Goal: Information Seeking & Learning: Learn about a topic

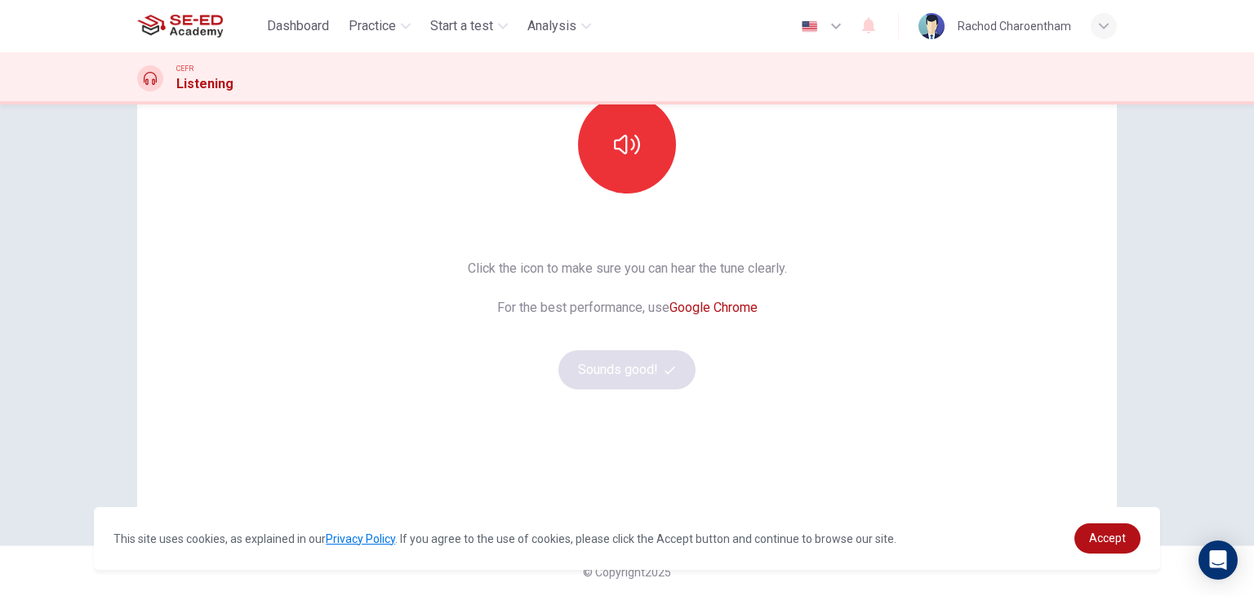
scroll to position [193, 0]
click at [636, 162] on button "button" at bounding box center [627, 143] width 98 height 98
click at [659, 353] on button "Sounds good!" at bounding box center [626, 367] width 137 height 39
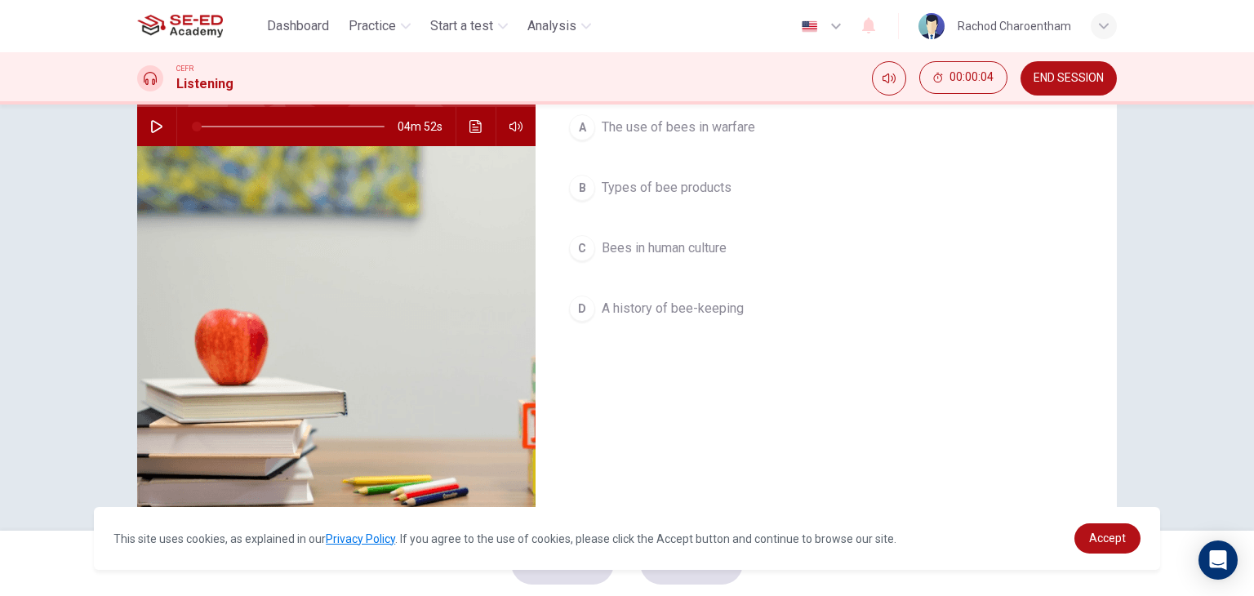
scroll to position [0, 0]
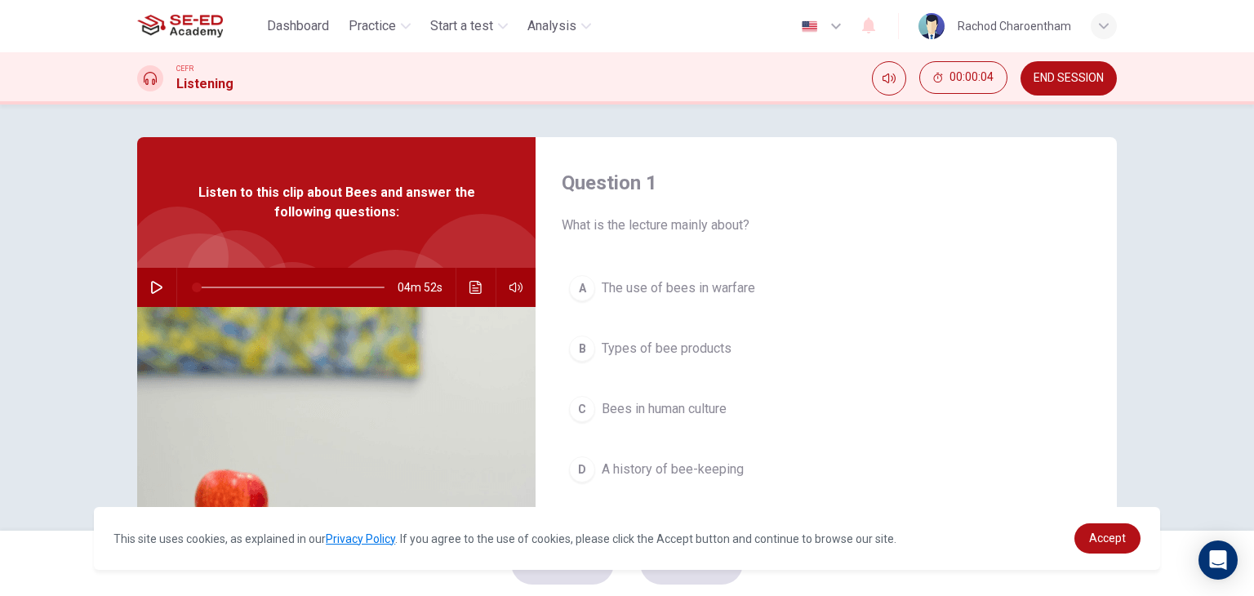
click at [150, 283] on icon "button" at bounding box center [156, 287] width 13 height 13
click at [199, 77] on h1 "Listening" at bounding box center [204, 84] width 57 height 20
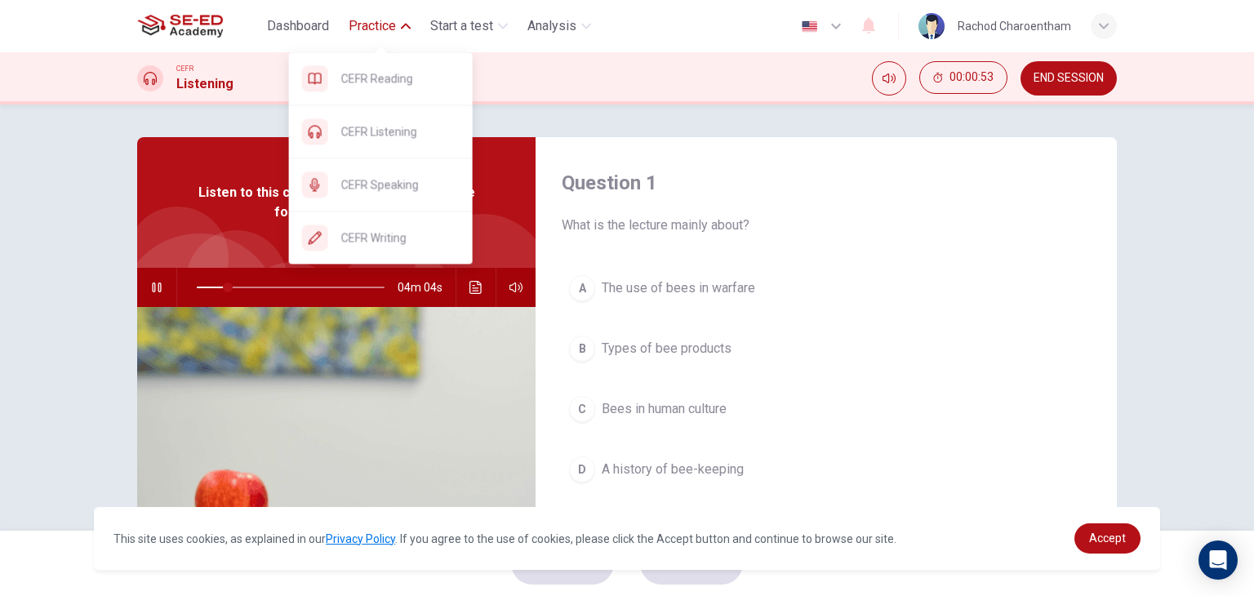
click at [364, 21] on span "Practice" at bounding box center [371, 26] width 47 height 20
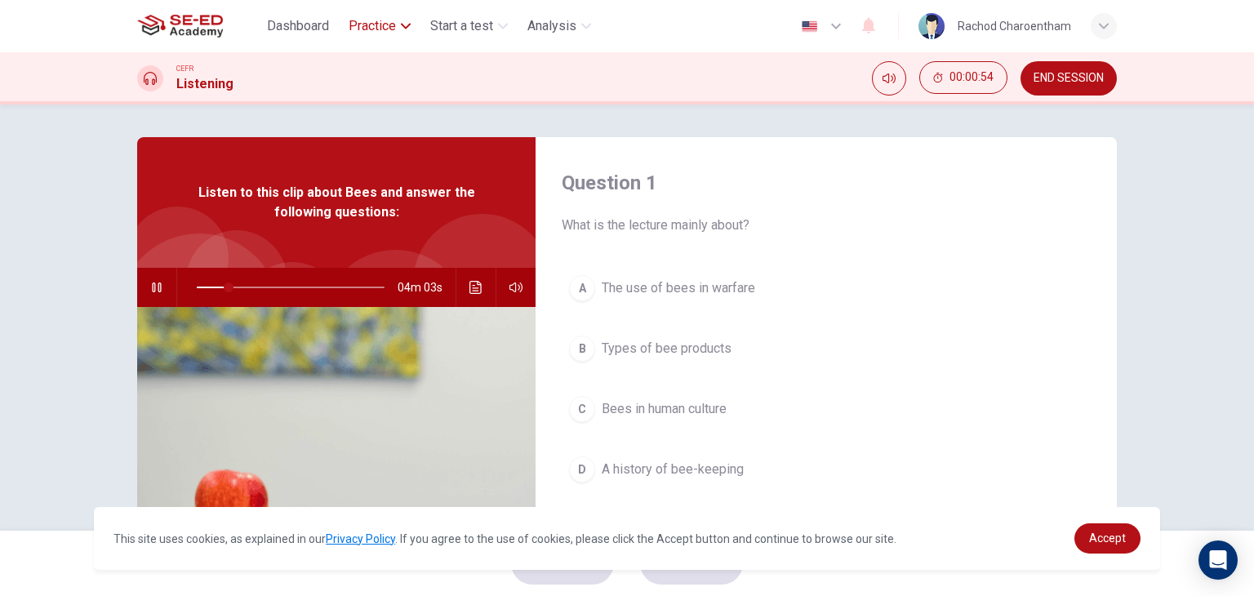
click at [362, 30] on span "Practice" at bounding box center [371, 26] width 47 height 20
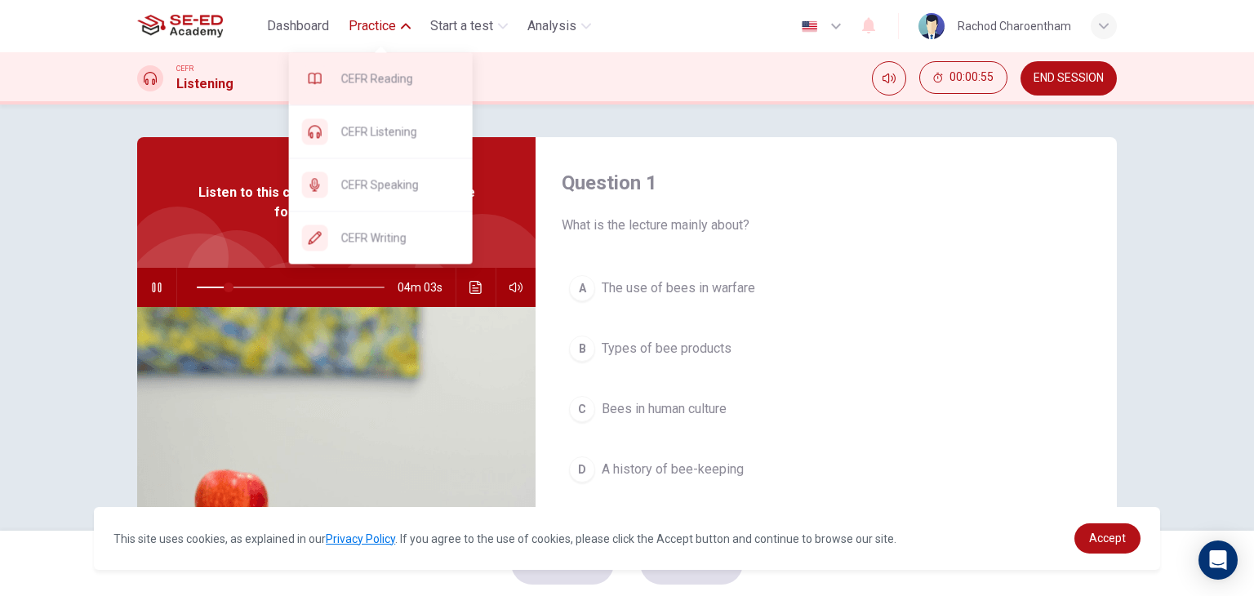
type input "17"
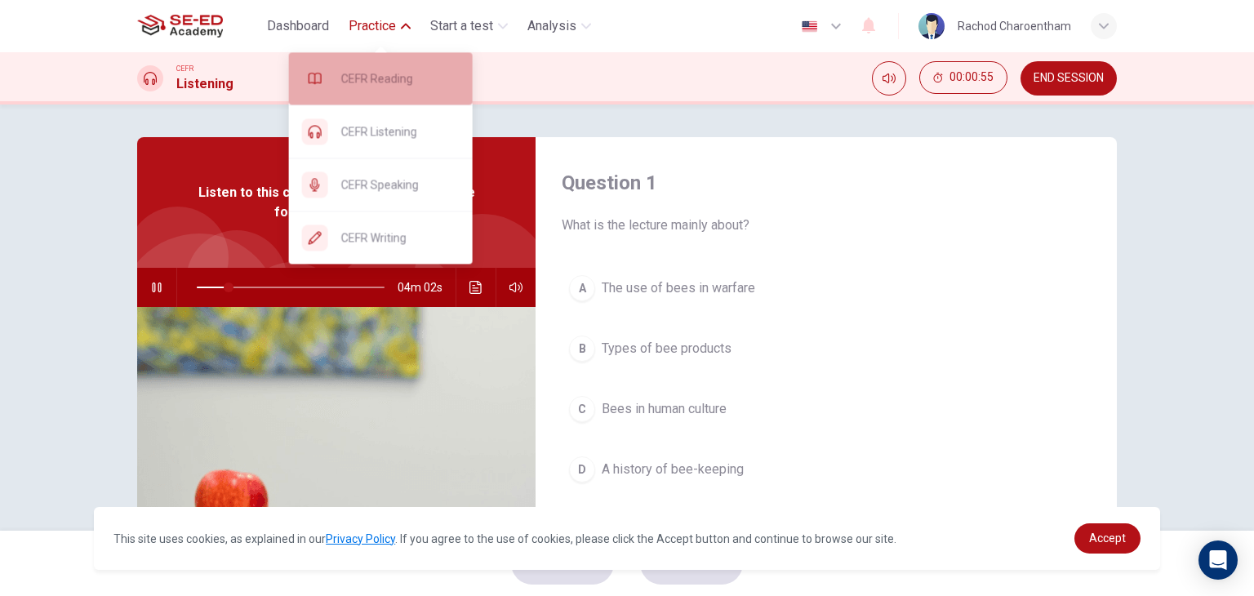
click at [363, 73] on span "CEFR Reading" at bounding box center [400, 79] width 118 height 20
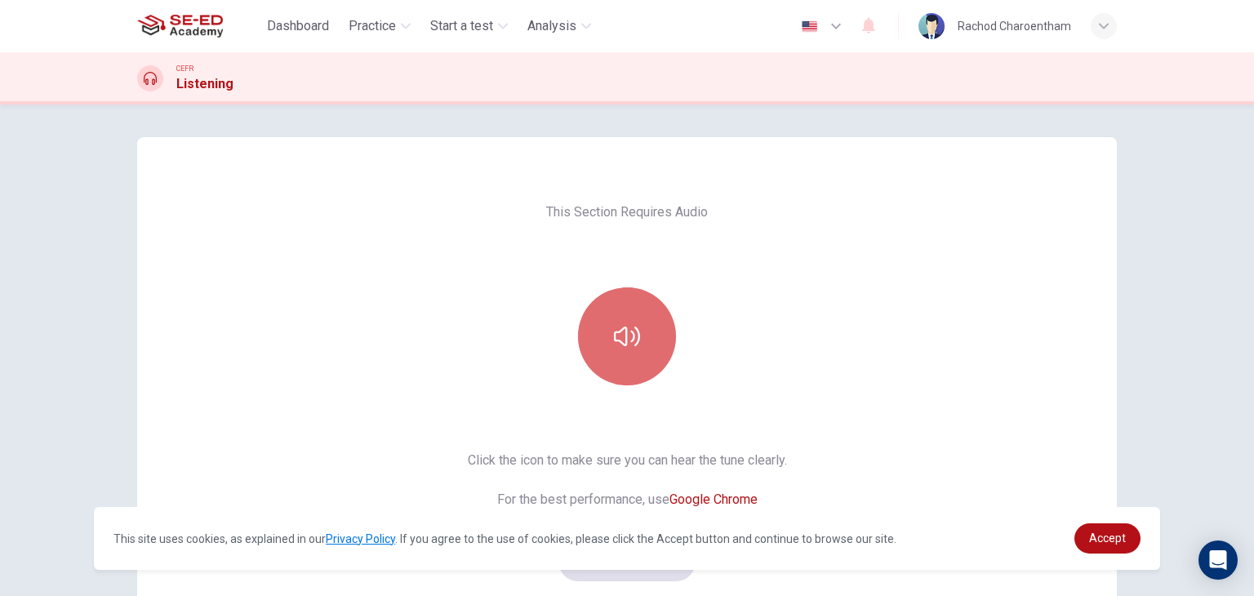
click at [619, 321] on button "button" at bounding box center [627, 336] width 98 height 98
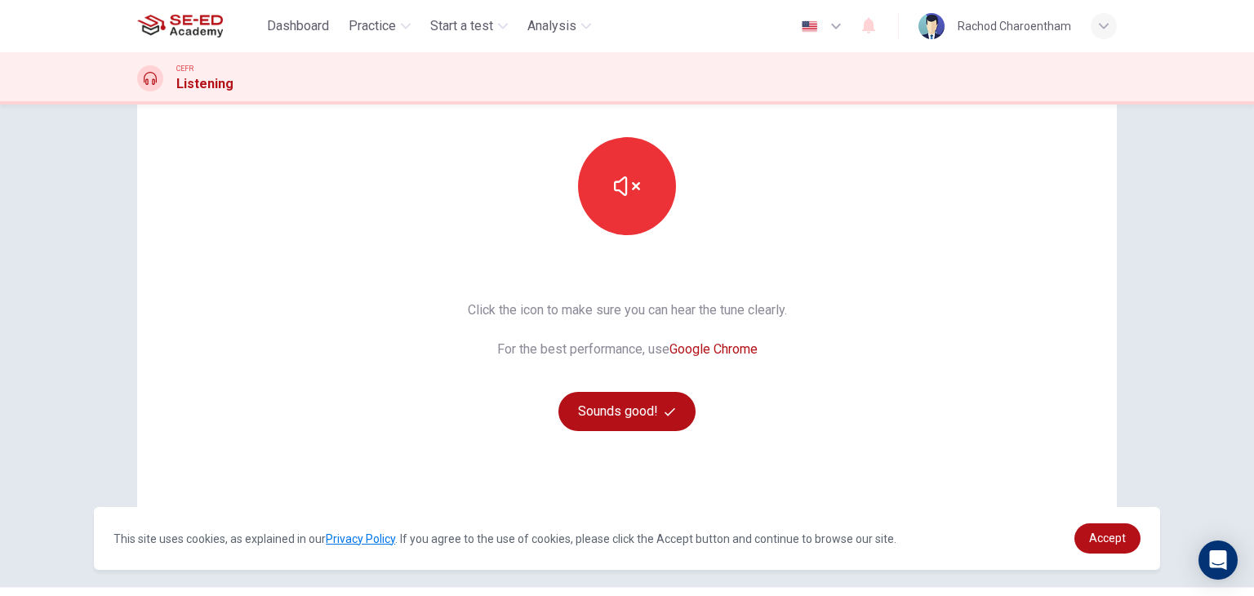
scroll to position [193, 0]
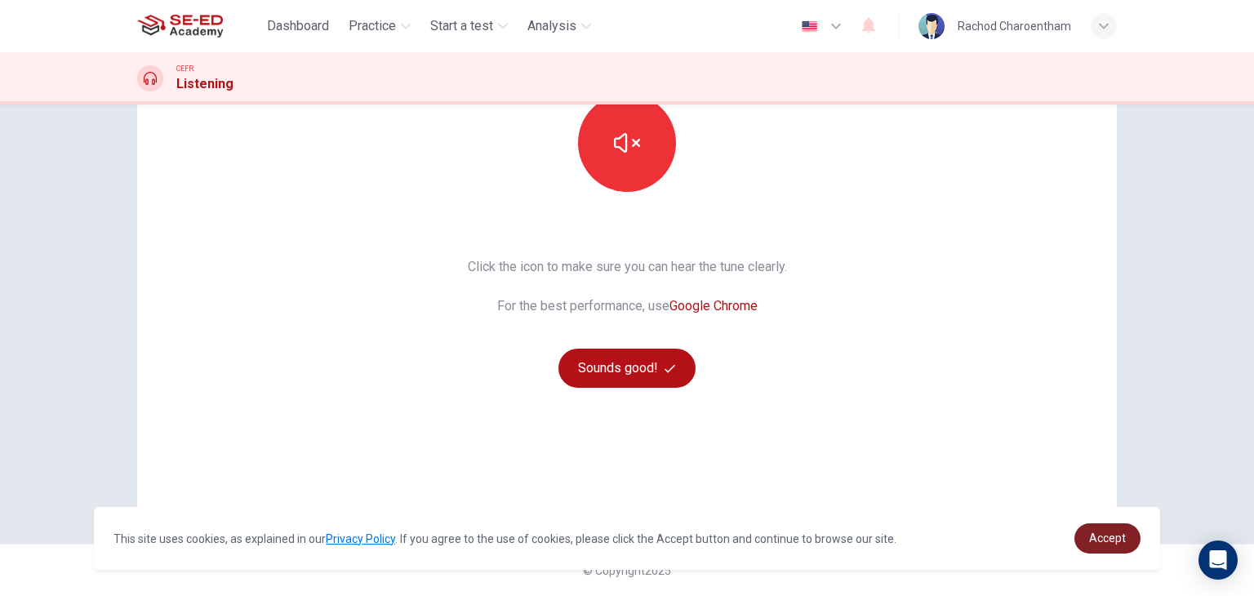
click at [1116, 535] on span "Accept" at bounding box center [1107, 537] width 37 height 13
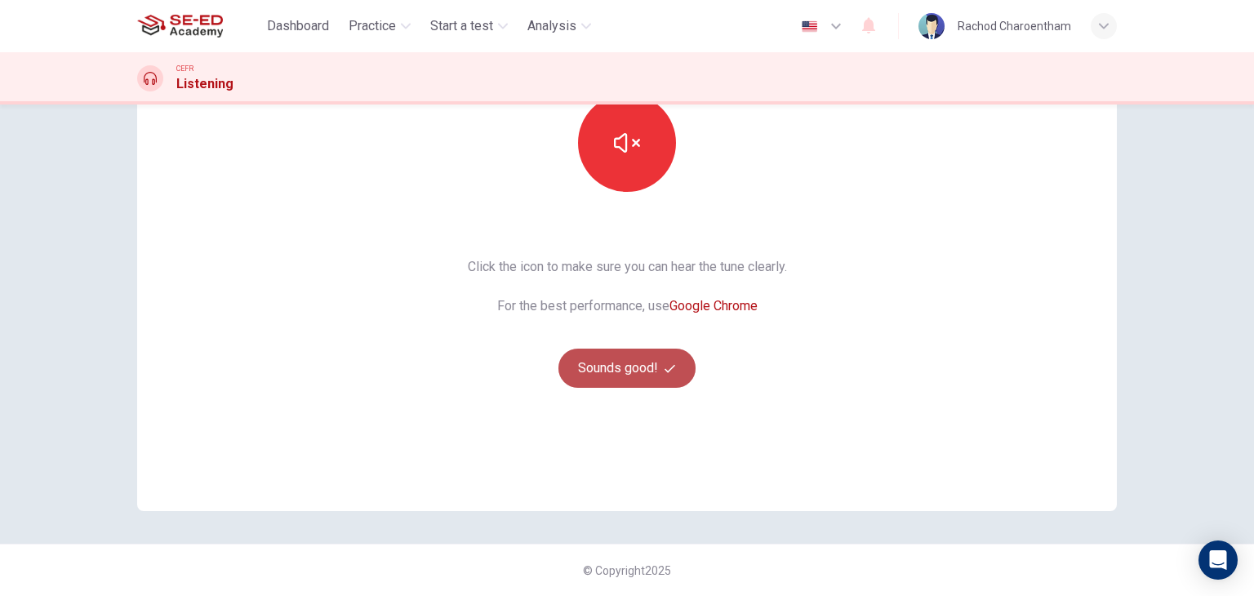
click at [621, 364] on button "Sounds good!" at bounding box center [626, 367] width 137 height 39
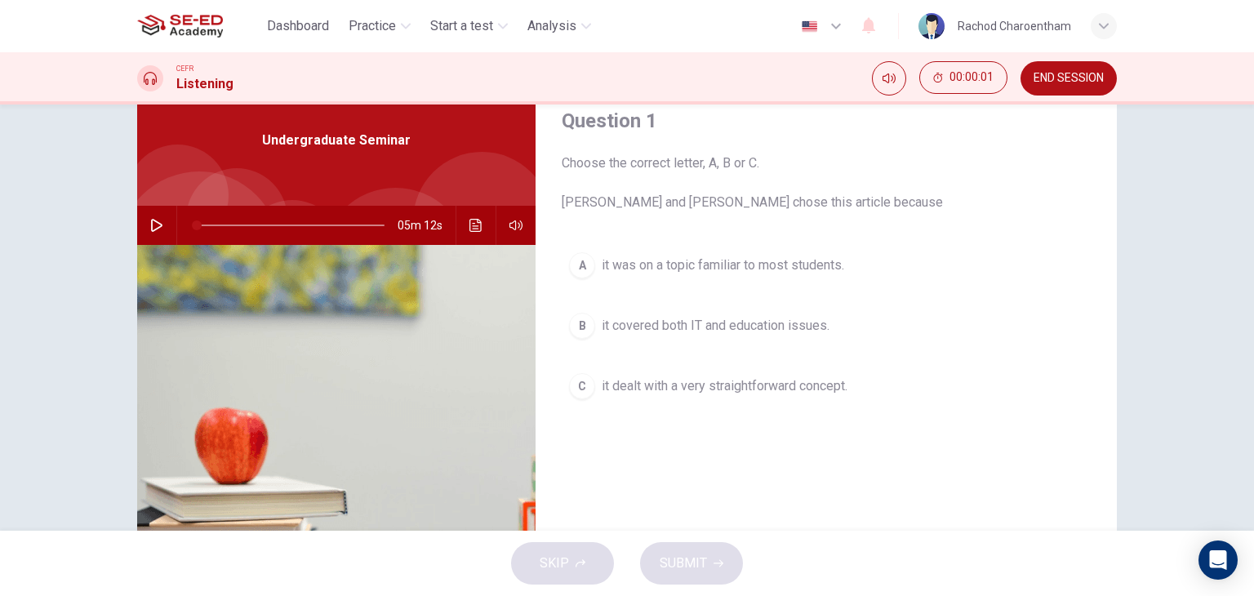
scroll to position [0, 0]
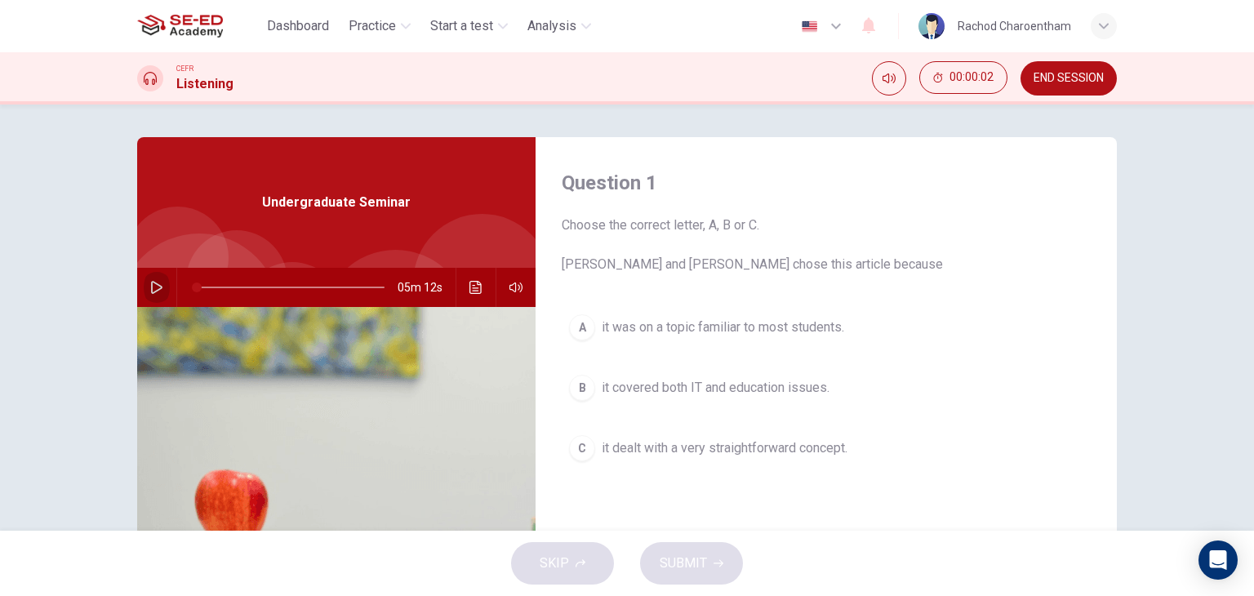
click at [153, 291] on icon "button" at bounding box center [156, 287] width 13 height 13
drag, startPoint x: 242, startPoint y: 282, endPoint x: 174, endPoint y: 282, distance: 67.7
click at [177, 282] on div at bounding box center [287, 287] width 220 height 39
click at [144, 291] on button "button" at bounding box center [157, 287] width 26 height 39
click at [405, 236] on div "Undergraduate Seminar" at bounding box center [336, 202] width 398 height 131
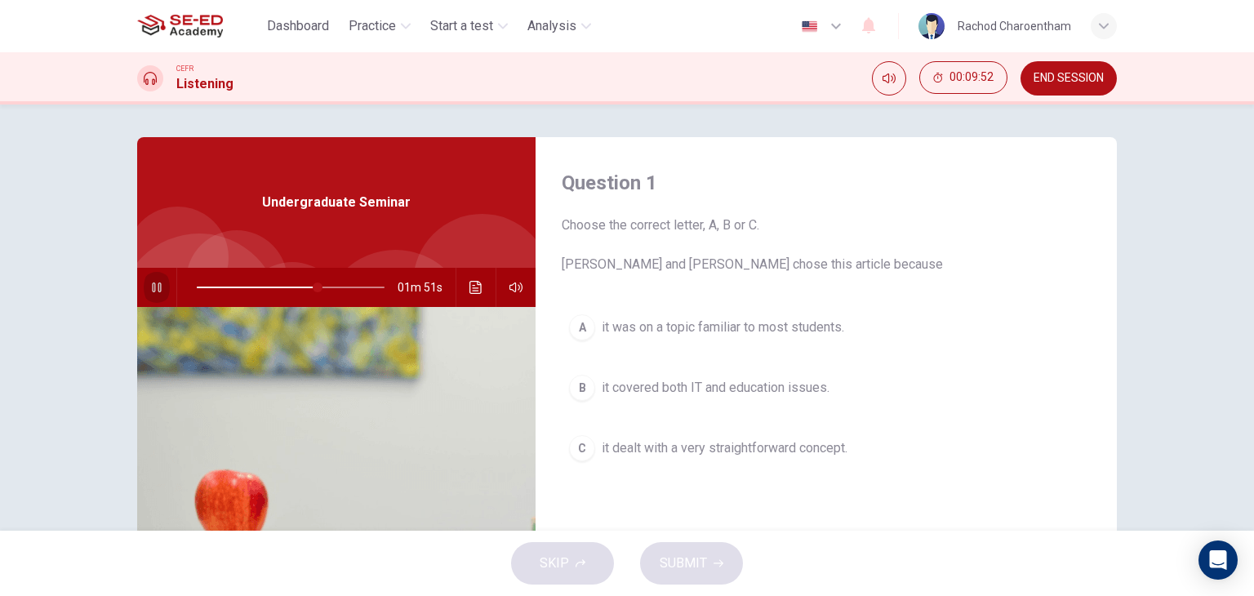
click at [144, 287] on button "button" at bounding box center [157, 287] width 26 height 39
type input "64"
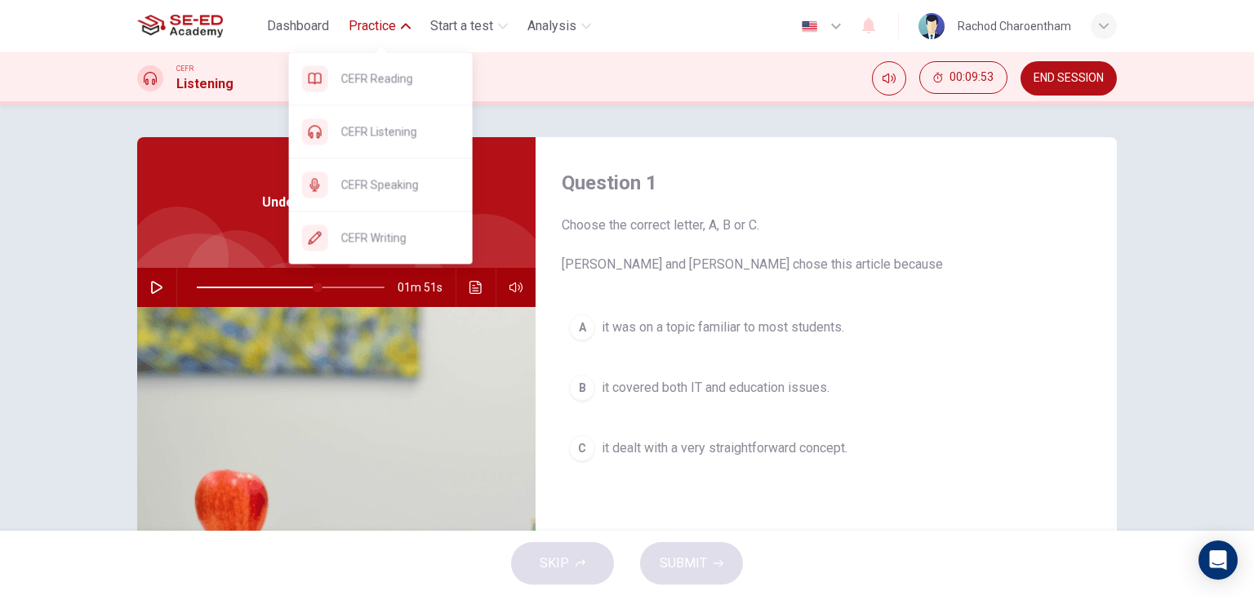
click at [397, 25] on button "Practice" at bounding box center [379, 25] width 75 height 29
click at [406, 86] on span "CEFR Reading" at bounding box center [400, 79] width 118 height 20
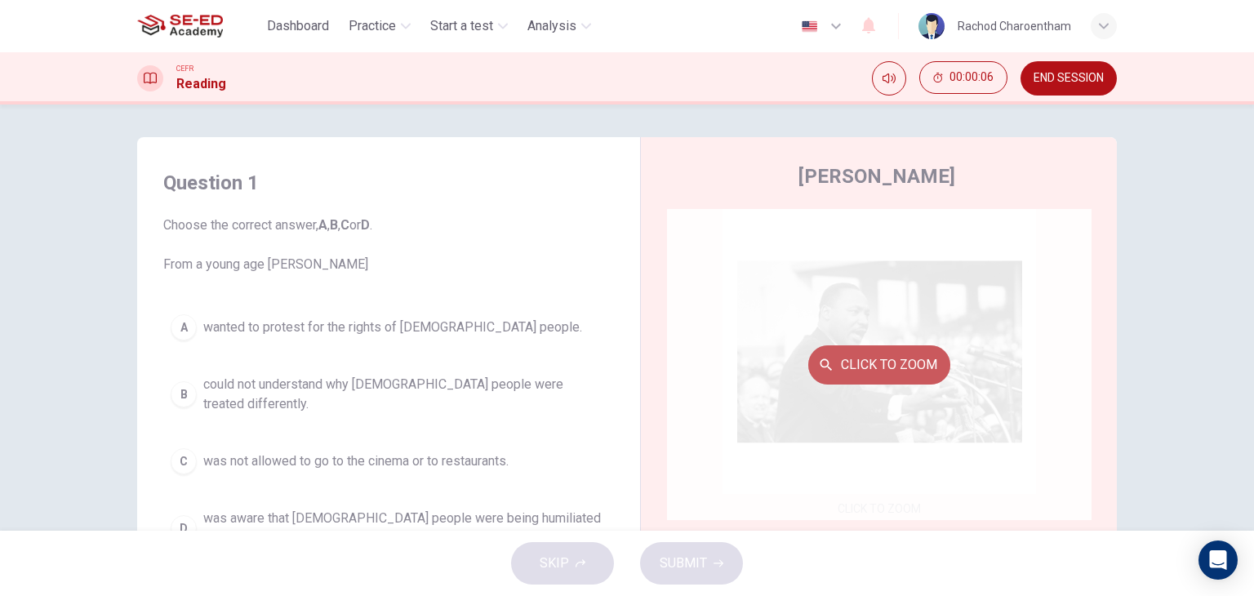
click at [845, 361] on button "Click to Zoom" at bounding box center [879, 364] width 142 height 39
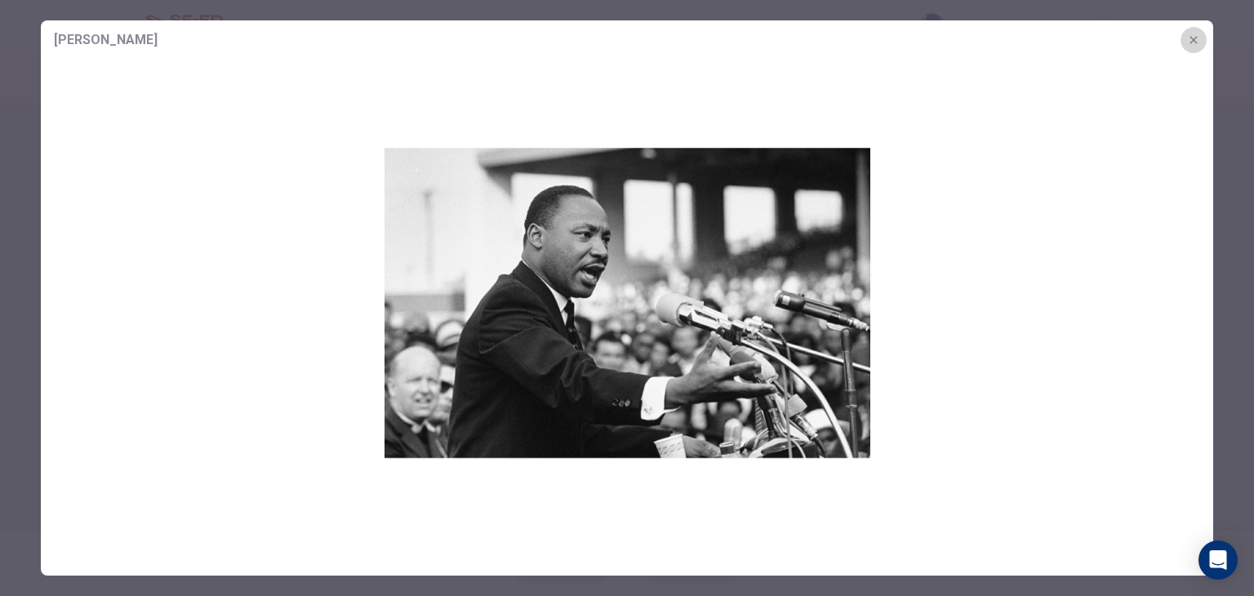
click at [1194, 40] on icon "button" at bounding box center [1192, 39] width 7 height 7
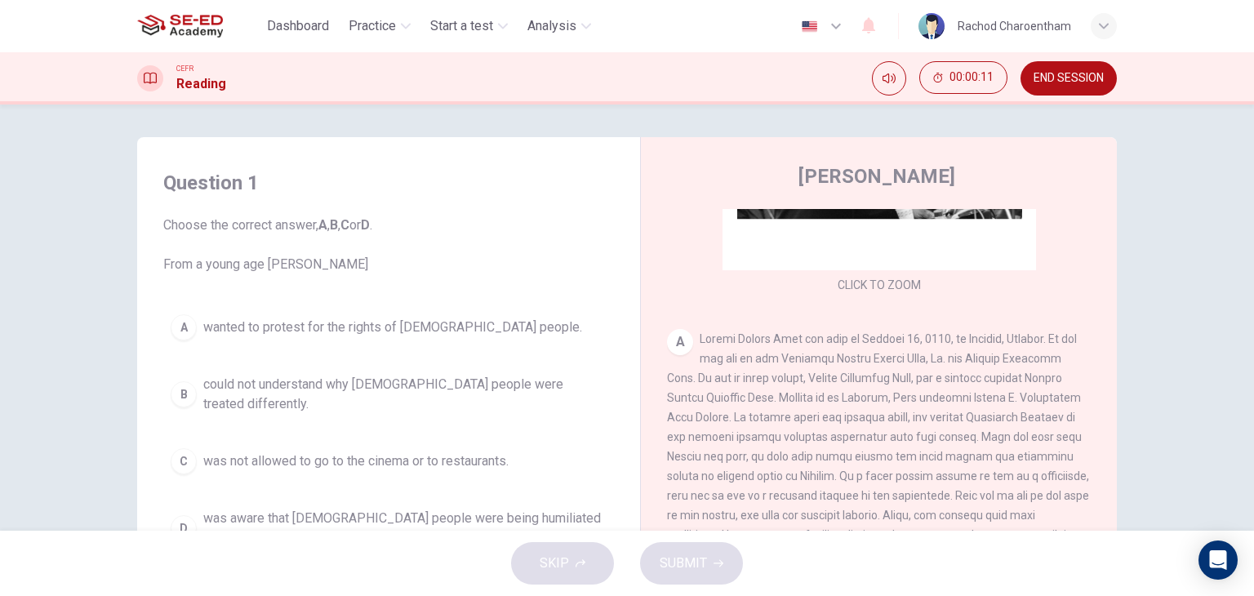
scroll to position [245, 0]
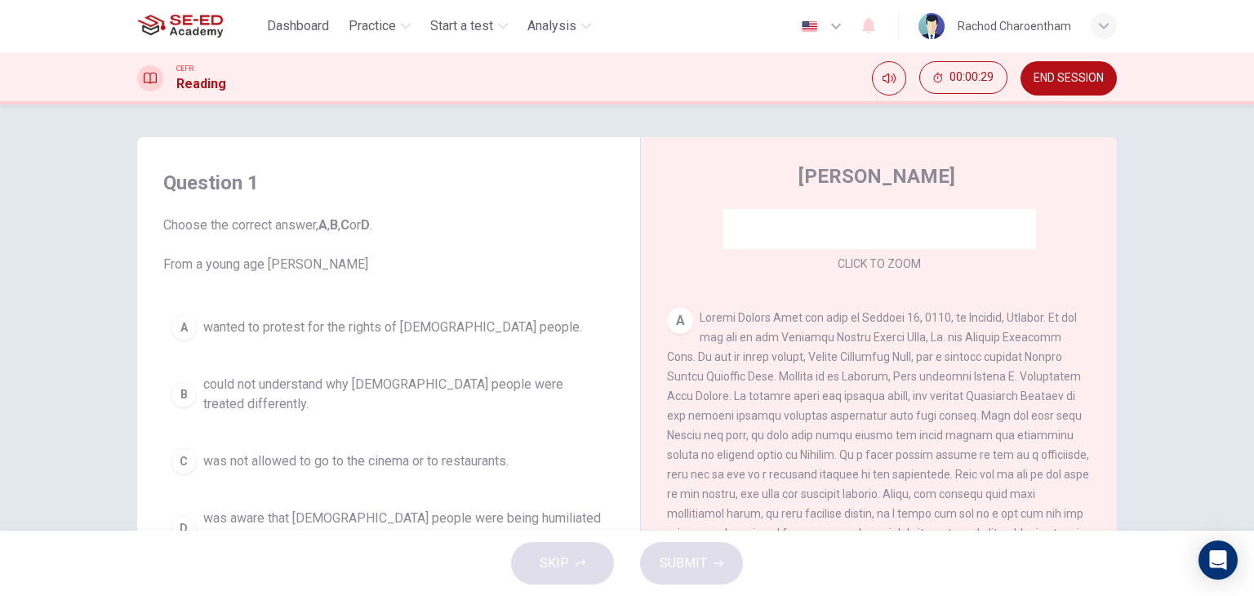
click at [808, 100] on button "Click to Zoom" at bounding box center [879, 119] width 142 height 39
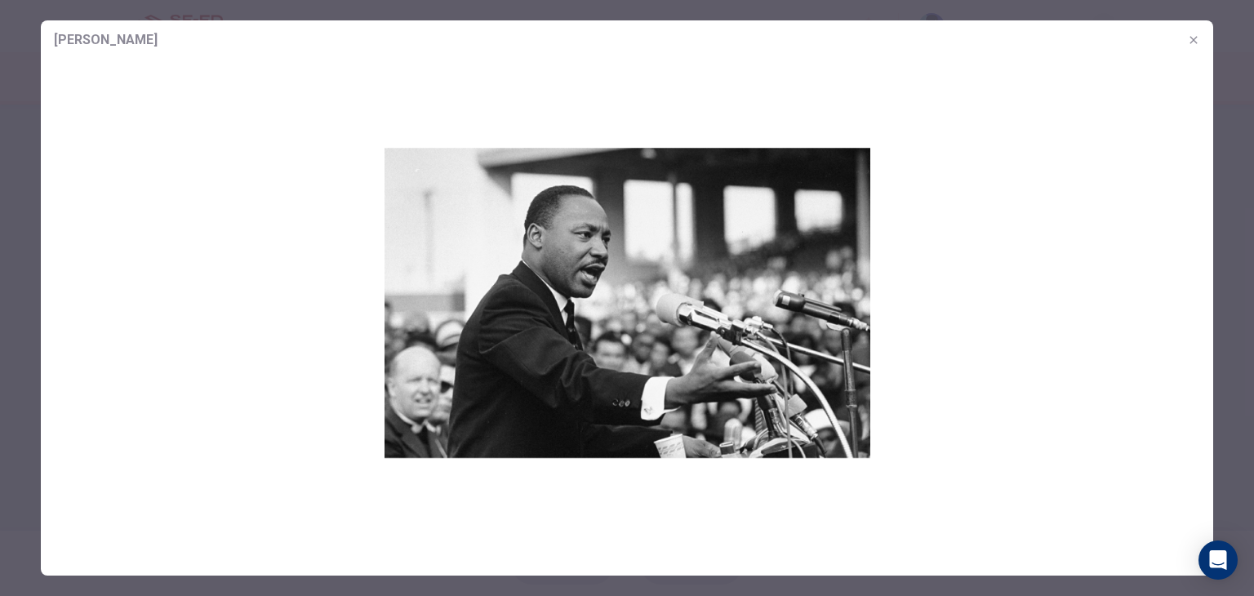
drag, startPoint x: 1192, startPoint y: 38, endPoint x: 1185, endPoint y: 31, distance: 9.8
click at [1192, 38] on icon "button" at bounding box center [1193, 39] width 13 height 13
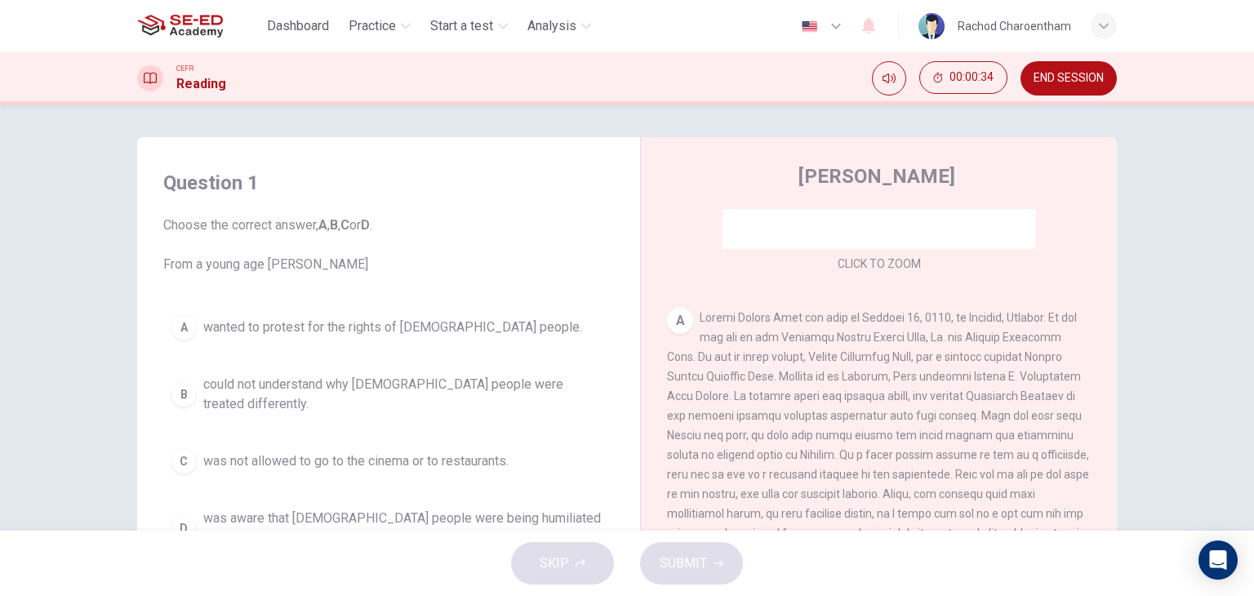
drag, startPoint x: 803, startPoint y: 323, endPoint x: 839, endPoint y: 324, distance: 35.9
click at [839, 324] on span at bounding box center [879, 435] width 424 height 248
drag, startPoint x: 848, startPoint y: 318, endPoint x: 934, endPoint y: 308, distance: 86.3
click at [927, 311] on span at bounding box center [879, 435] width 424 height 248
drag, startPoint x: 814, startPoint y: 354, endPoint x: 938, endPoint y: 355, distance: 124.1
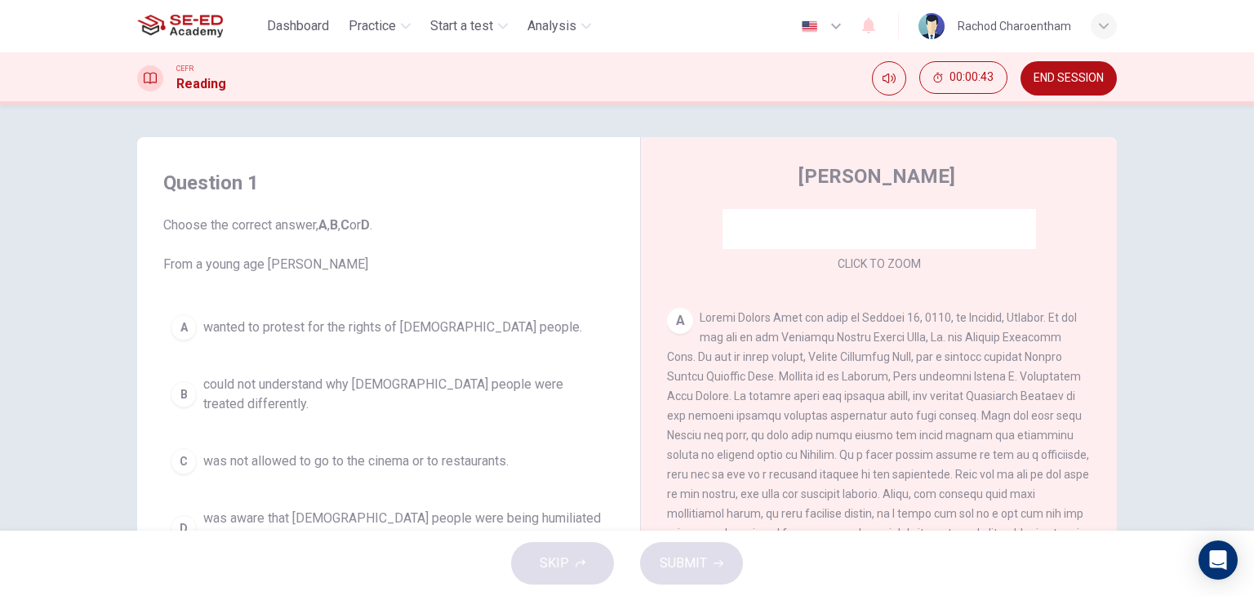
click at [938, 355] on span at bounding box center [879, 435] width 424 height 248
drag, startPoint x: 890, startPoint y: 375, endPoint x: 930, endPoint y: 368, distance: 40.5
click at [930, 368] on div "A" at bounding box center [879, 435] width 424 height 255
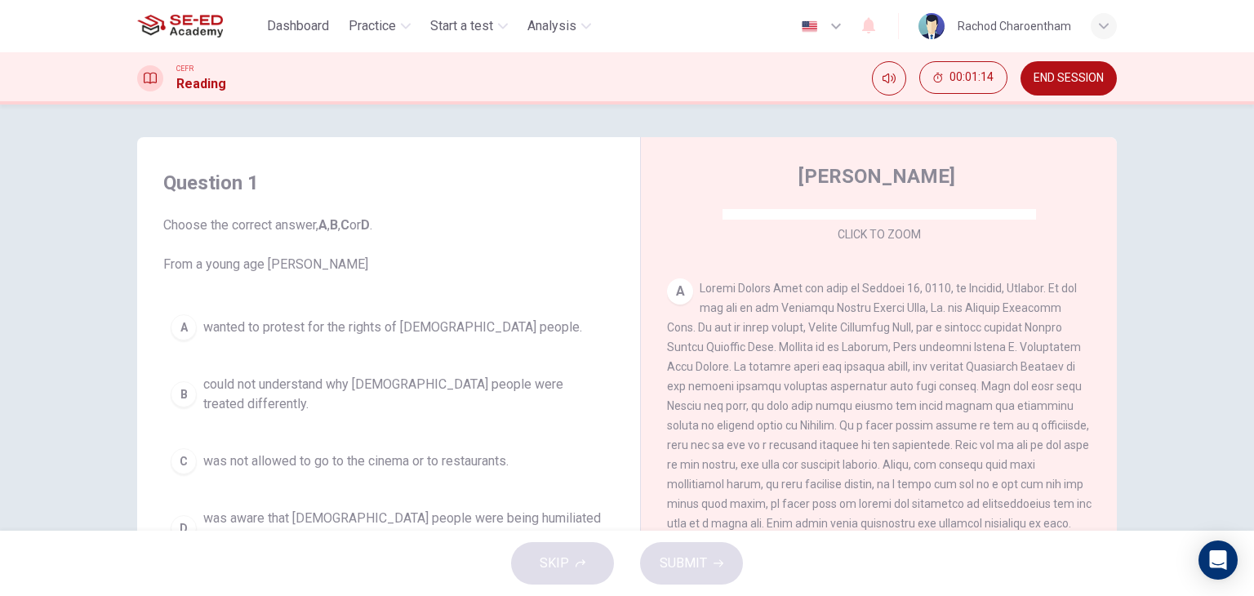
scroll to position [326, 0]
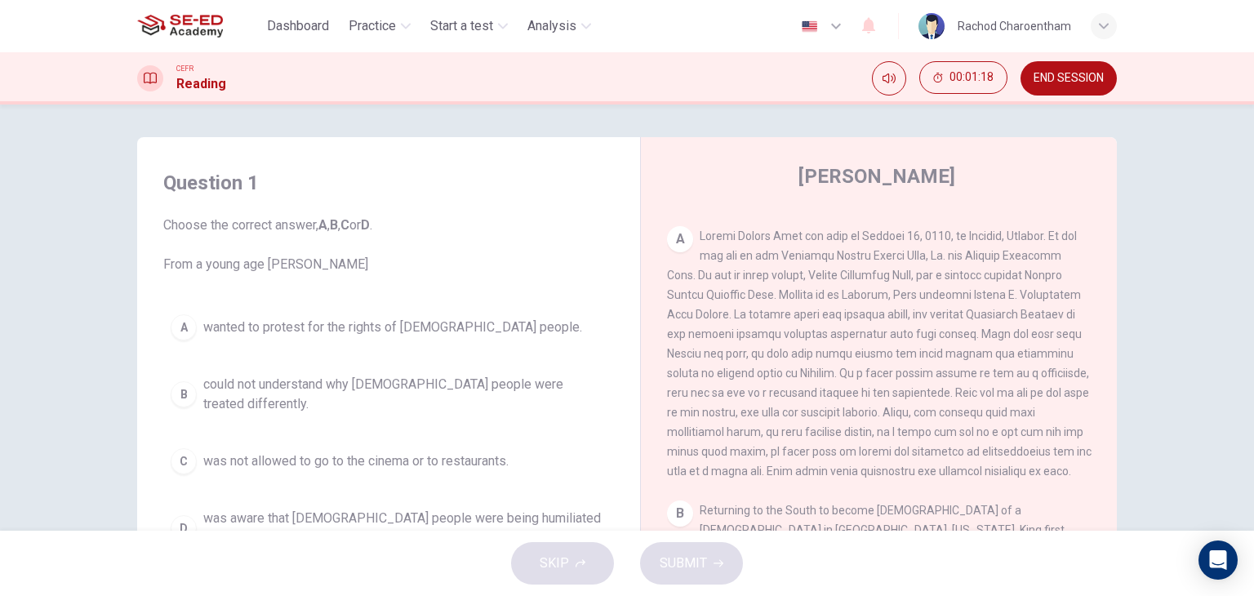
drag, startPoint x: 914, startPoint y: 299, endPoint x: 988, endPoint y: 298, distance: 74.3
click at [988, 298] on span at bounding box center [879, 353] width 424 height 248
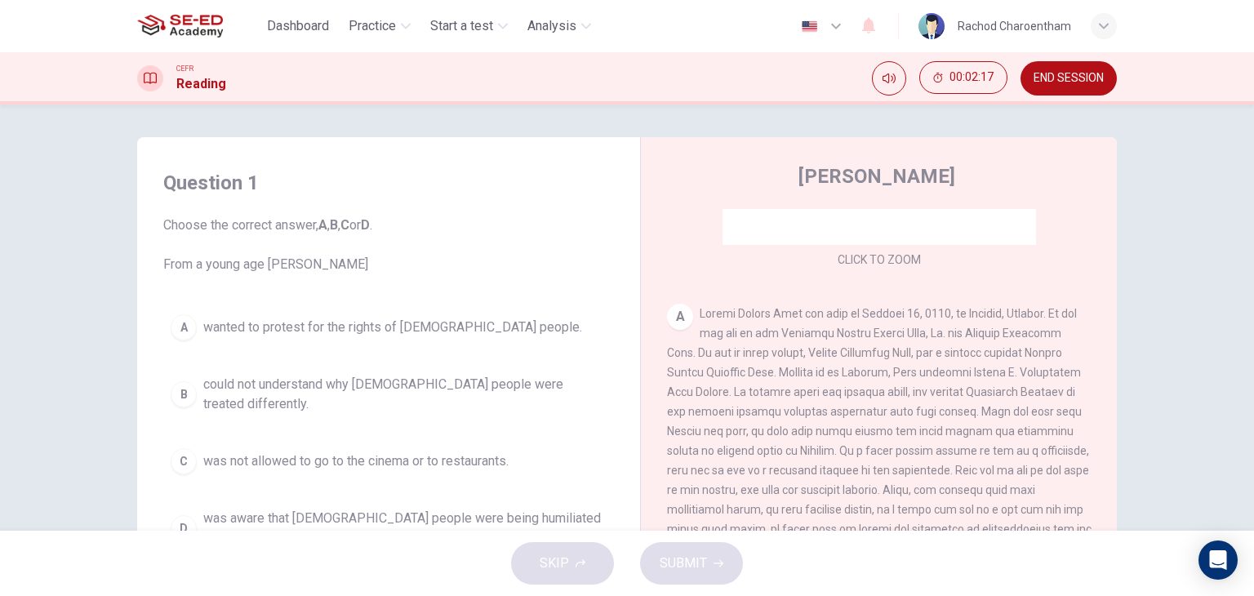
scroll to position [245, 0]
drag, startPoint x: 761, startPoint y: 322, endPoint x: 914, endPoint y: 327, distance: 153.5
click at [914, 327] on div "A" at bounding box center [879, 435] width 424 height 255
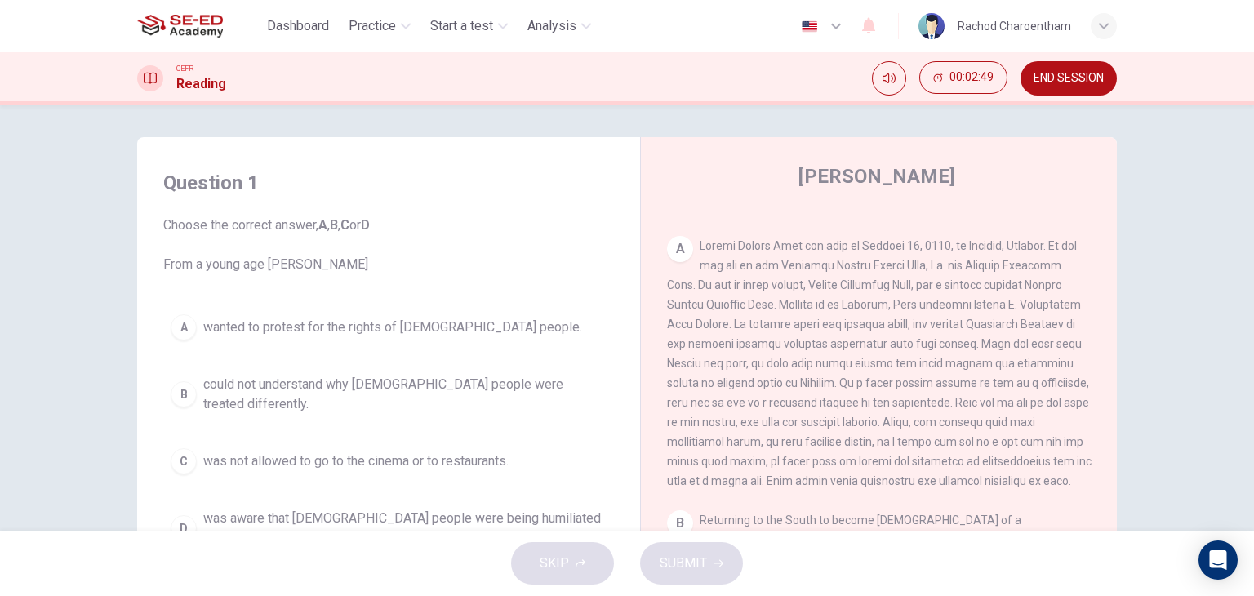
scroll to position [326, 0]
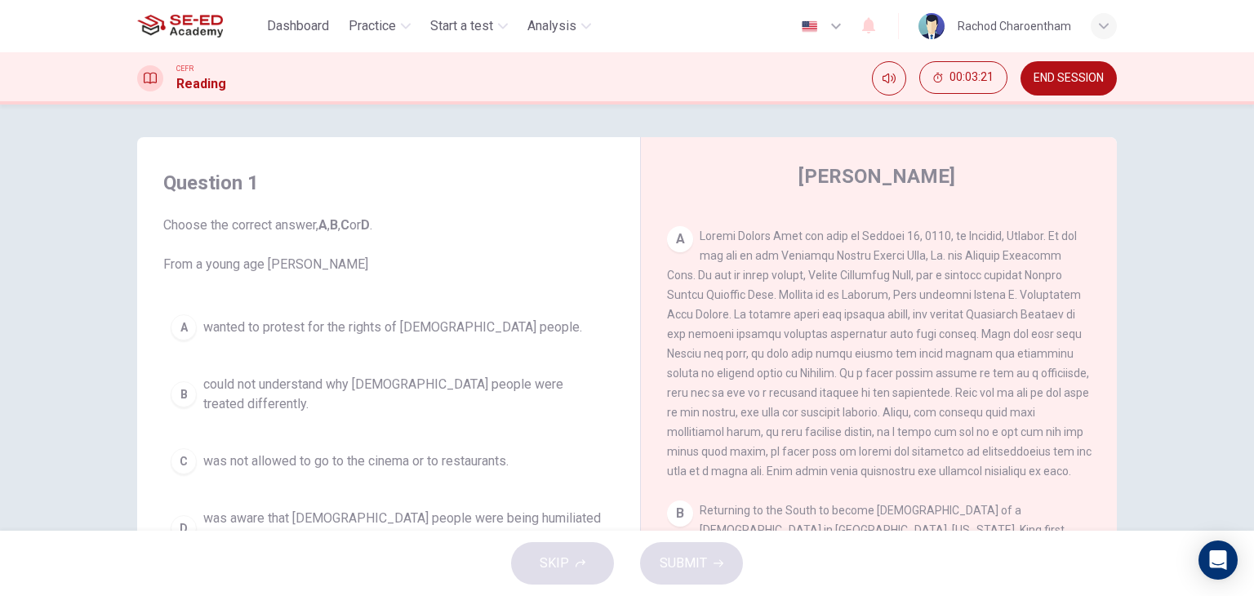
drag, startPoint x: 1016, startPoint y: 415, endPoint x: 1074, endPoint y: 417, distance: 58.0
click at [1074, 417] on div "A" at bounding box center [879, 353] width 424 height 255
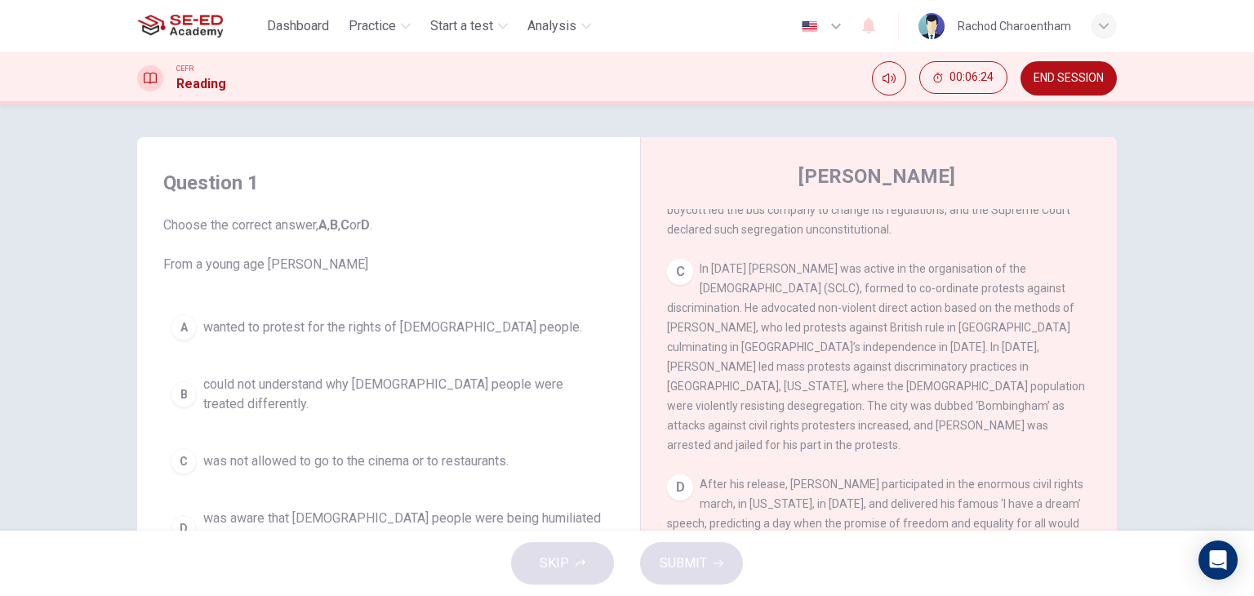
scroll to position [816, 0]
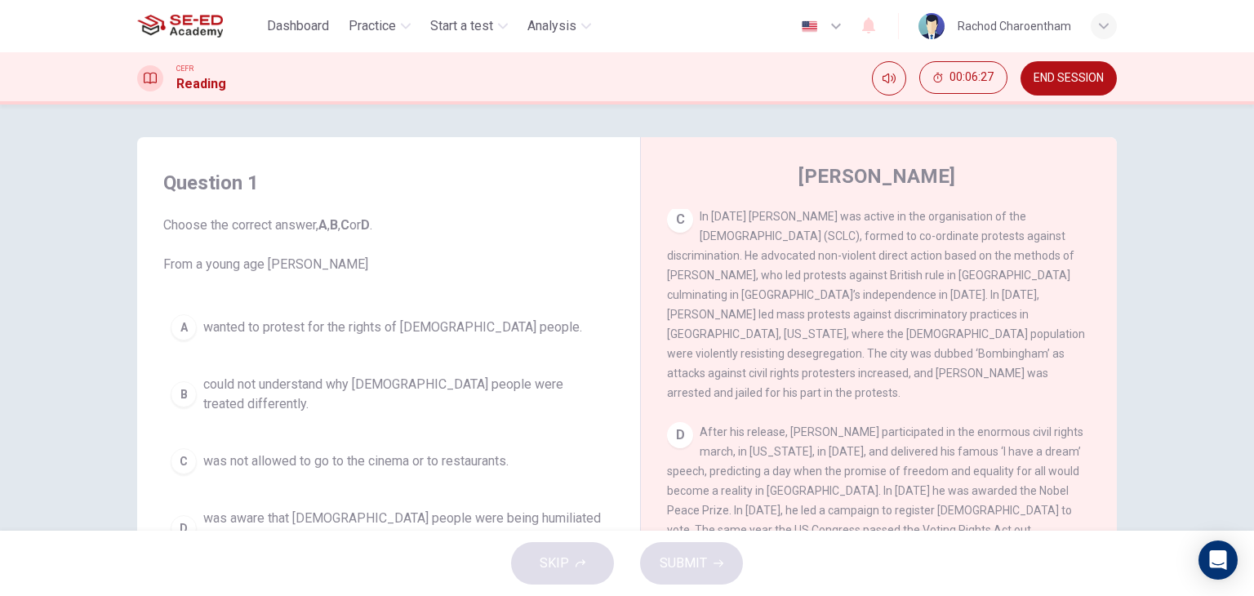
drag, startPoint x: 905, startPoint y: 388, endPoint x: 1009, endPoint y: 393, distance: 103.7
click at [1009, 425] on span "After his release, [PERSON_NAME] participated in the enormous civil rights marc…" at bounding box center [875, 500] width 416 height 150
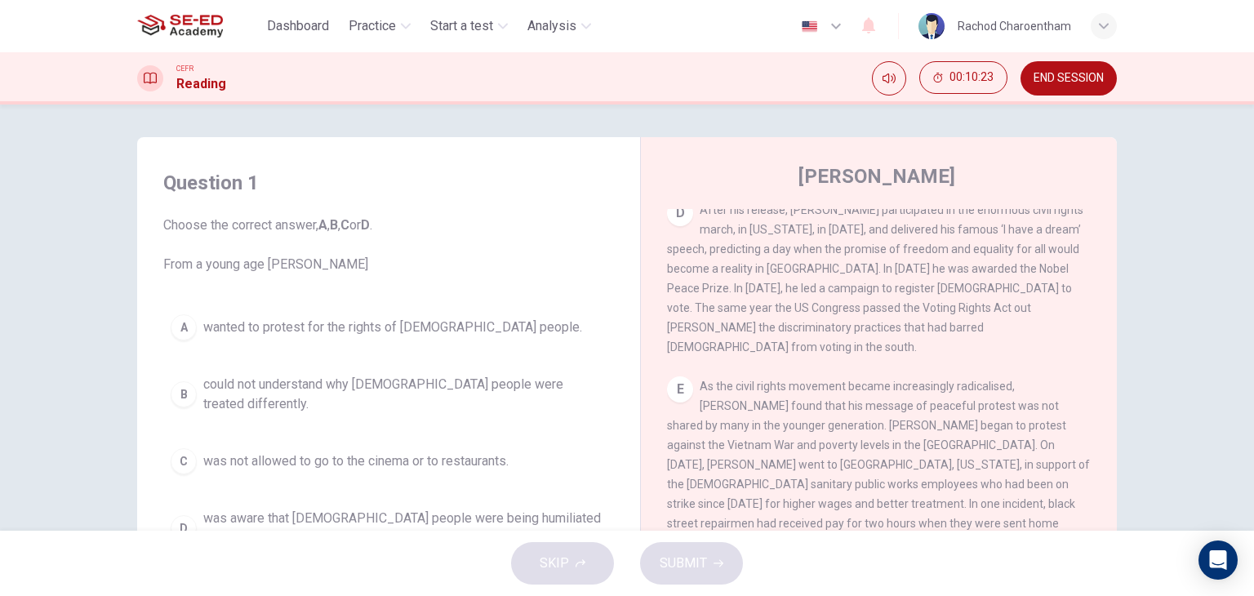
scroll to position [0, 0]
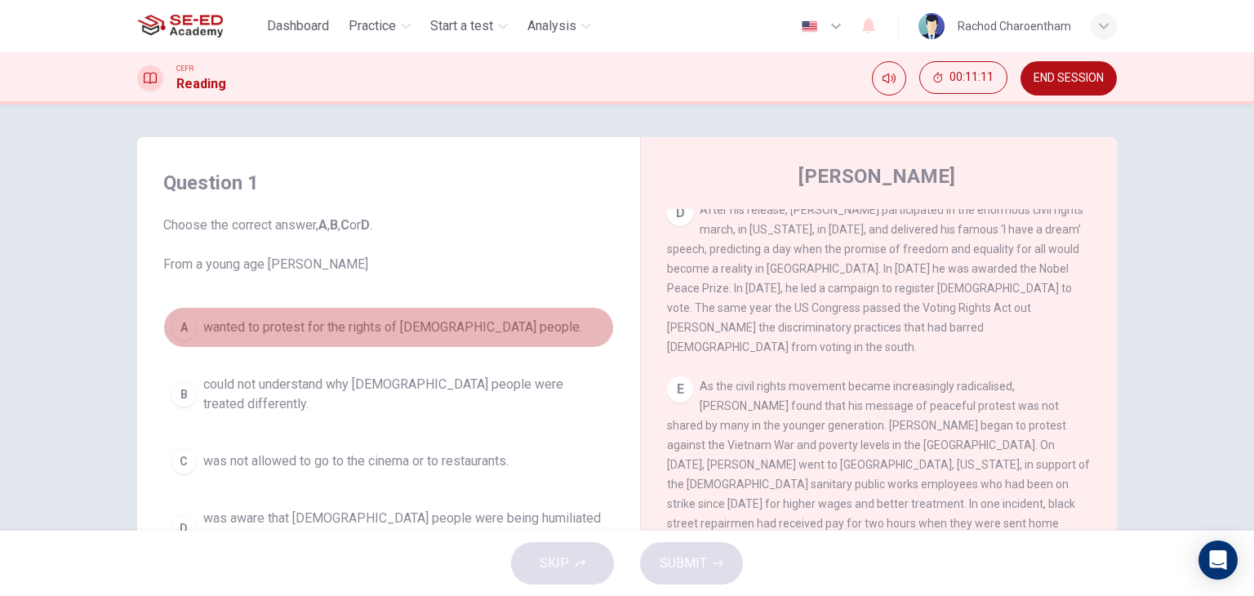
click at [402, 318] on span "wanted to protest for the rights of [DEMOGRAPHIC_DATA] people." at bounding box center [392, 327] width 379 height 20
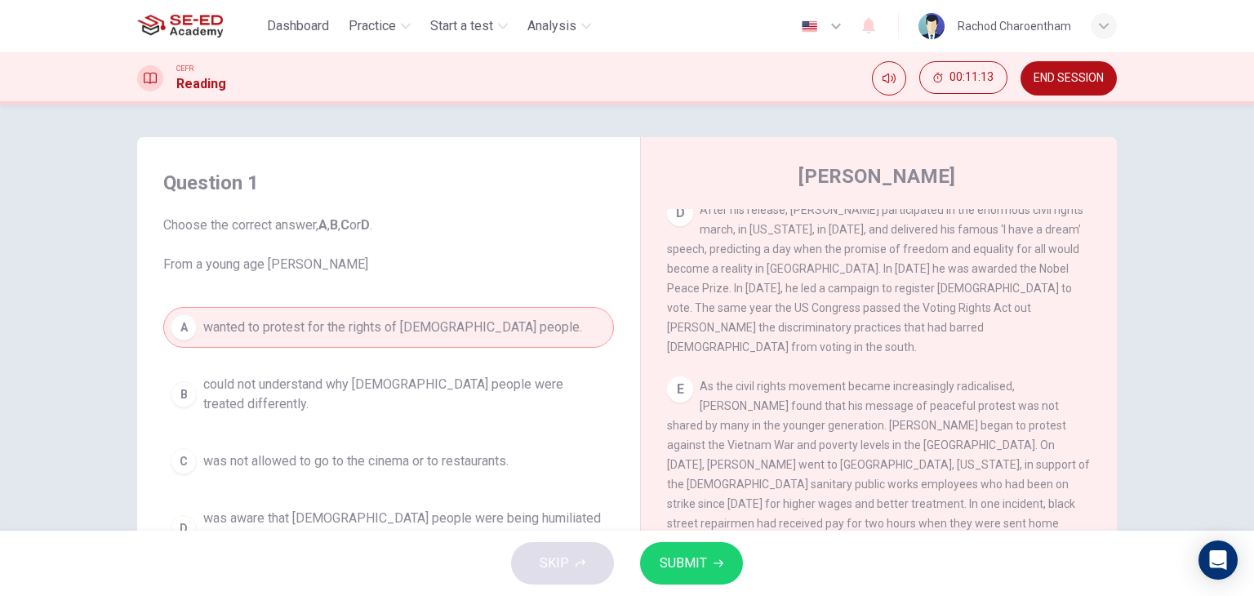
click at [691, 550] on button "SUBMIT" at bounding box center [691, 563] width 103 height 42
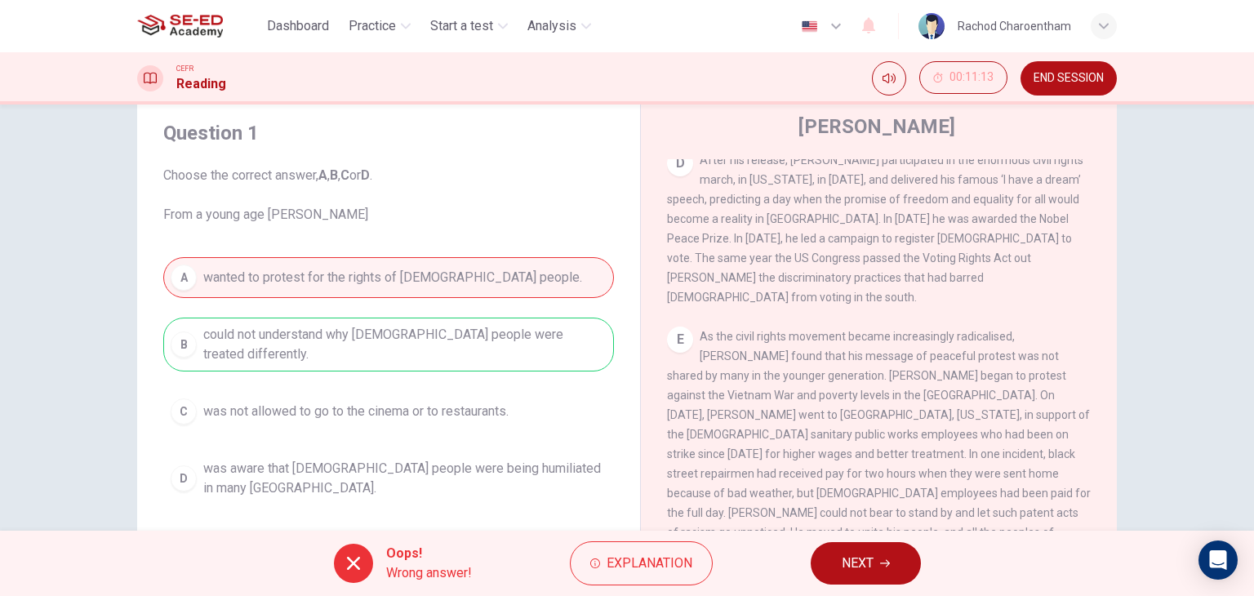
scroll to position [82, 0]
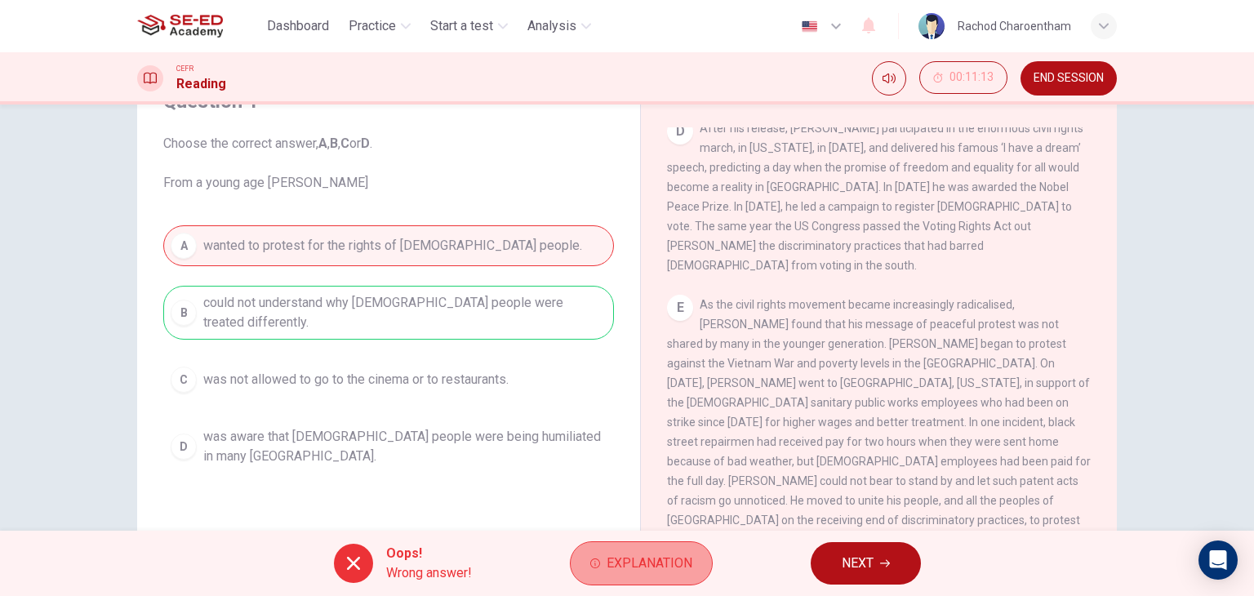
click at [654, 568] on span "Explanation" at bounding box center [649, 563] width 86 height 23
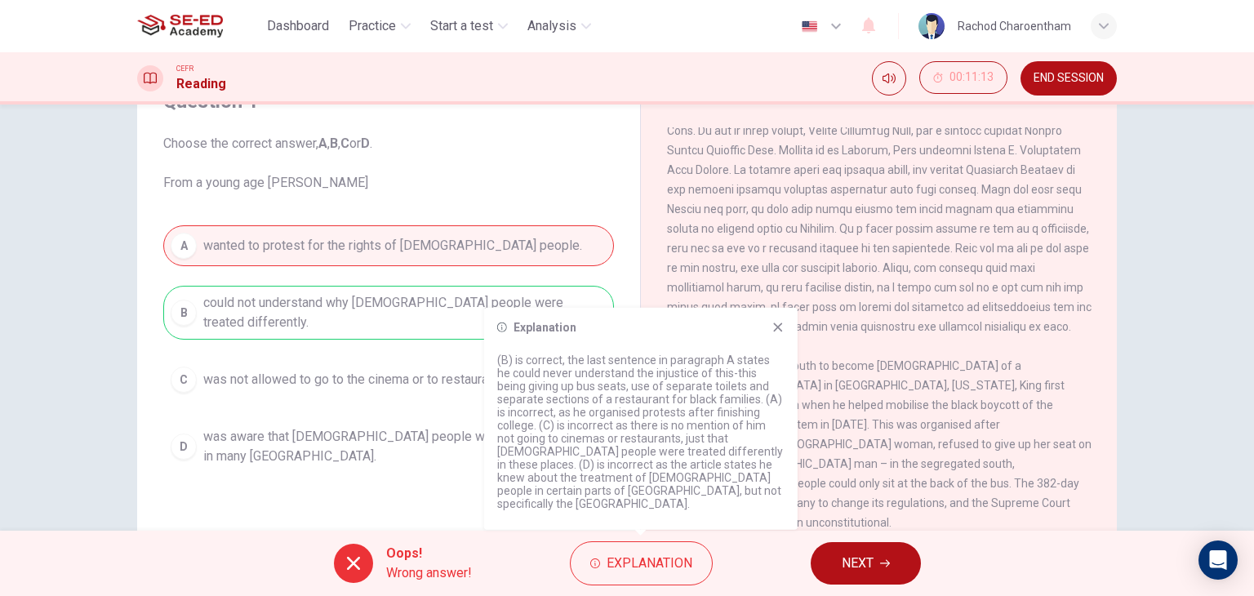
scroll to position [385, 0]
click at [360, 561] on icon at bounding box center [354, 563] width 20 height 20
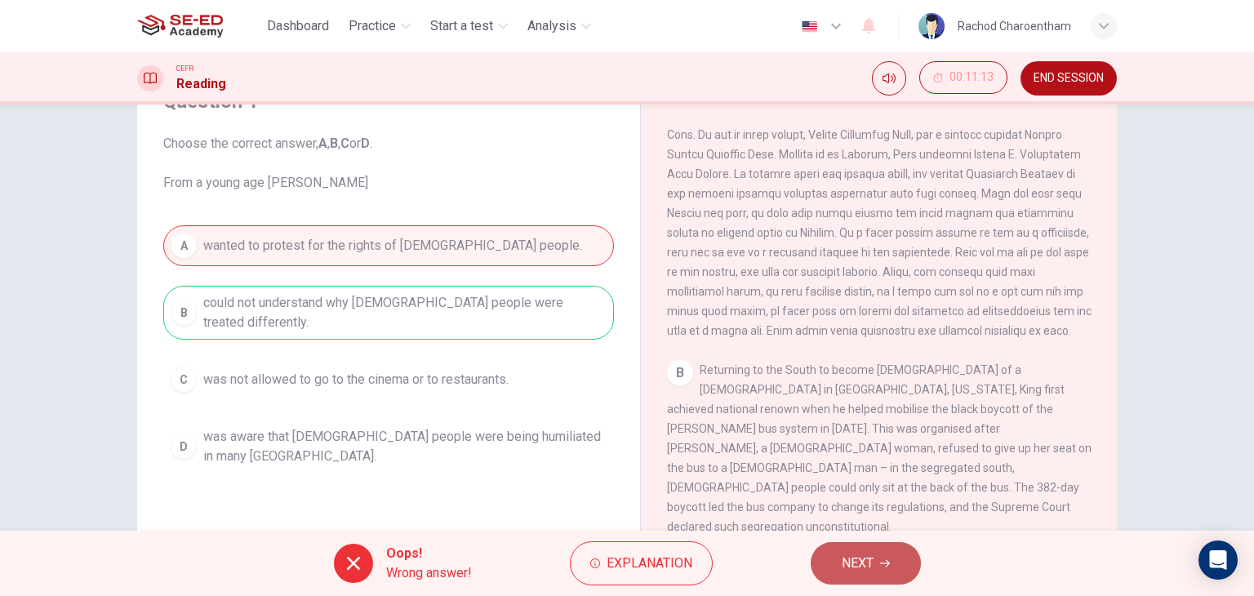
click at [849, 564] on span "NEXT" at bounding box center [857, 563] width 32 height 23
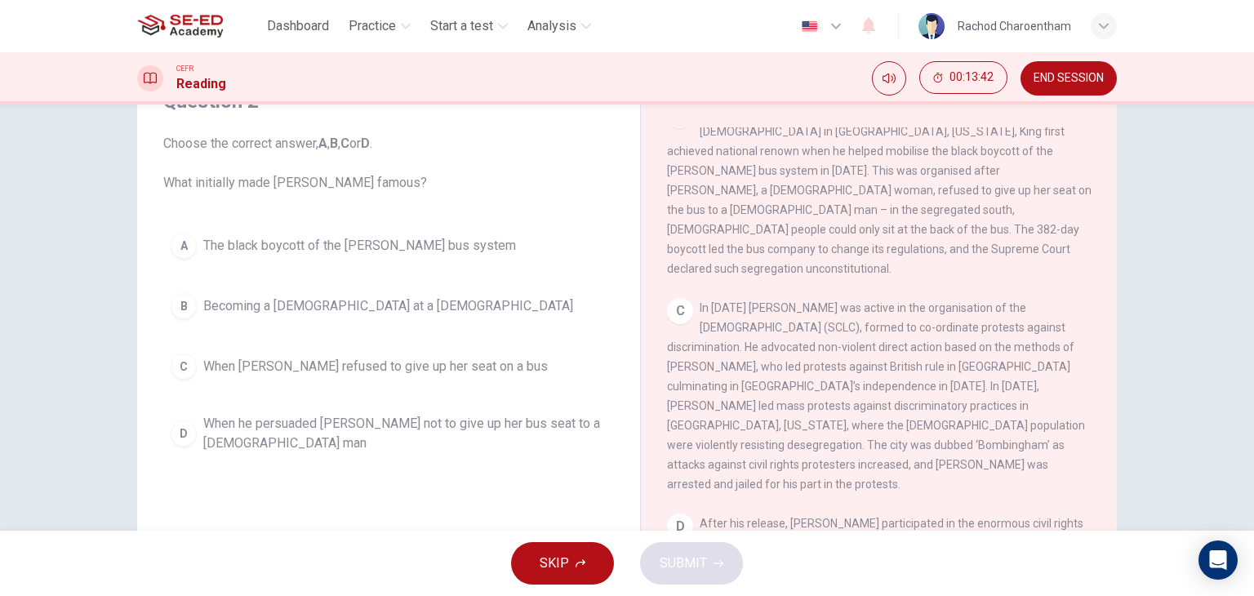
scroll to position [712, 0]
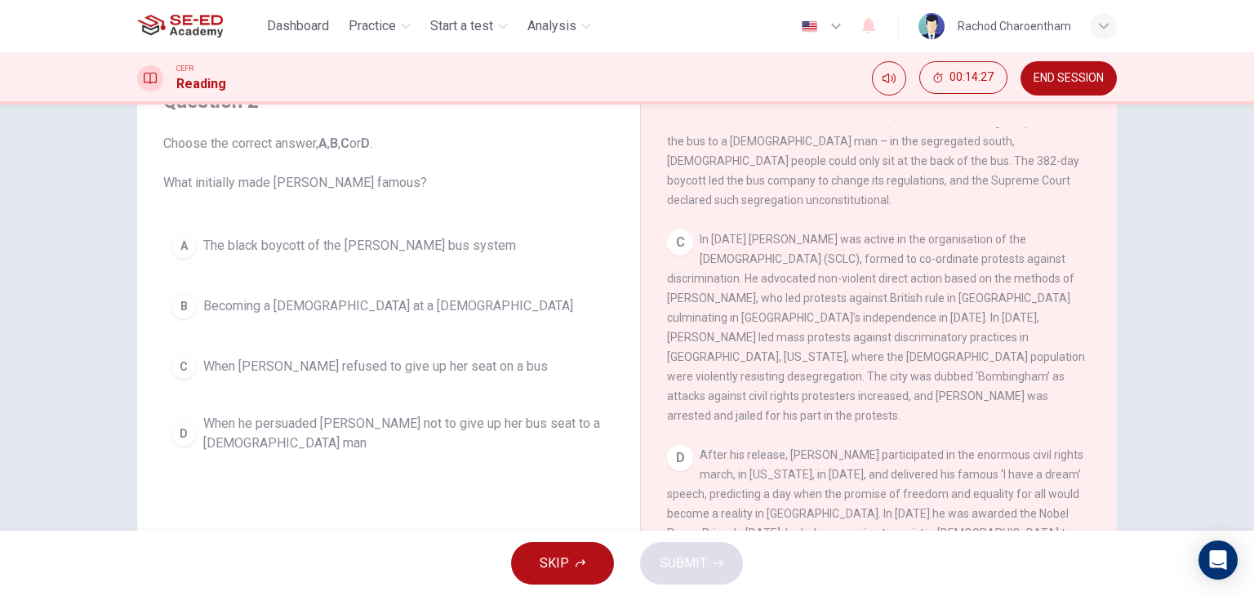
drag, startPoint x: 812, startPoint y: 415, endPoint x: 877, endPoint y: 419, distance: 65.4
click at [877, 448] on span "After his release, [PERSON_NAME] participated in the enormous civil rights marc…" at bounding box center [875, 523] width 416 height 150
drag, startPoint x: 881, startPoint y: 418, endPoint x: 929, endPoint y: 405, distance: 49.9
click at [929, 445] on div "D After his release, [PERSON_NAME] participated in the enormous civil rights ma…" at bounding box center [879, 523] width 424 height 157
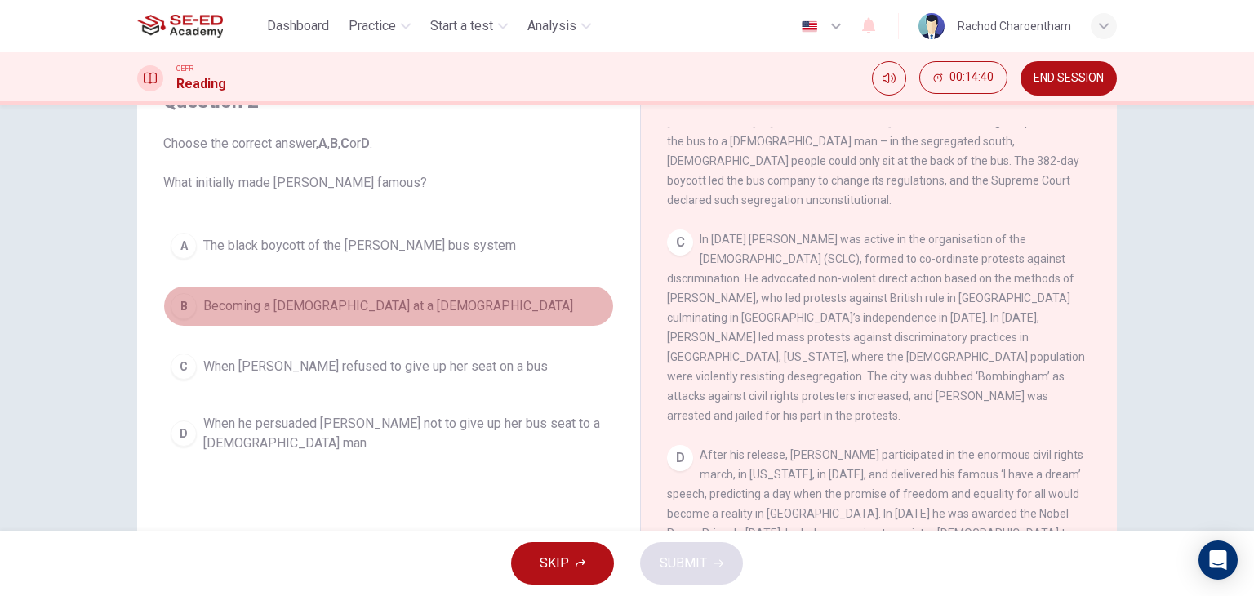
click at [388, 303] on span "Becoming a [DEMOGRAPHIC_DATA] at a [DEMOGRAPHIC_DATA]" at bounding box center [388, 306] width 370 height 20
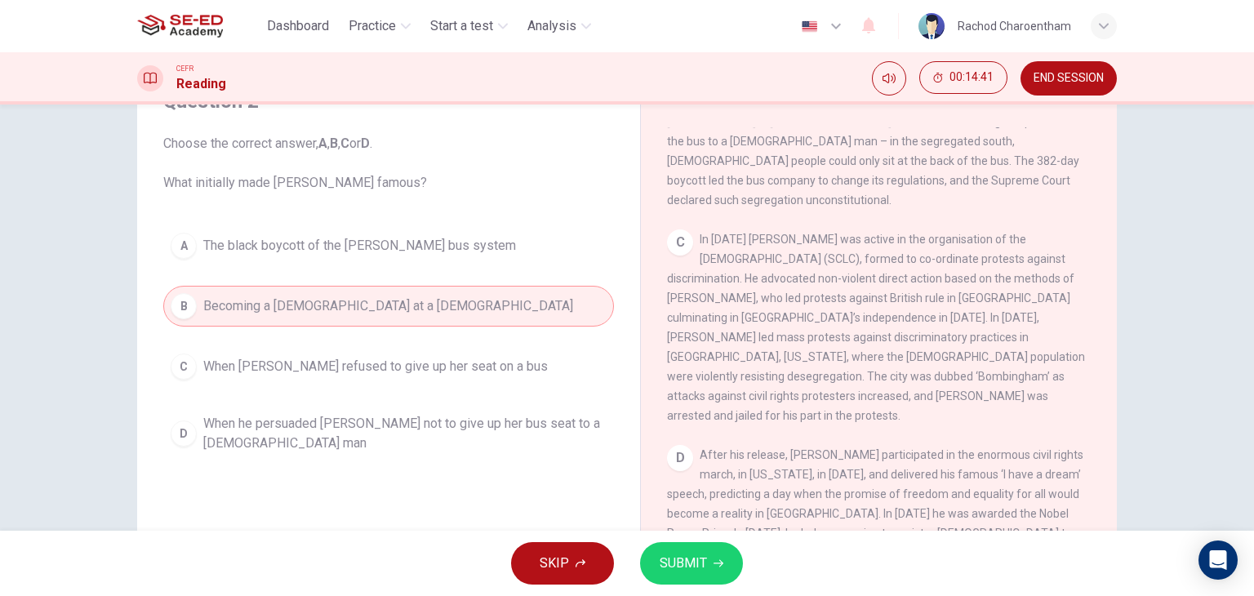
click at [653, 549] on button "SUBMIT" at bounding box center [691, 563] width 103 height 42
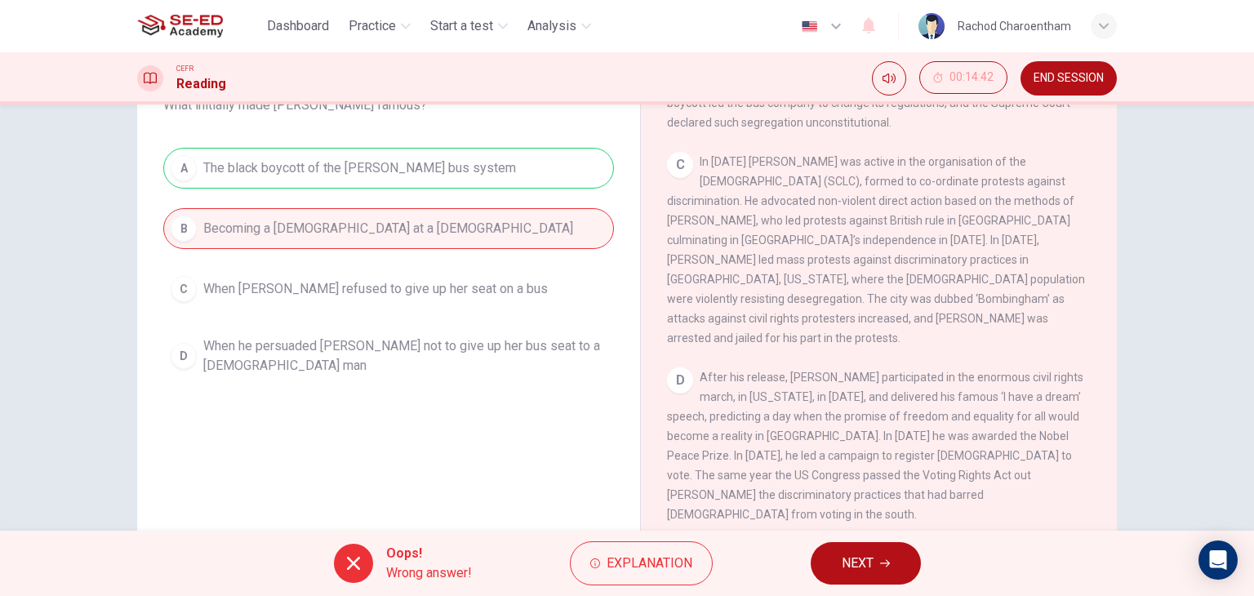
scroll to position [163, 0]
click at [454, 559] on span "Oops!" at bounding box center [429, 554] width 86 height 20
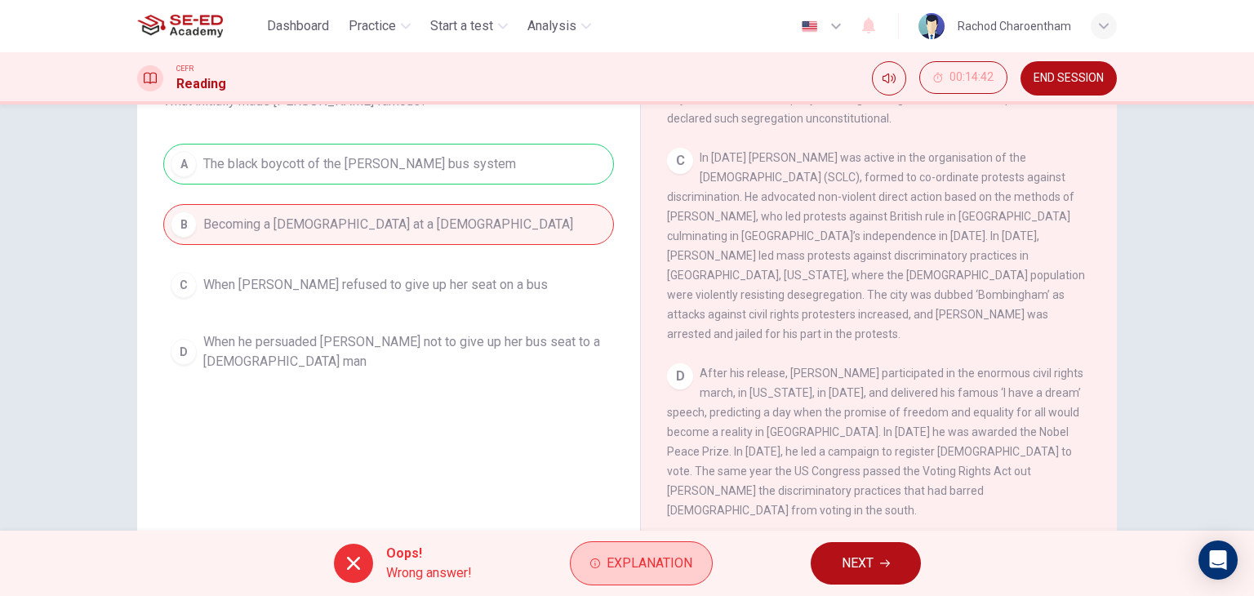
click at [659, 563] on span "Explanation" at bounding box center [649, 563] width 86 height 23
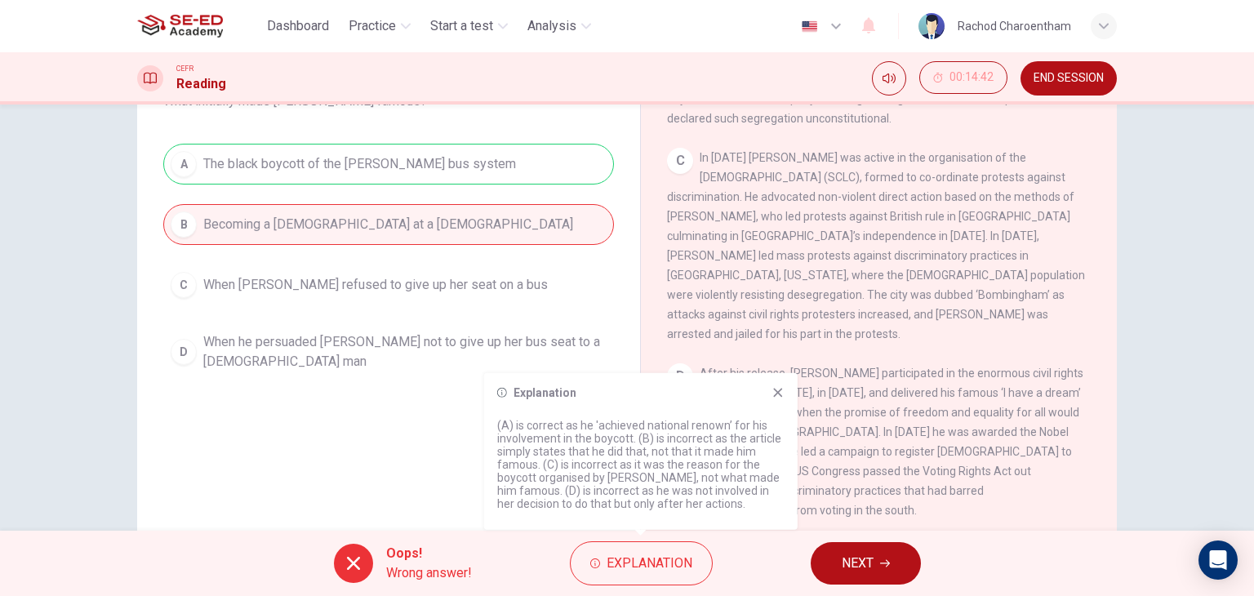
click at [778, 406] on div "Explanation (A) is correct as he 'achieved national renown’ for his involvement…" at bounding box center [640, 451] width 313 height 157
click at [777, 395] on icon at bounding box center [777, 392] width 13 height 13
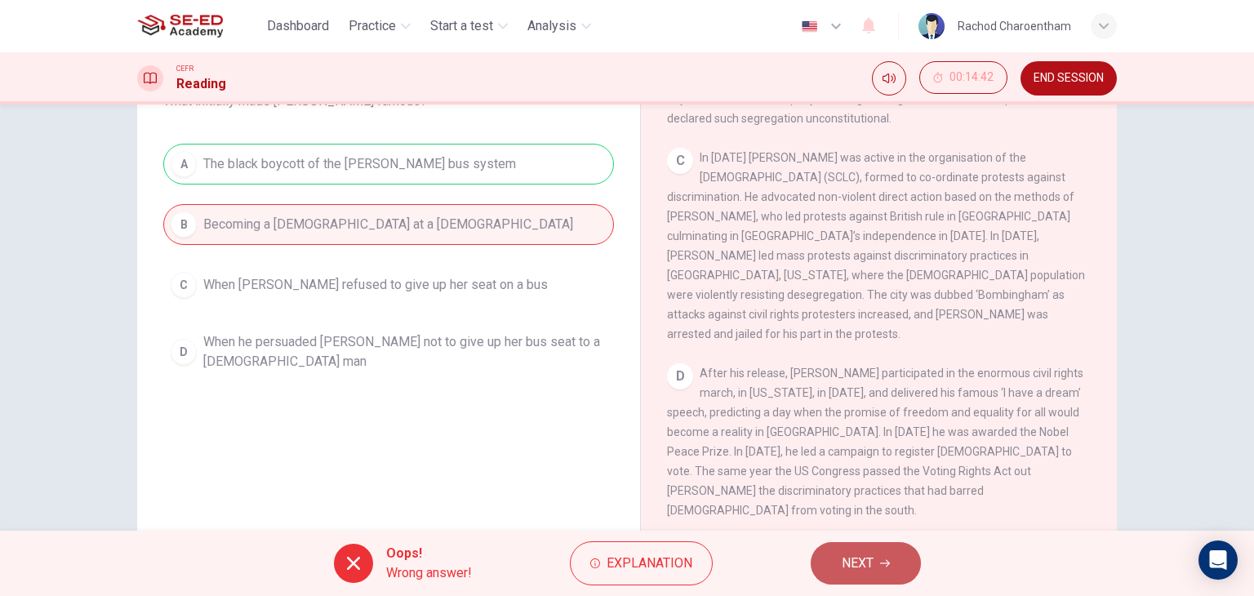
click at [883, 564] on icon "button" at bounding box center [885, 563] width 10 height 10
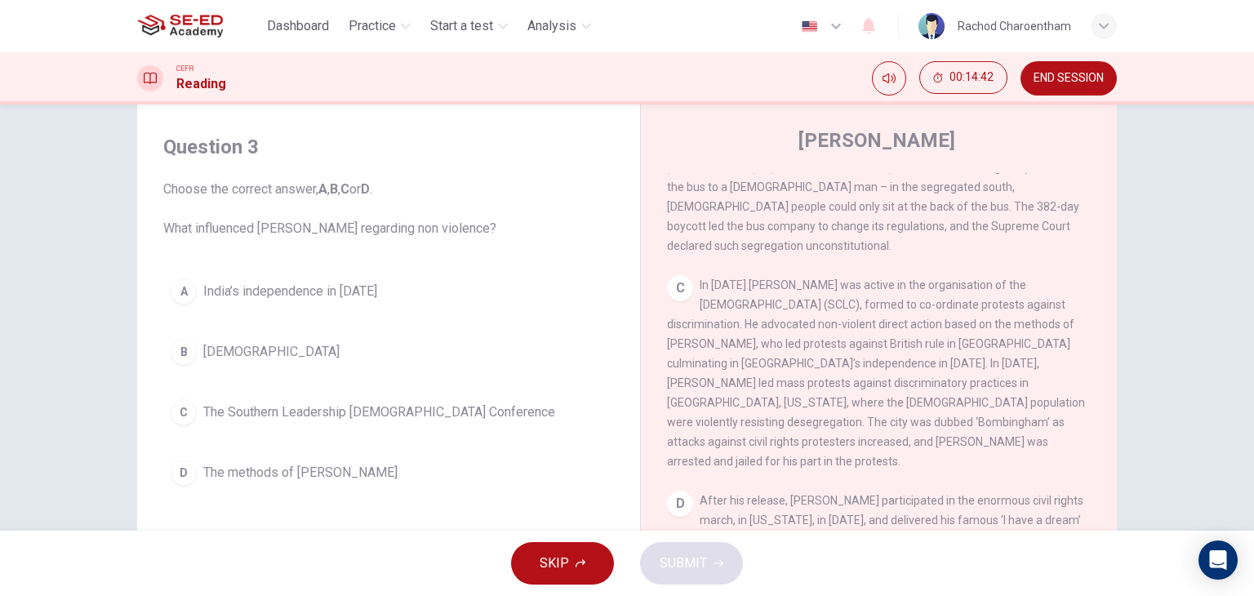
scroll to position [0, 0]
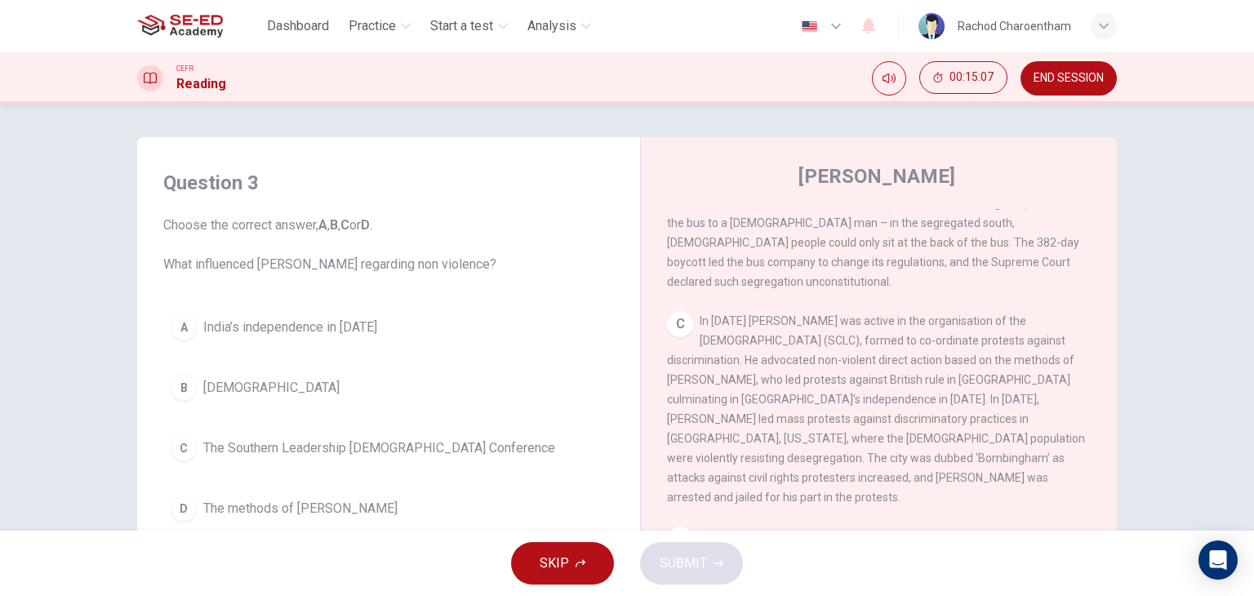
click at [366, 330] on span "India’s independence in [DATE]" at bounding box center [290, 327] width 174 height 20
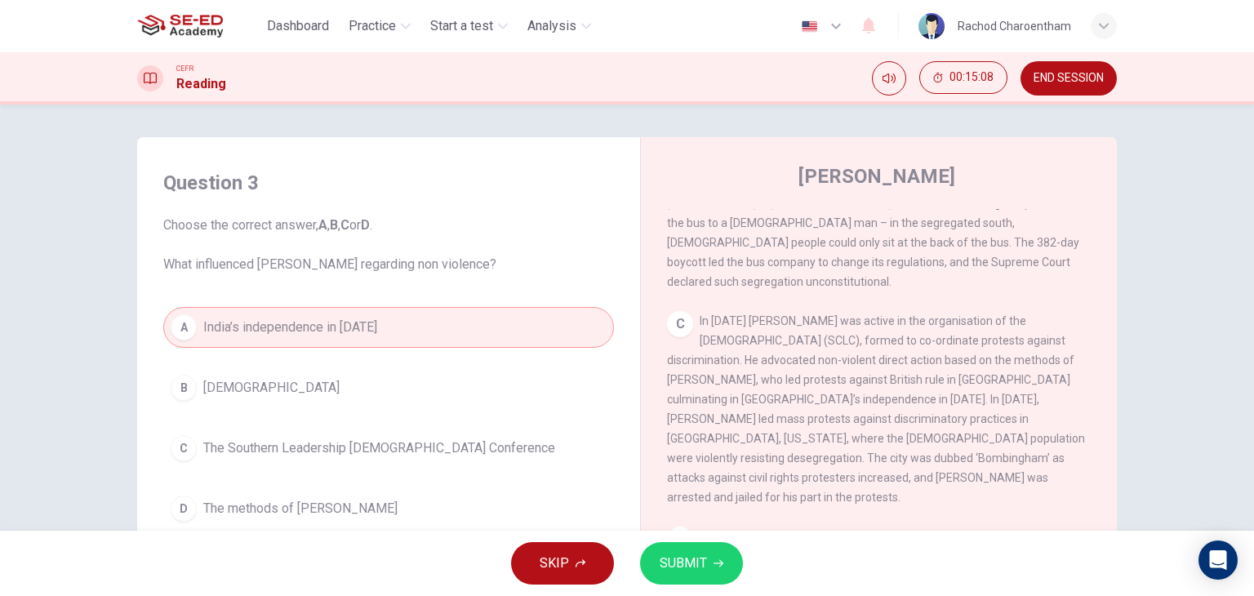
scroll to position [82, 0]
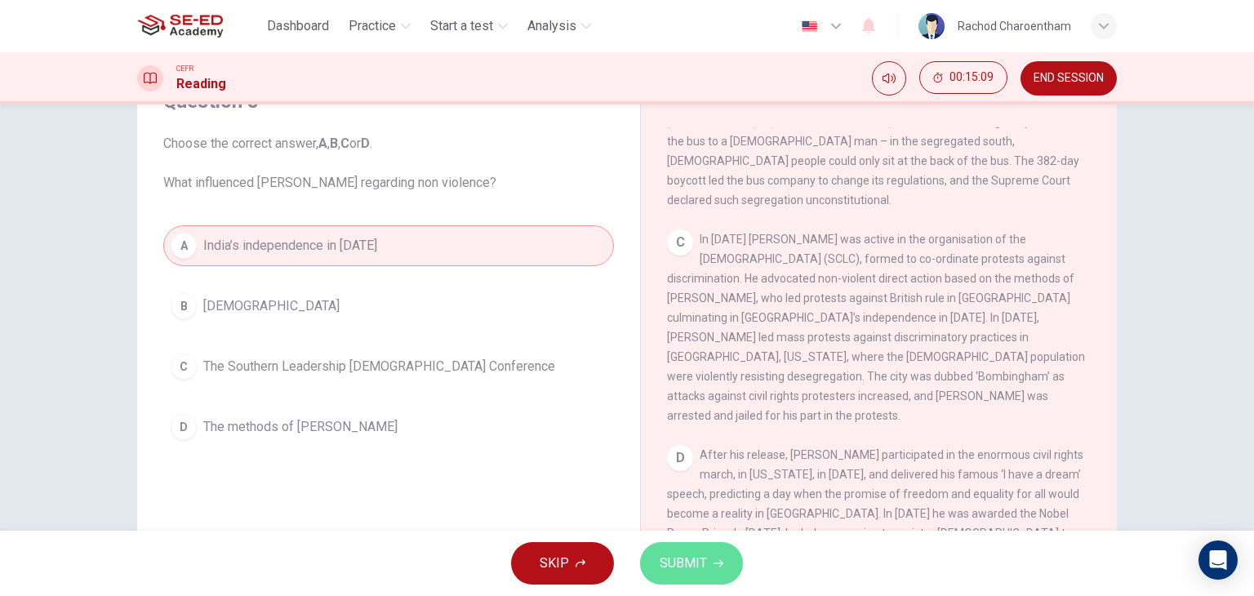
click at [699, 561] on span "SUBMIT" at bounding box center [682, 563] width 47 height 23
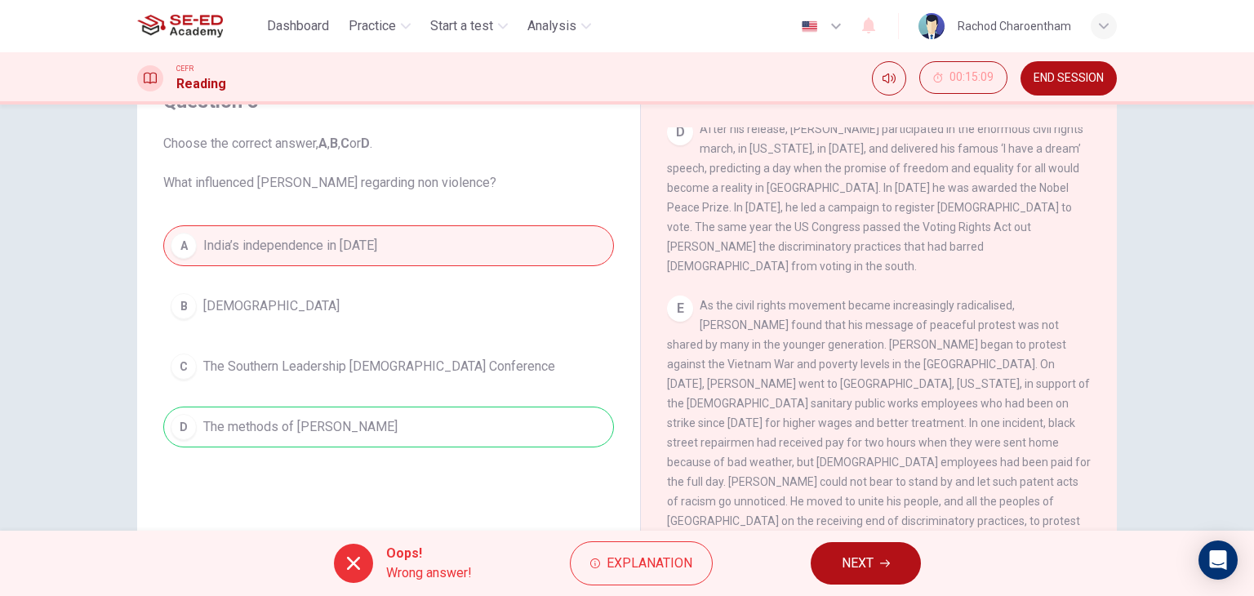
scroll to position [1038, 0]
click at [655, 582] on button "Explanation" at bounding box center [641, 563] width 143 height 44
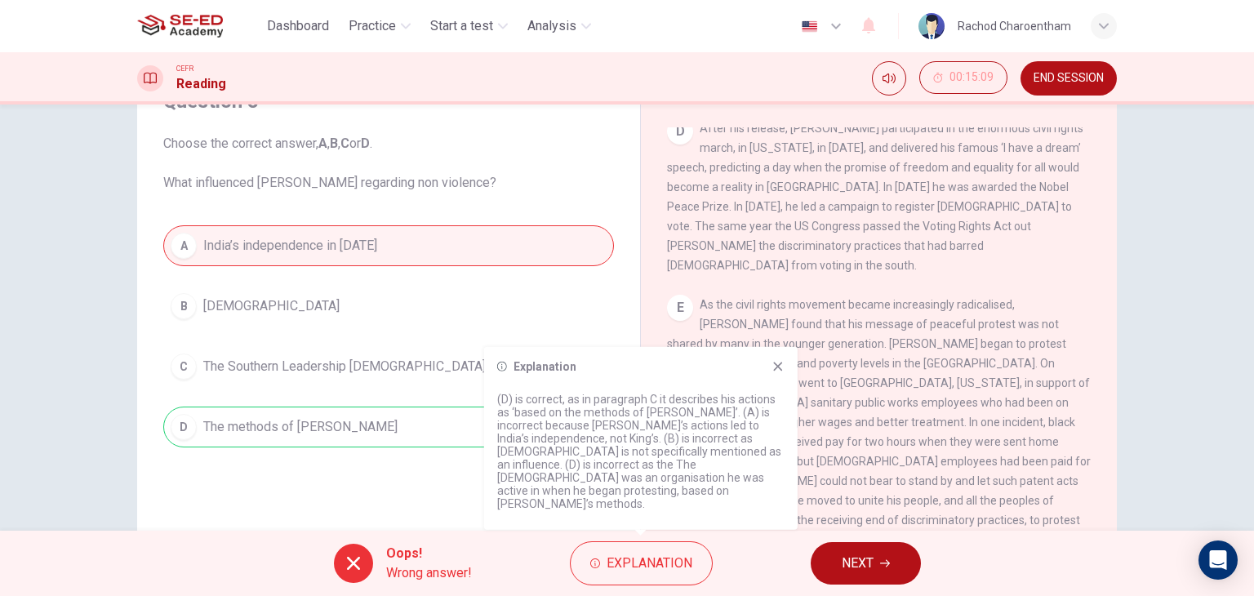
click at [821, 554] on button "NEXT" at bounding box center [865, 563] width 110 height 42
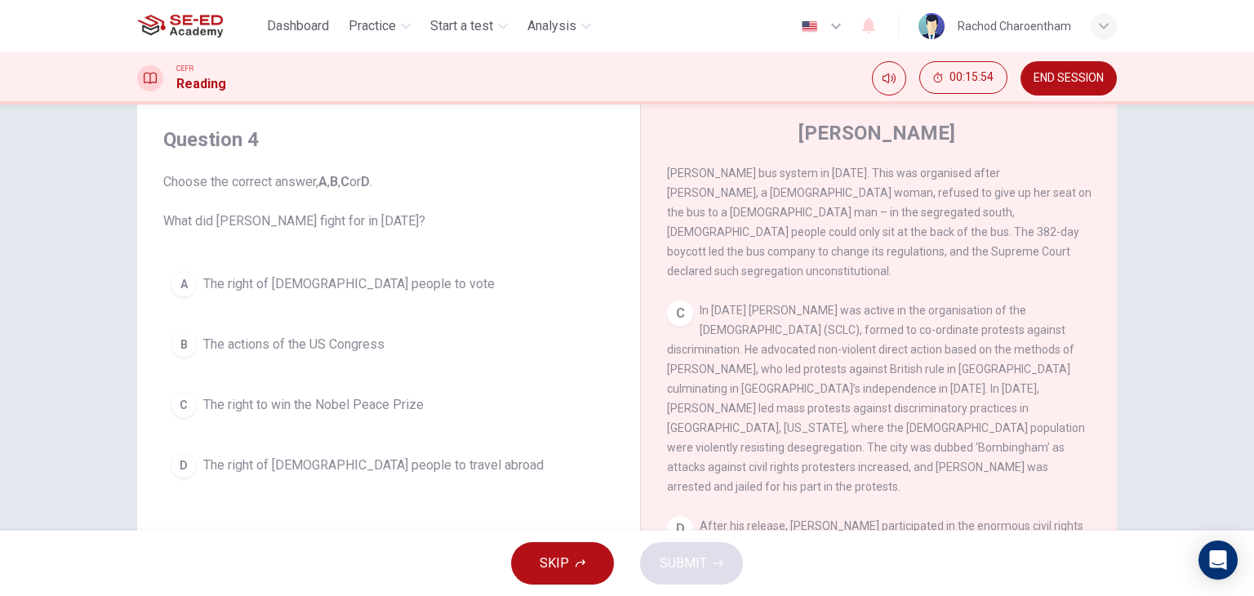
scroll to position [793, 0]
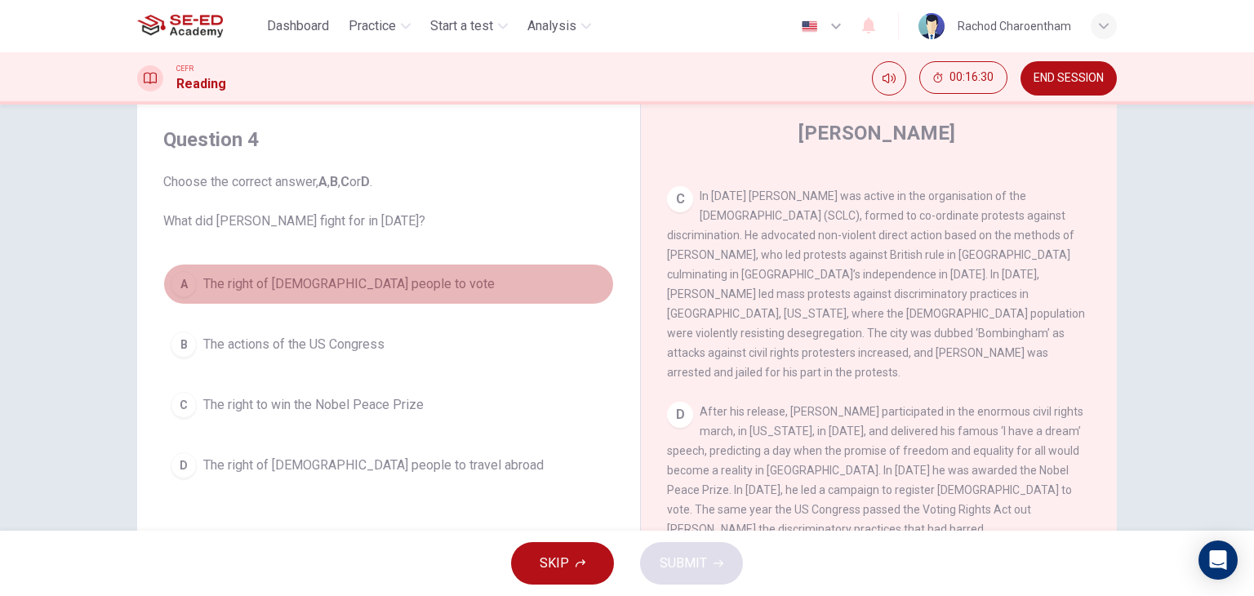
click at [375, 291] on span "The right of [DEMOGRAPHIC_DATA] people to vote" at bounding box center [348, 284] width 291 height 20
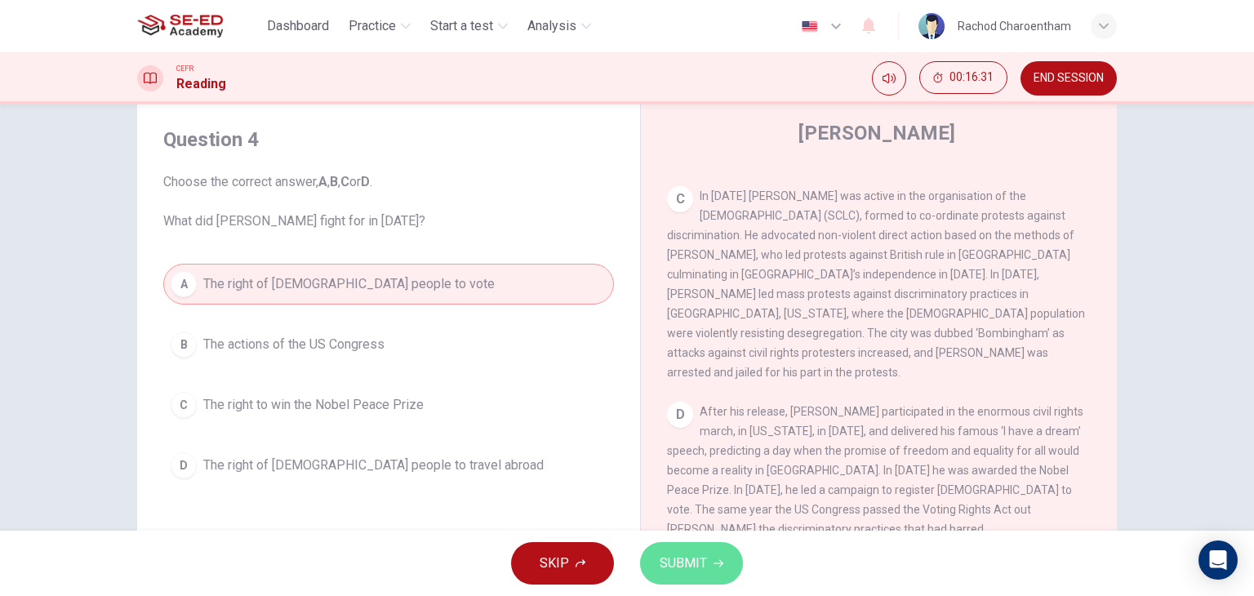
click at [664, 552] on span "SUBMIT" at bounding box center [682, 563] width 47 height 23
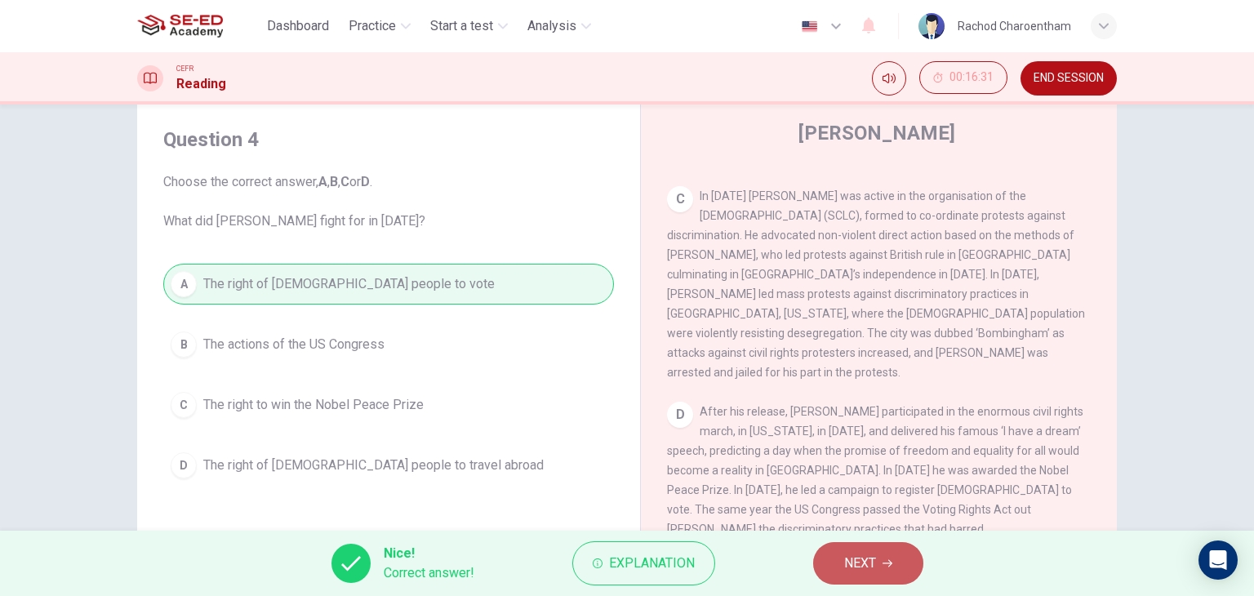
click at [899, 562] on button "NEXT" at bounding box center [868, 563] width 110 height 42
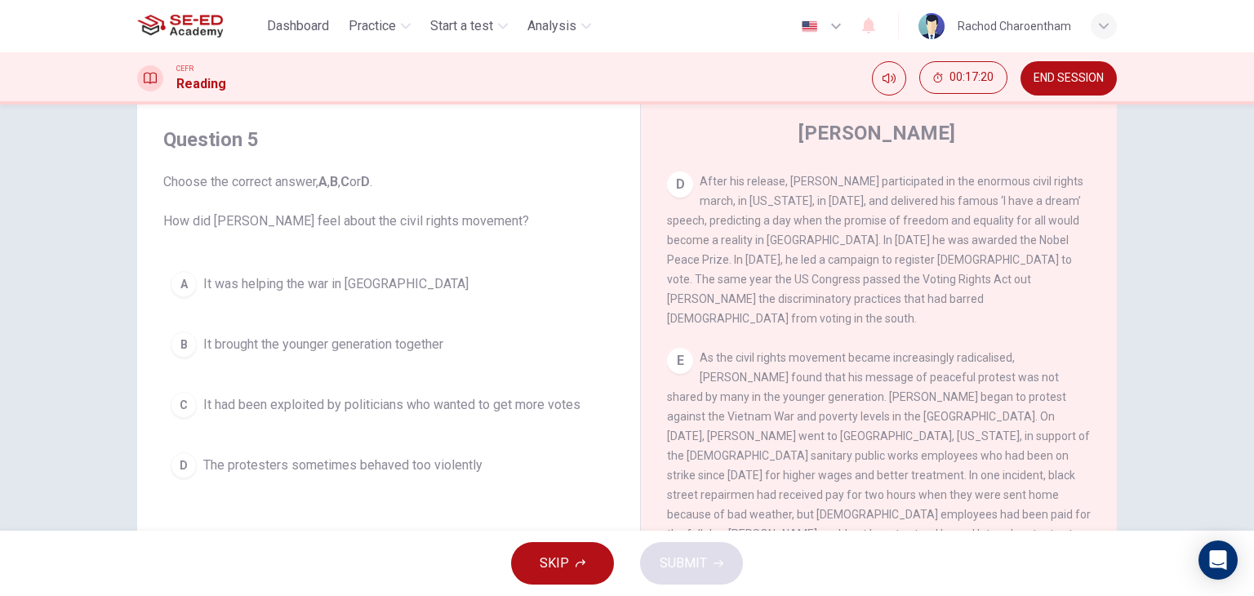
scroll to position [1038, 0]
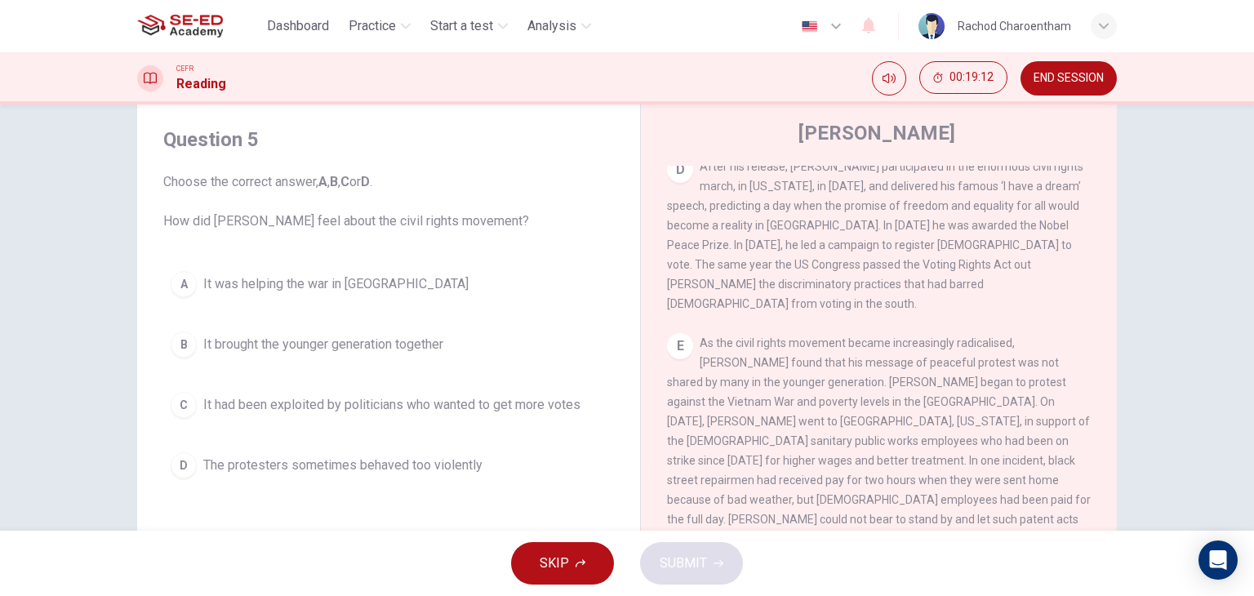
click at [313, 275] on span "It was helping the war in [GEOGRAPHIC_DATA]" at bounding box center [335, 284] width 265 height 20
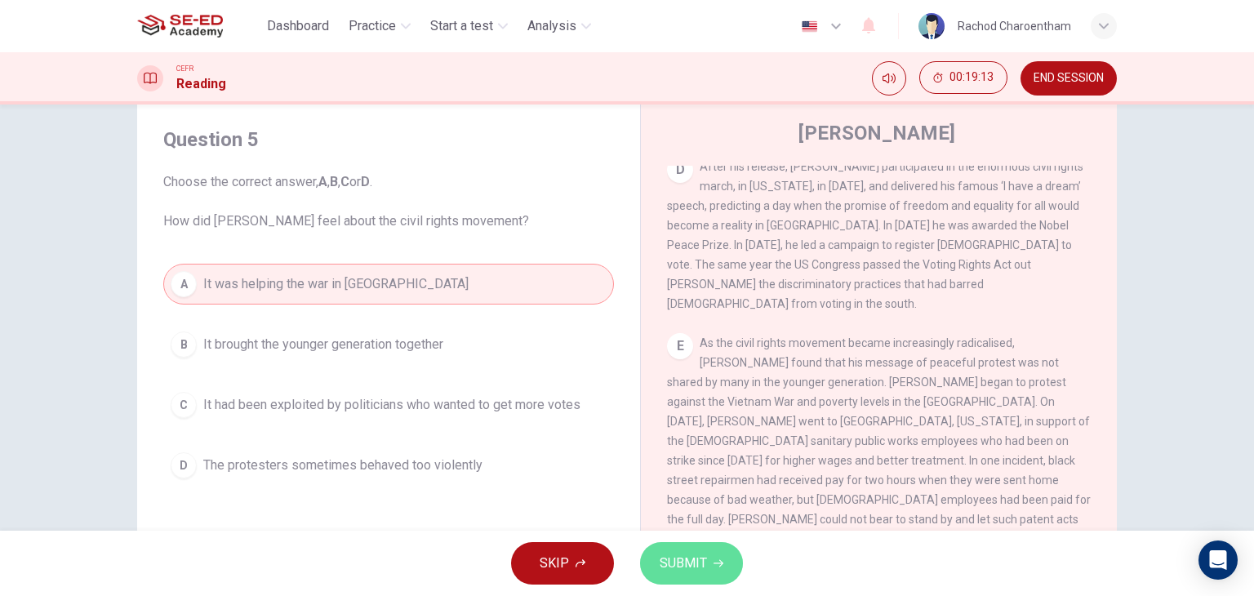
click at [701, 559] on span "SUBMIT" at bounding box center [682, 563] width 47 height 23
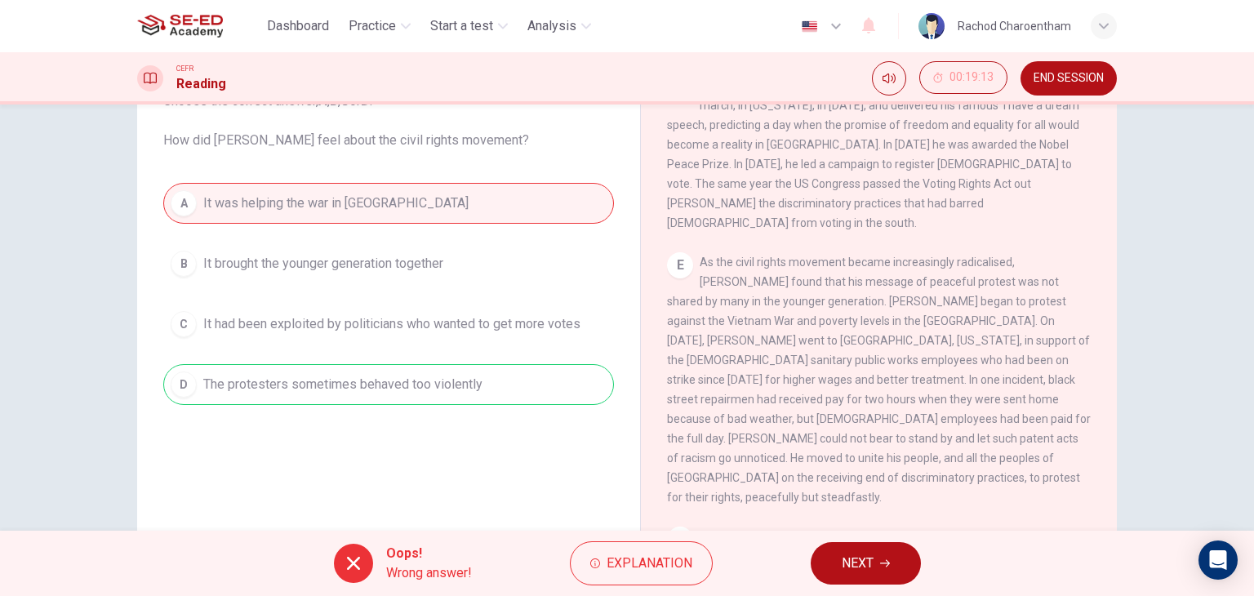
scroll to position [125, 0]
click at [625, 554] on span "Explanation" at bounding box center [649, 563] width 86 height 23
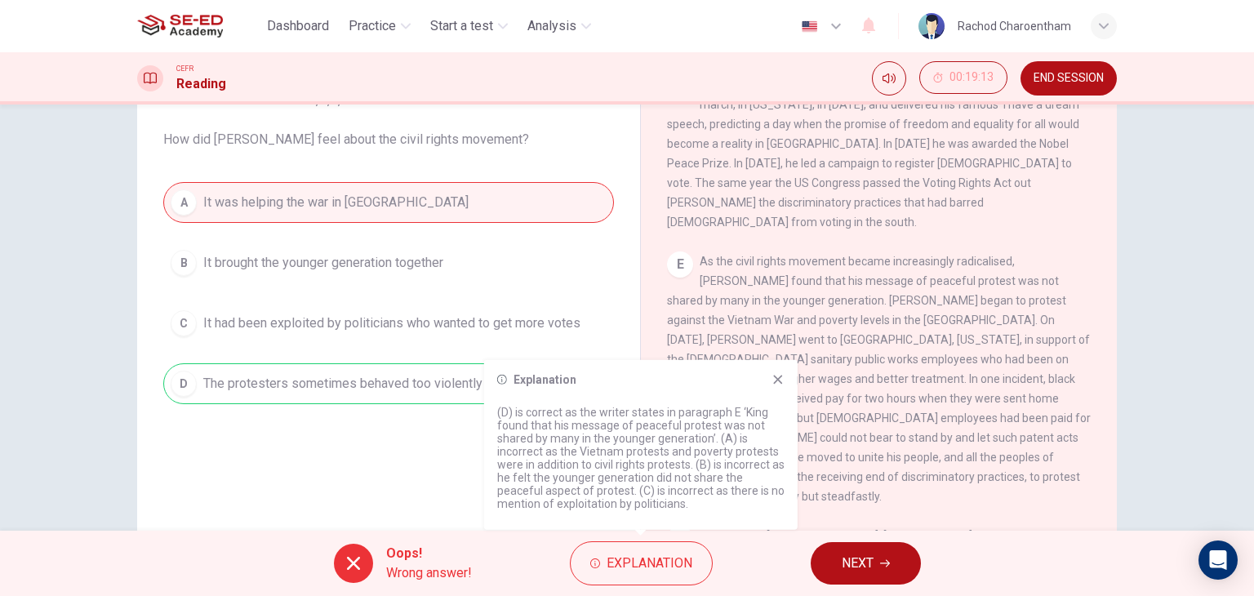
click at [780, 380] on icon at bounding box center [777, 379] width 9 height 9
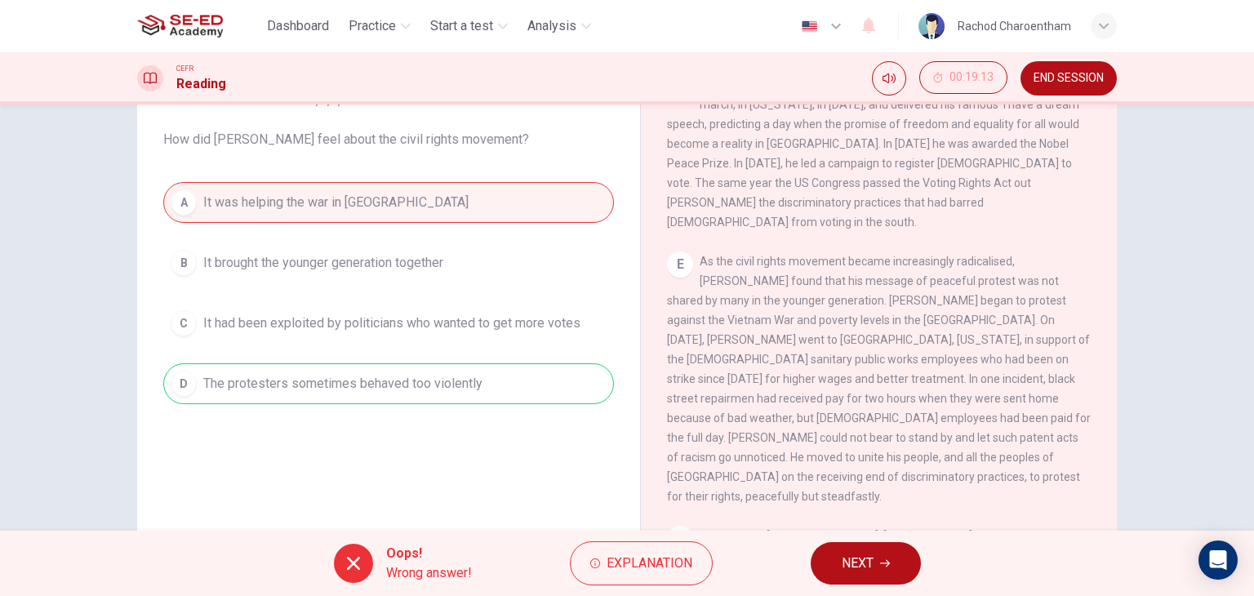
click at [898, 556] on button "NEXT" at bounding box center [865, 563] width 110 height 42
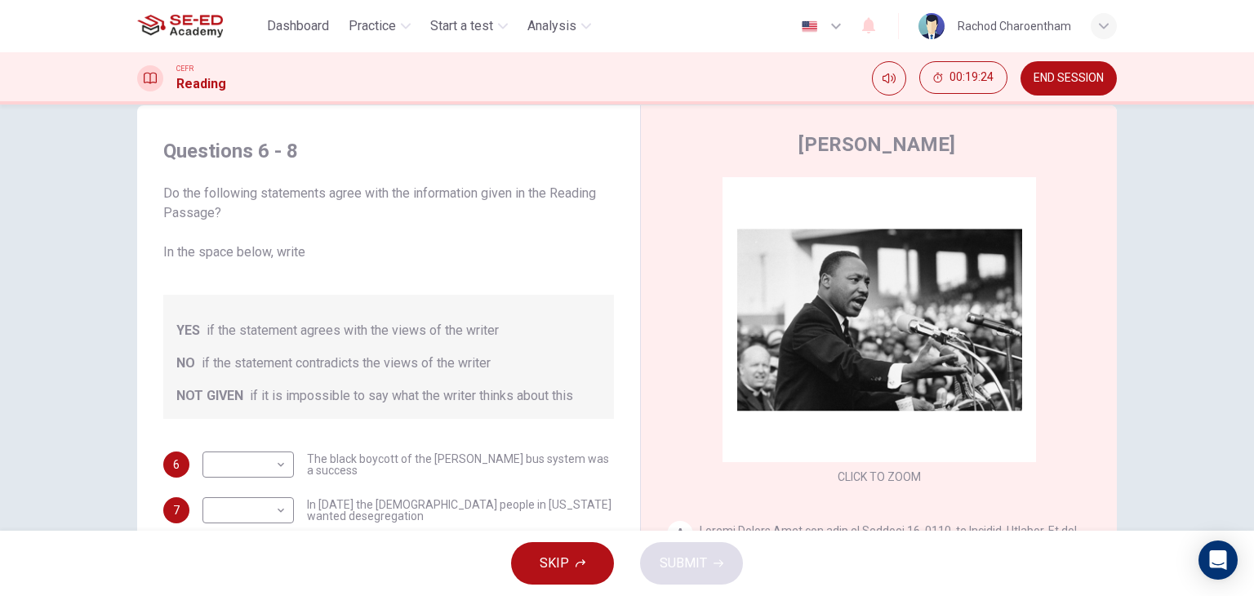
scroll to position [82, 0]
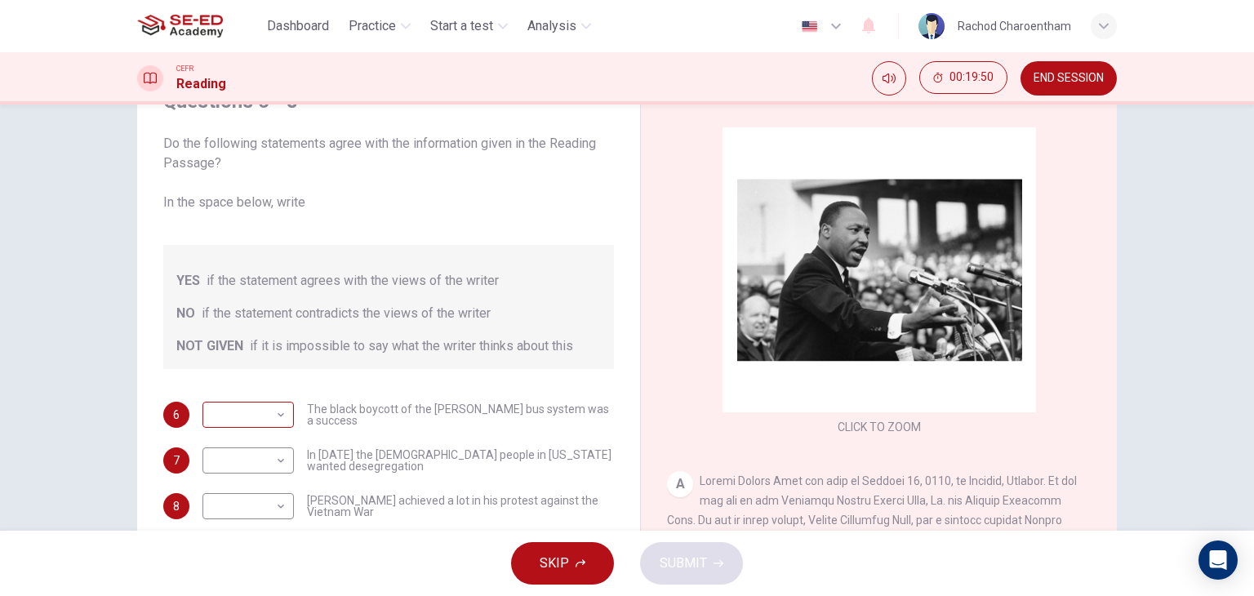
click at [263, 411] on body "This site uses cookies, as explained in our Privacy Policy . If you agree to th…" at bounding box center [627, 298] width 1254 height 596
click at [260, 443] on li "YES" at bounding box center [243, 441] width 91 height 26
type input "YES"
click at [254, 456] on body "This site uses cookies, as explained in our Privacy Policy . If you agree to th…" at bounding box center [627, 298] width 1254 height 596
click at [245, 505] on li "NO" at bounding box center [243, 512] width 91 height 26
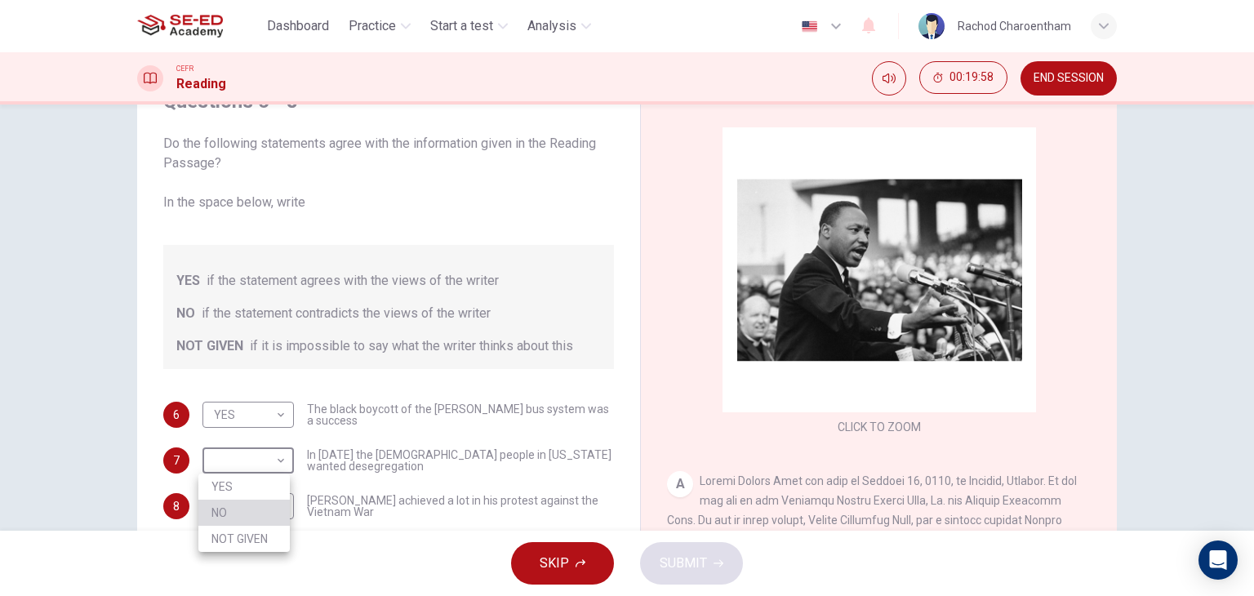
type input "NO"
click at [261, 505] on body "This site uses cookies, as explained in our Privacy Policy . If you agree to th…" at bounding box center [627, 298] width 1254 height 596
click at [268, 522] on li "YES" at bounding box center [243, 517] width 91 height 26
type input "YES"
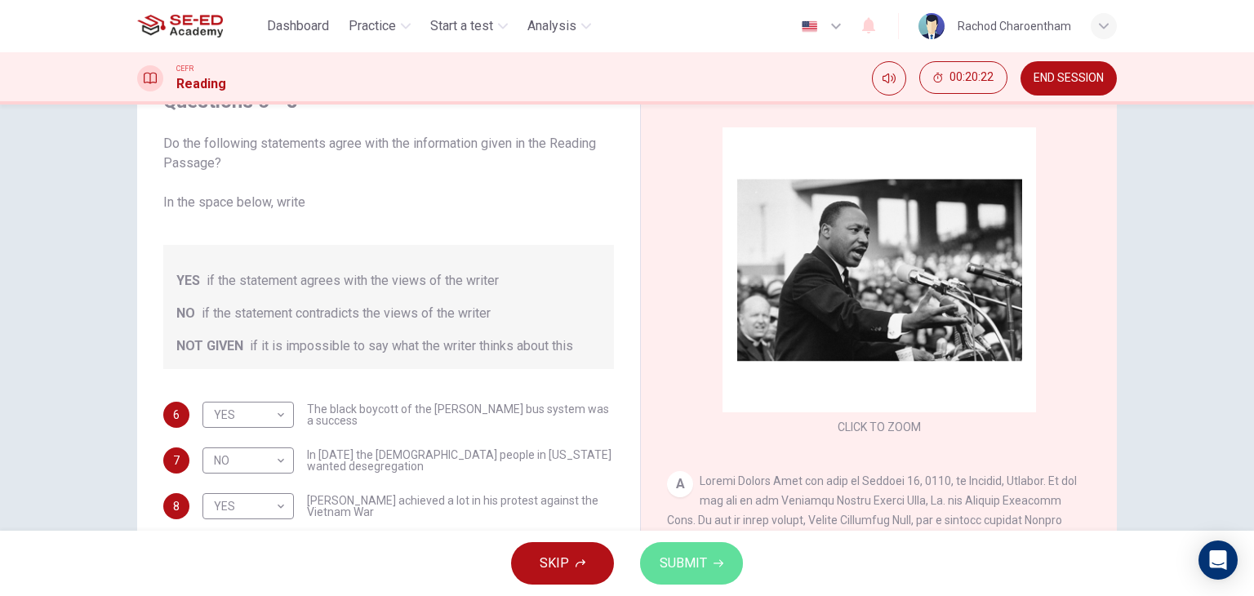
click at [681, 570] on span "SUBMIT" at bounding box center [682, 563] width 47 height 23
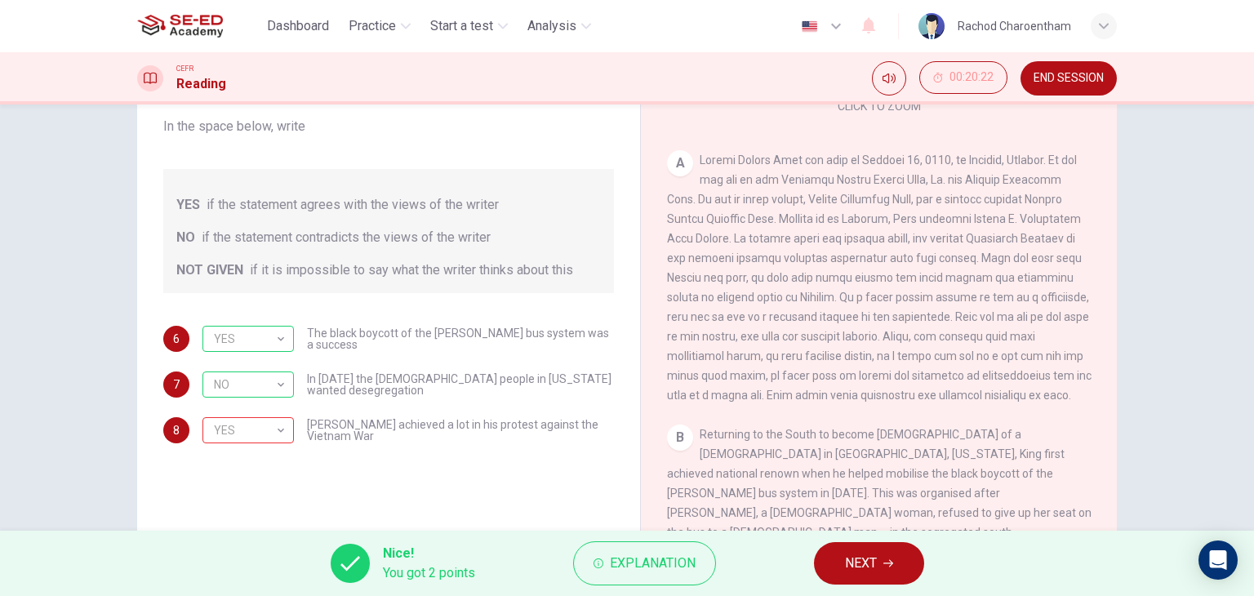
scroll to position [163, 0]
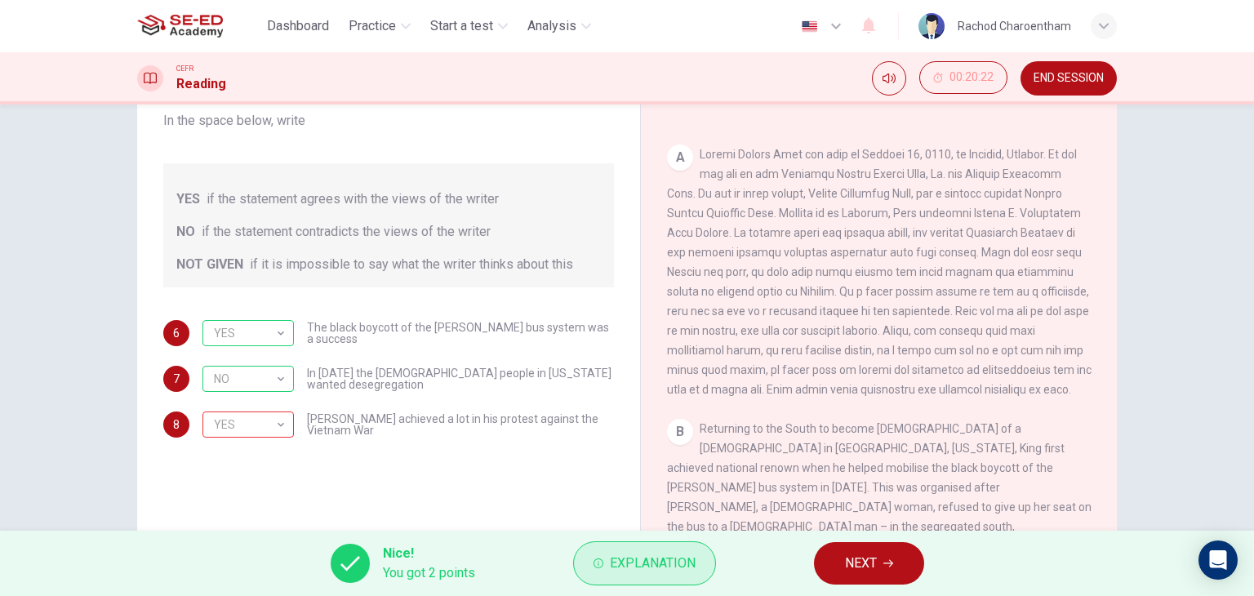
click at [630, 564] on span "Explanation" at bounding box center [653, 563] width 86 height 23
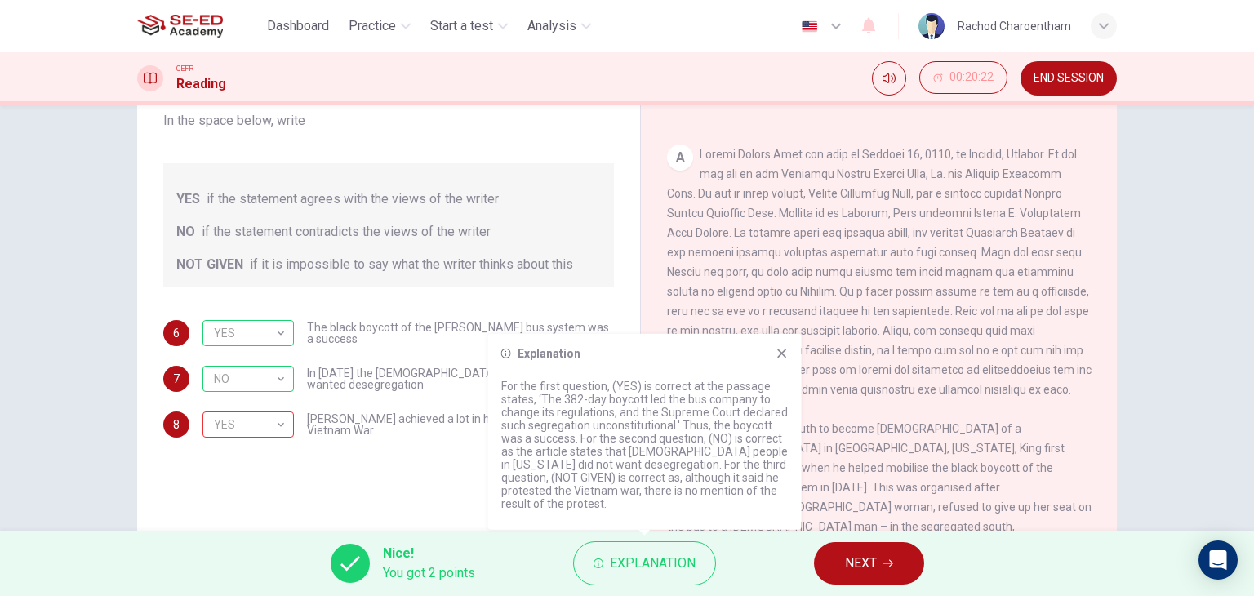
click at [786, 357] on icon at bounding box center [781, 353] width 13 height 13
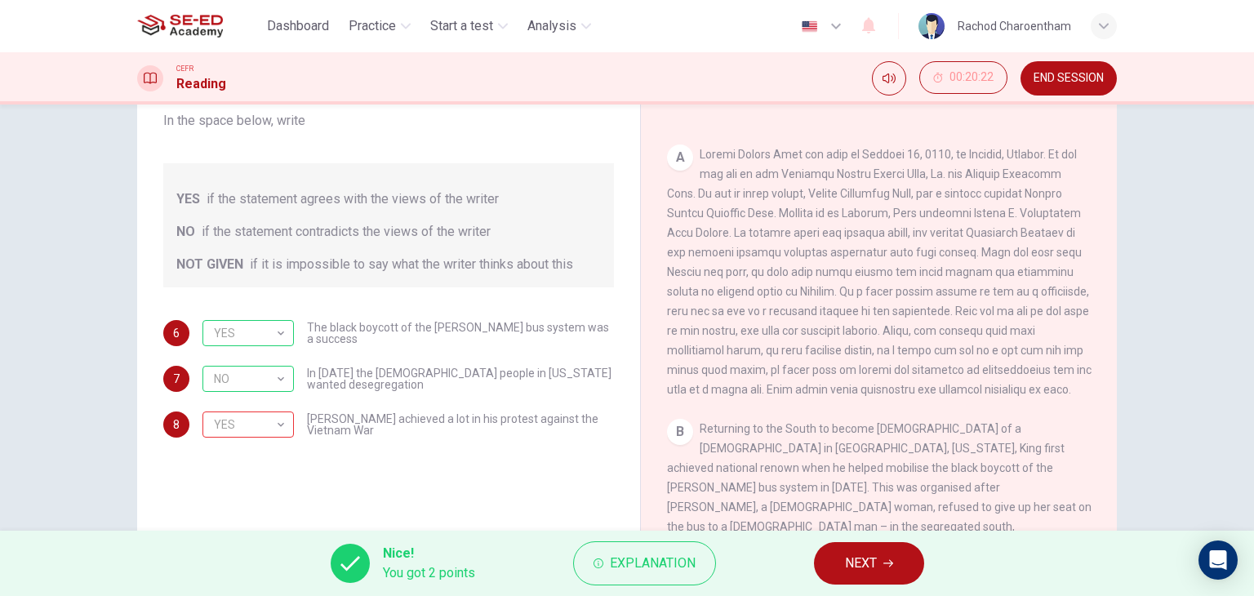
click at [859, 553] on span "NEXT" at bounding box center [861, 563] width 32 height 23
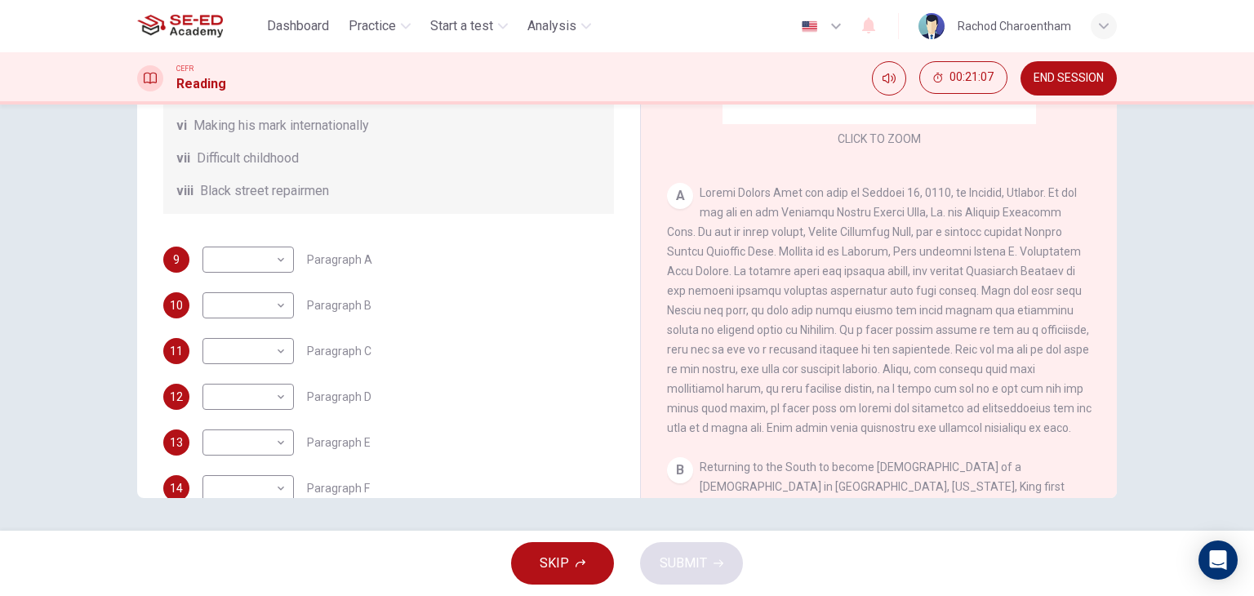
scroll to position [245, 0]
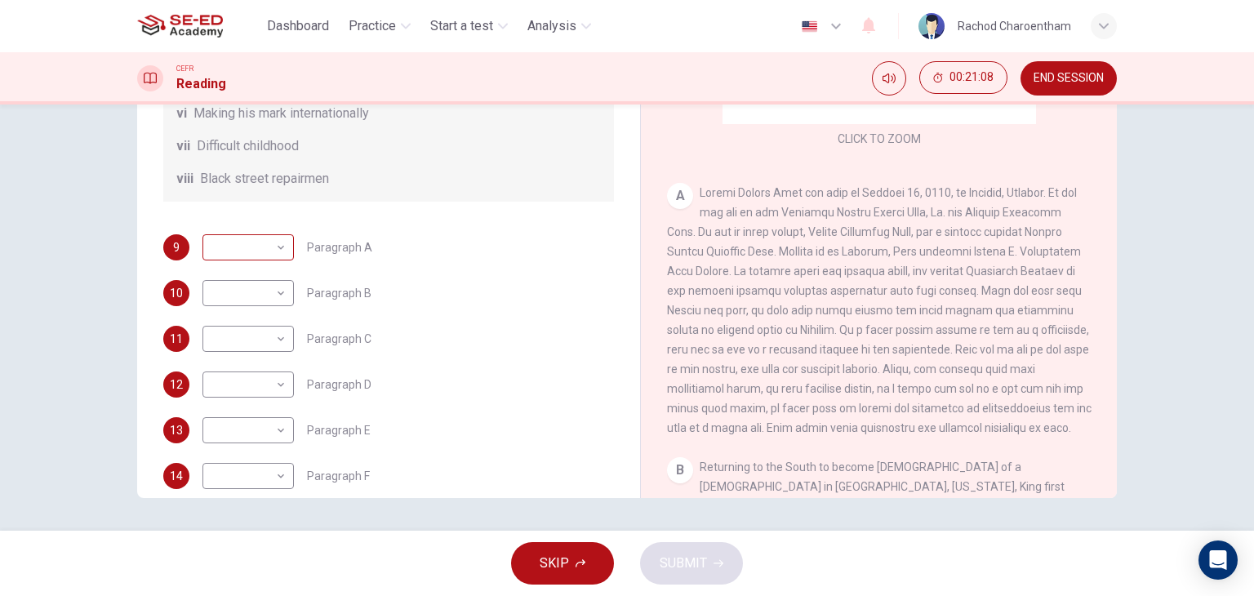
click at [277, 270] on body "This site uses cookies, as explained in our Privacy Policy . If you agree to th…" at bounding box center [627, 298] width 1254 height 596
click at [419, 282] on div at bounding box center [627, 298] width 1254 height 596
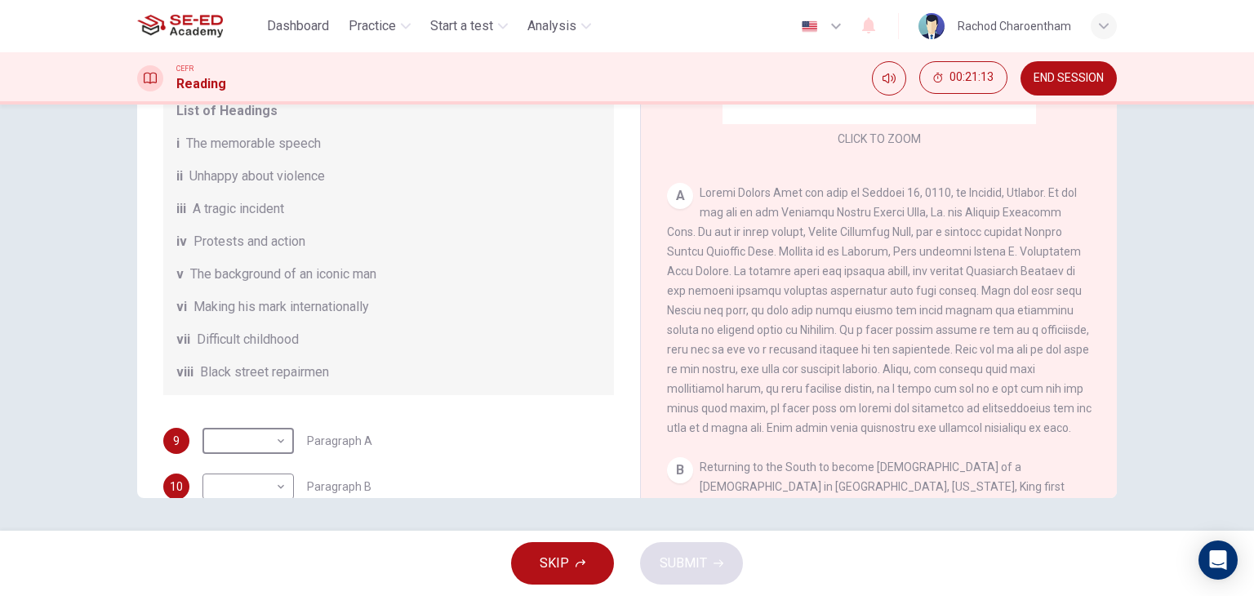
scroll to position [0, 0]
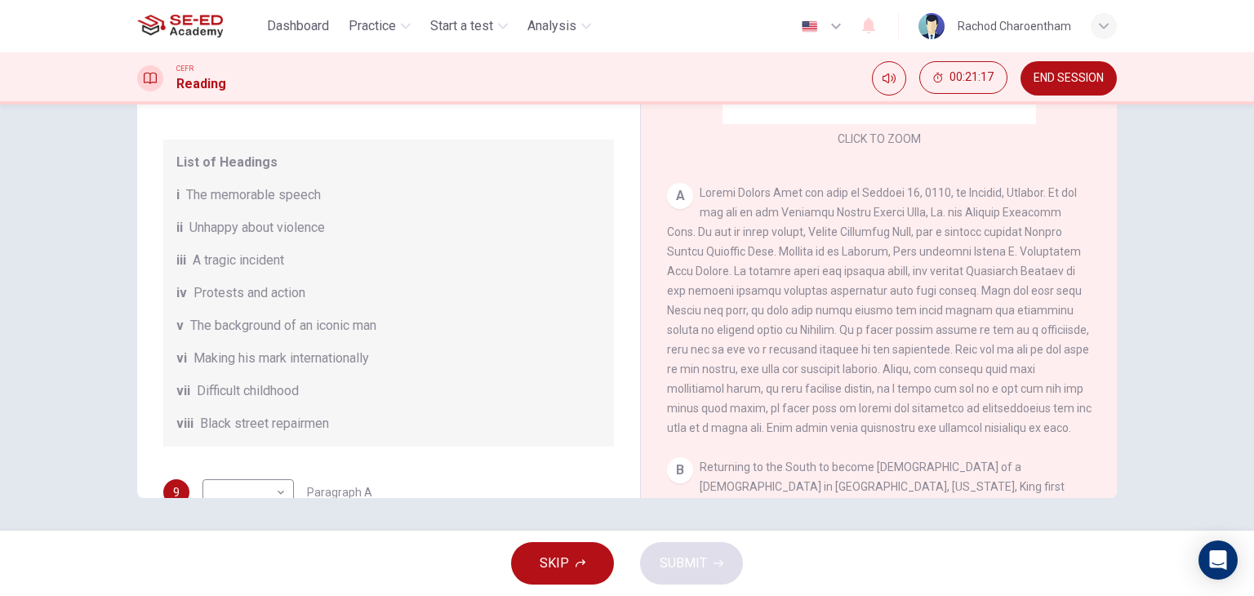
drag, startPoint x: 395, startPoint y: 341, endPoint x: 122, endPoint y: 332, distance: 272.7
click at [122, 332] on div "Questions 9 - 14 The Reading Passage has 6 paragraphs. Choose the correct headi…" at bounding box center [627, 214] width 1032 height 567
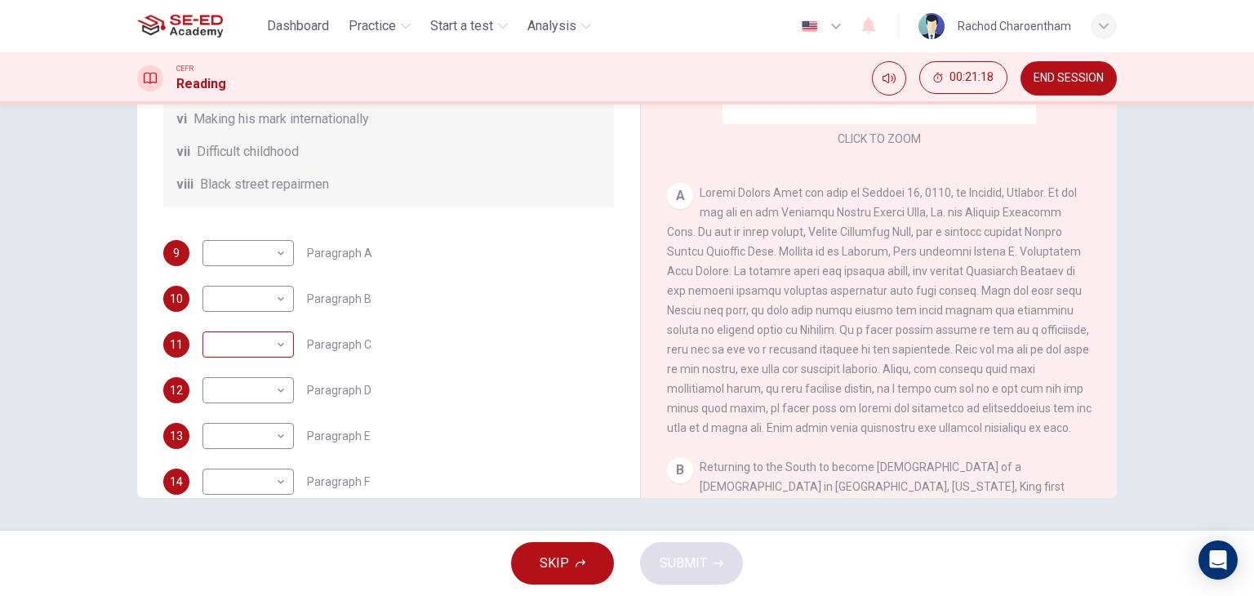
scroll to position [245, 0]
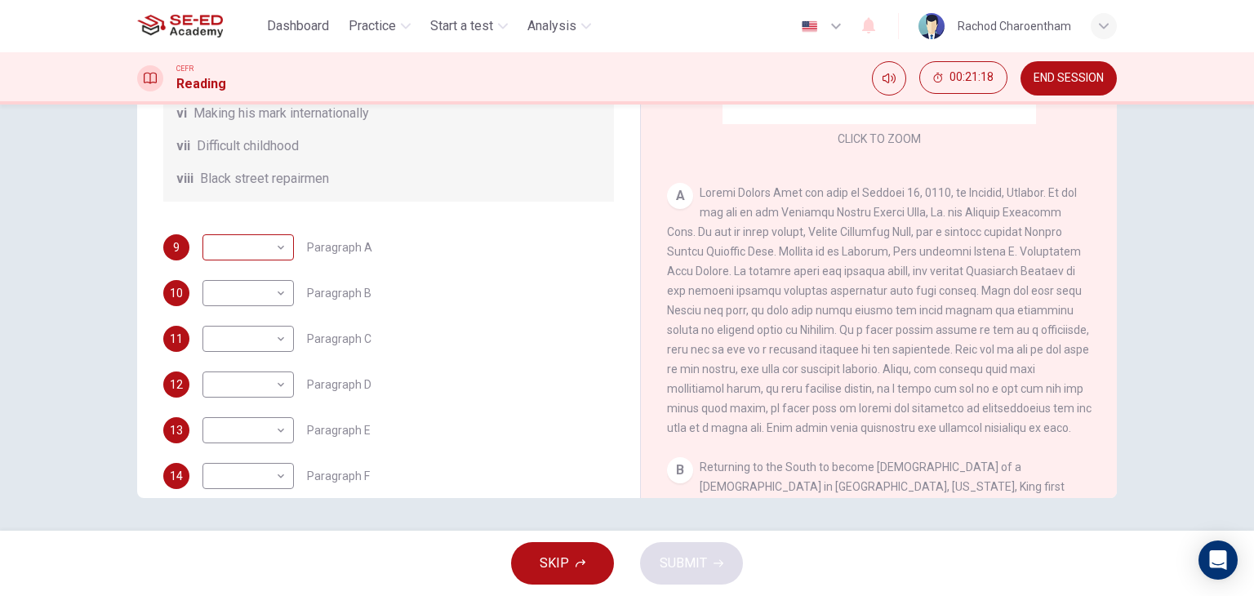
click at [278, 259] on body "This site uses cookies, as explained in our Privacy Policy . If you agree to th…" at bounding box center [627, 298] width 1254 height 596
click at [223, 393] on li "v" at bounding box center [243, 397] width 91 height 26
type input "v"
click at [408, 306] on div "10 ​ ​ Paragraph B" at bounding box center [388, 293] width 450 height 26
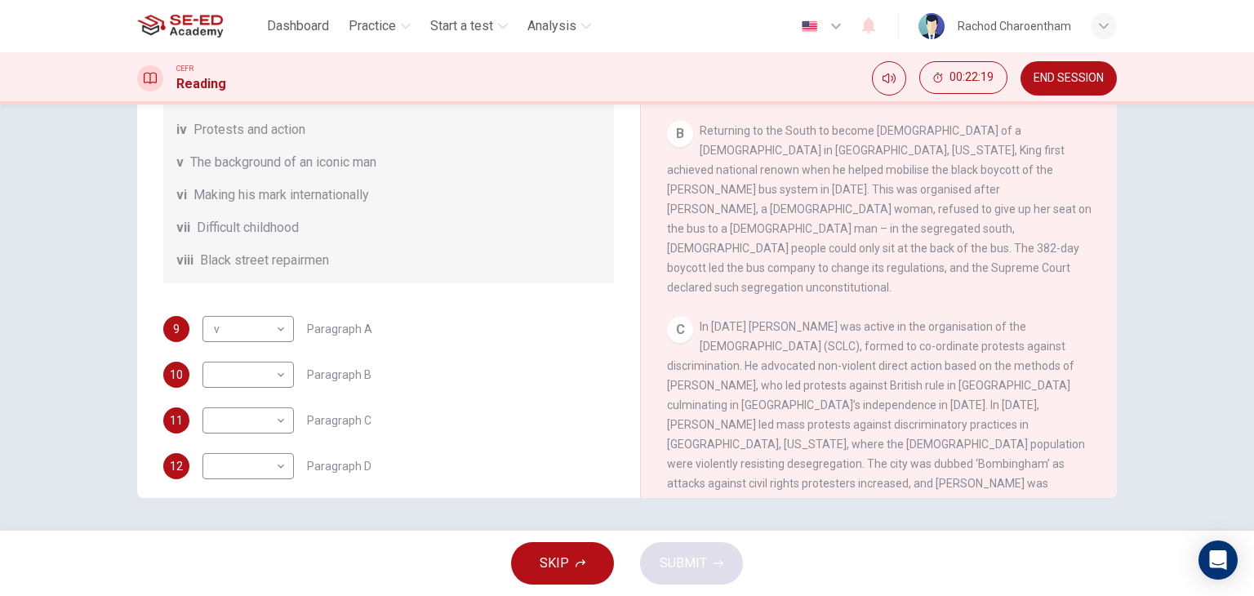
scroll to position [571, 0]
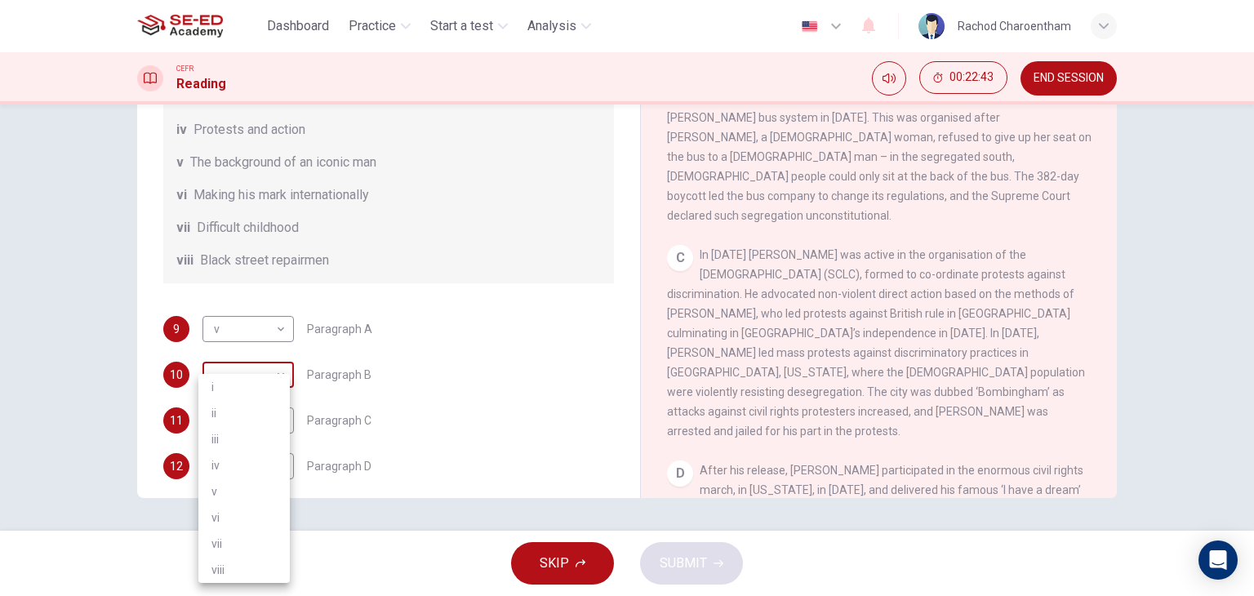
click at [235, 397] on body "This site uses cookies, as explained in our Privacy Policy . If you agree to th…" at bounding box center [627, 298] width 1254 height 596
click at [374, 286] on div at bounding box center [627, 298] width 1254 height 596
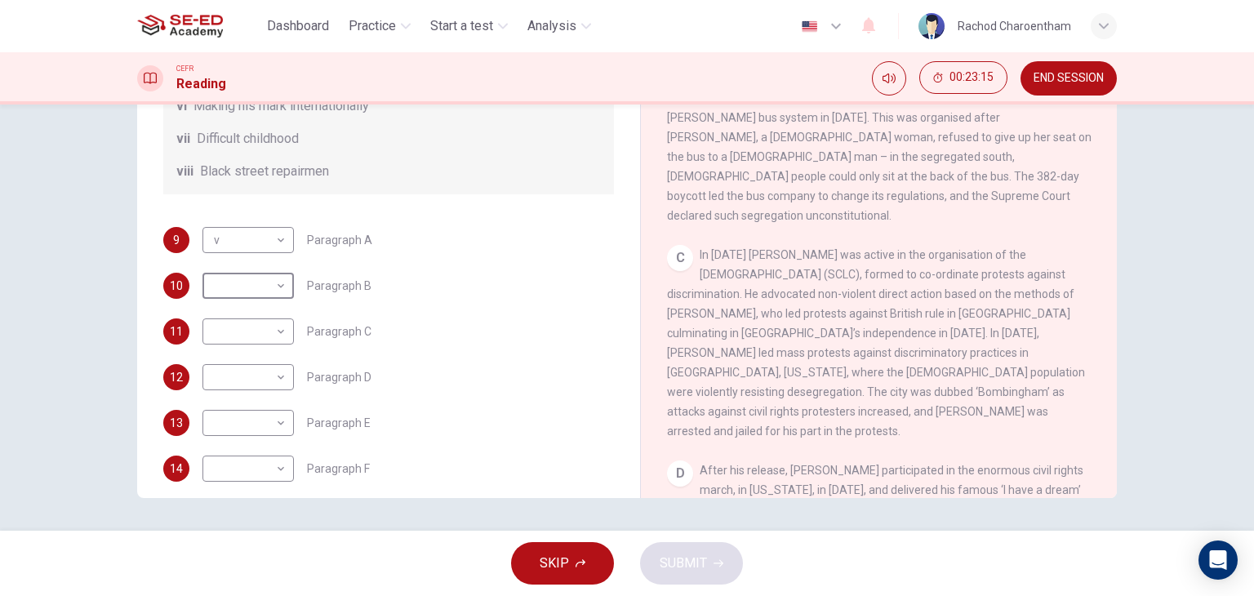
scroll to position [206, 0]
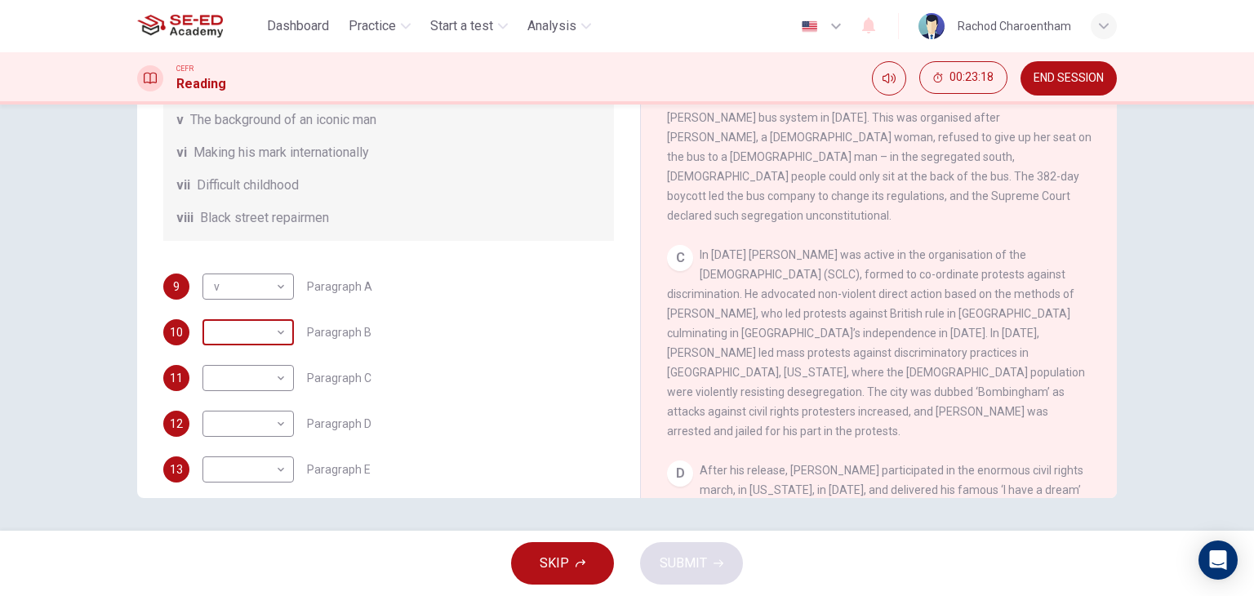
click at [273, 351] on body "This site uses cookies, as explained in our Privacy Policy . If you agree to th…" at bounding box center [627, 298] width 1254 height 596
click at [255, 446] on li "iv" at bounding box center [243, 455] width 91 height 26
type input "iv"
click at [262, 395] on body "This site uses cookies, as explained in our Privacy Policy . If you agree to th…" at bounding box center [627, 298] width 1254 height 596
click at [238, 478] on li "v" at bounding box center [243, 491] width 91 height 26
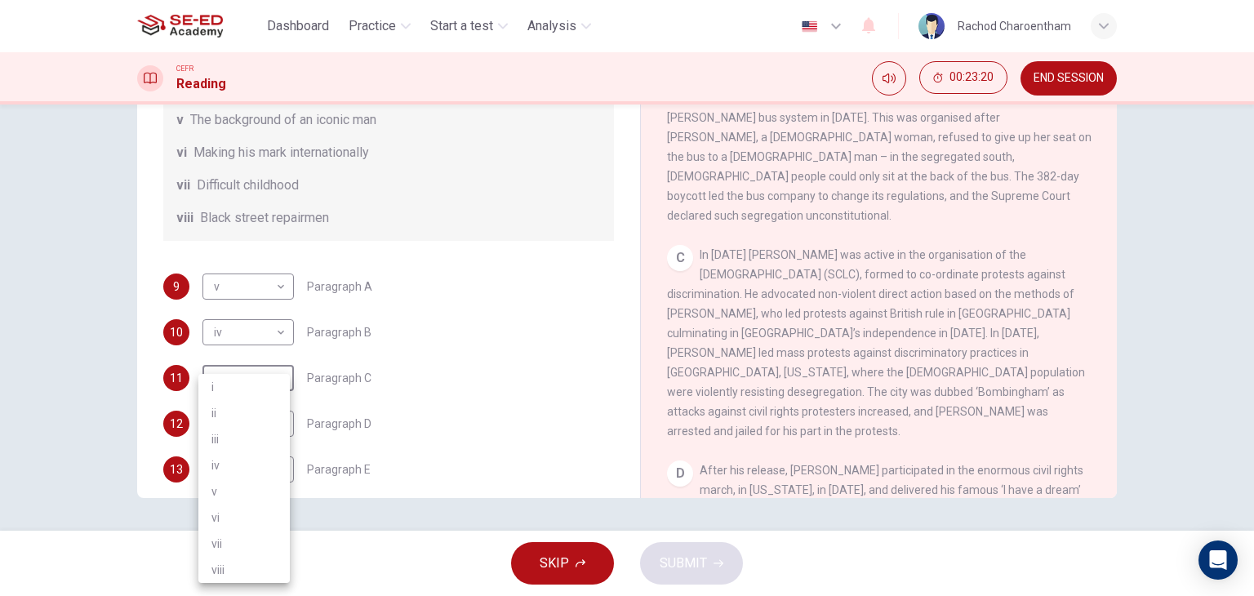
type input "v"
click at [248, 436] on body "This site uses cookies, as explained in our Privacy Policy . If you agree to th…" at bounding box center [627, 298] width 1254 height 596
click at [238, 517] on li "vi" at bounding box center [243, 517] width 91 height 26
type input "vi"
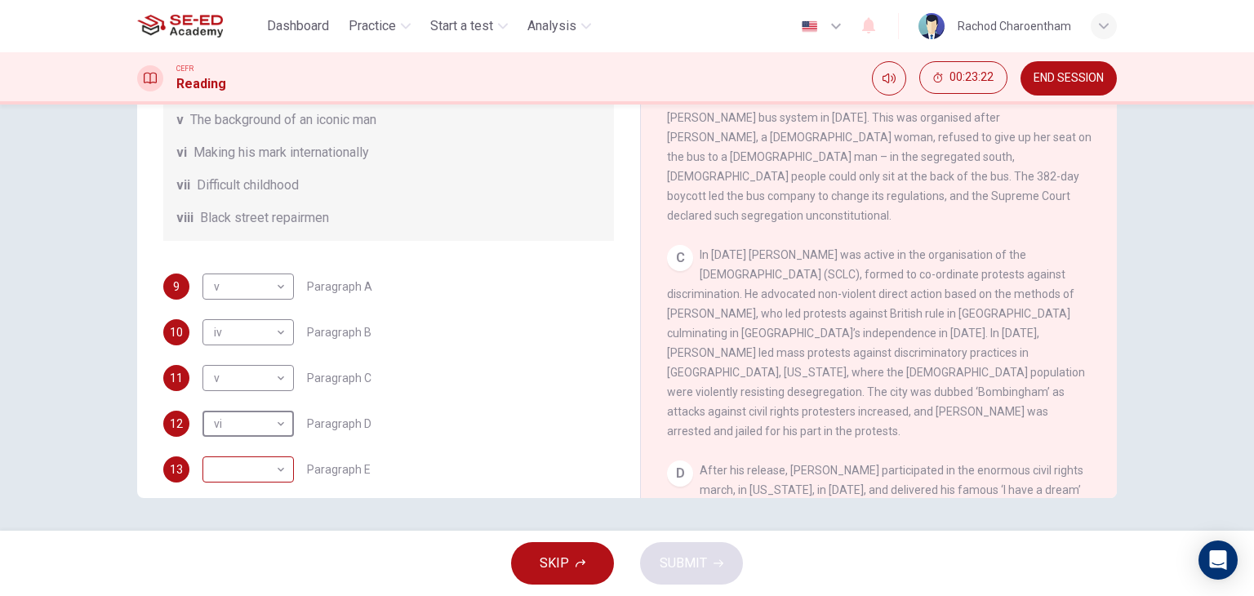
click at [248, 477] on body "This site uses cookies, as explained in our Privacy Policy . If you agree to th…" at bounding box center [627, 298] width 1254 height 596
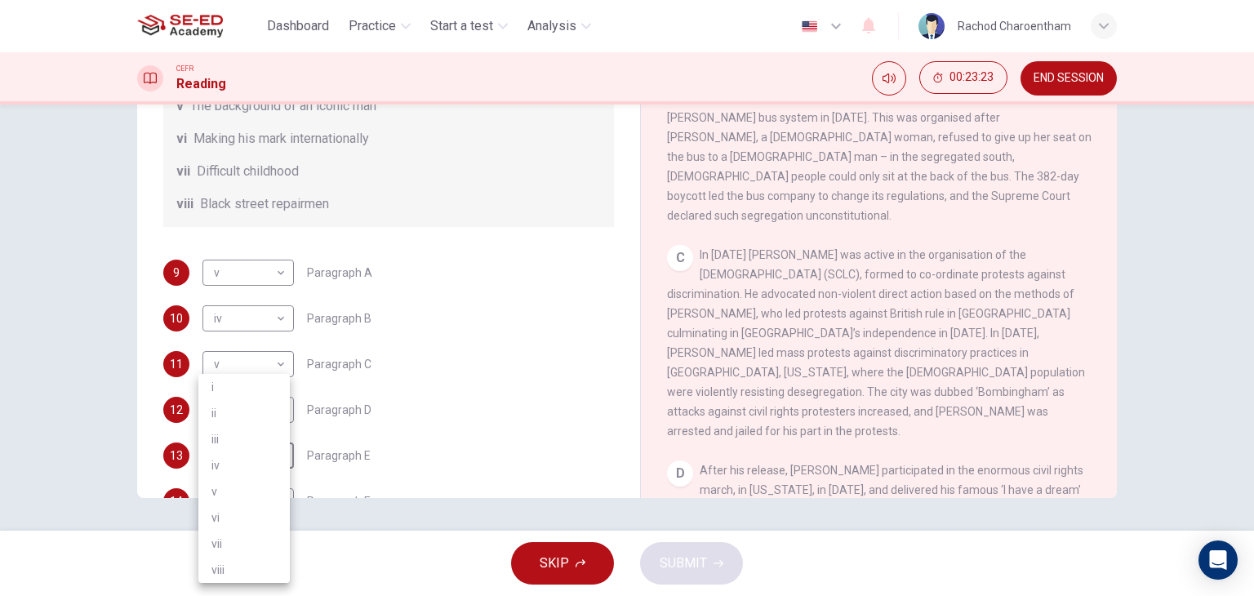
click at [238, 530] on li "vi" at bounding box center [243, 517] width 91 height 26
type input "vi"
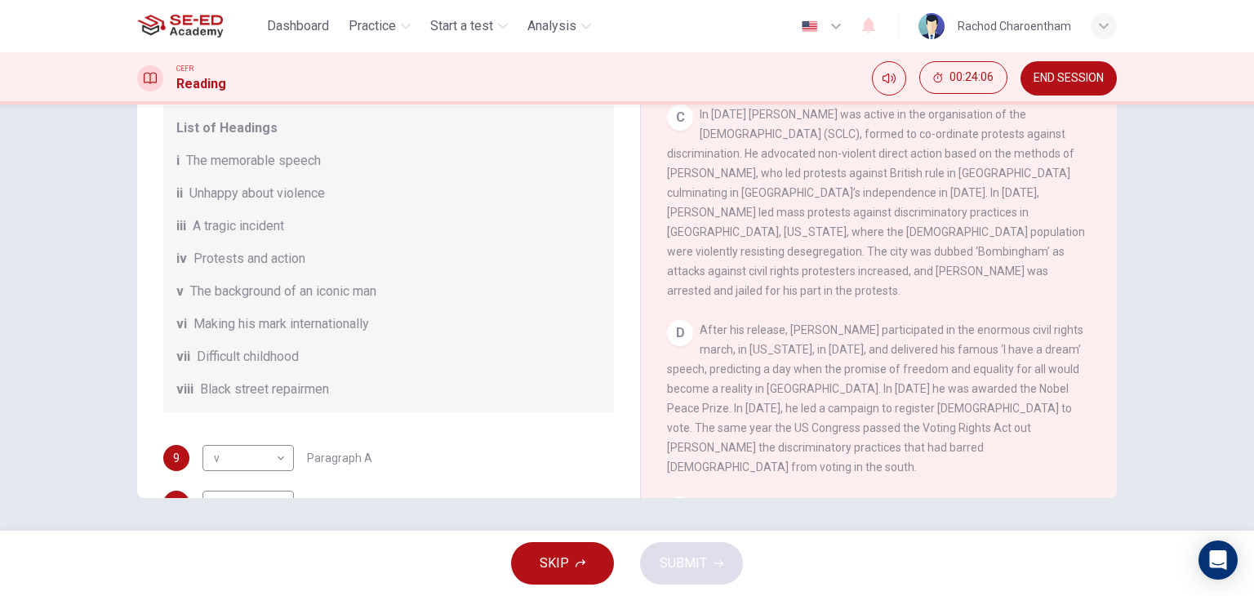
scroll to position [287, 0]
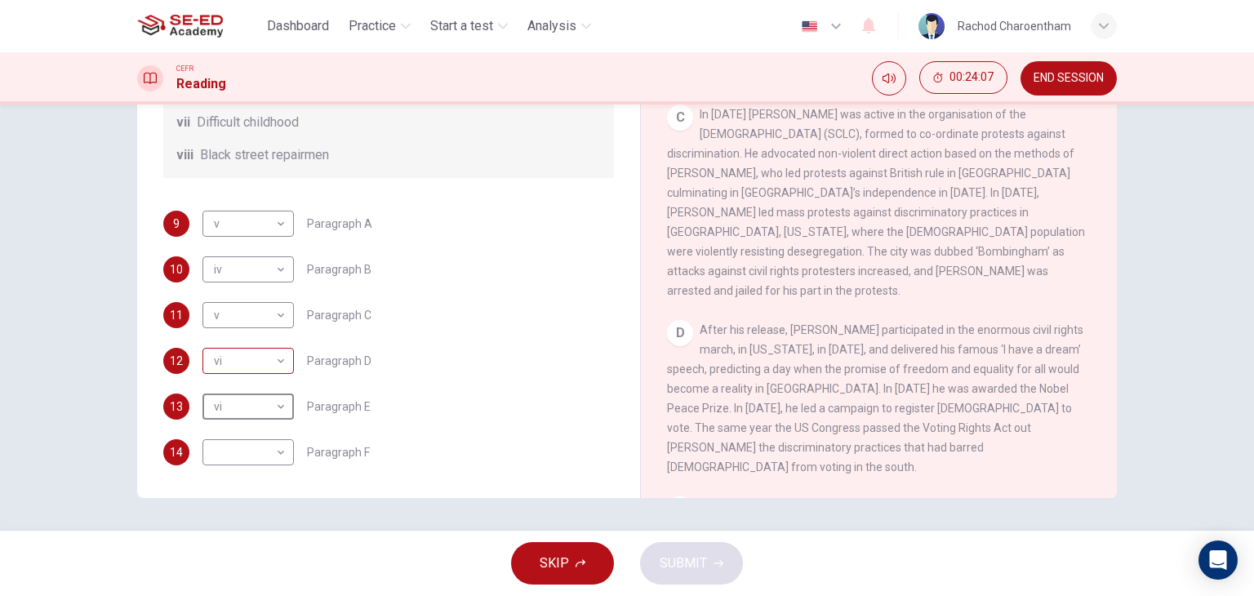
click at [261, 360] on body "This site uses cookies, as explained in our Privacy Policy . If you agree to th…" at bounding box center [627, 298] width 1254 height 596
click at [469, 345] on div at bounding box center [627, 298] width 1254 height 596
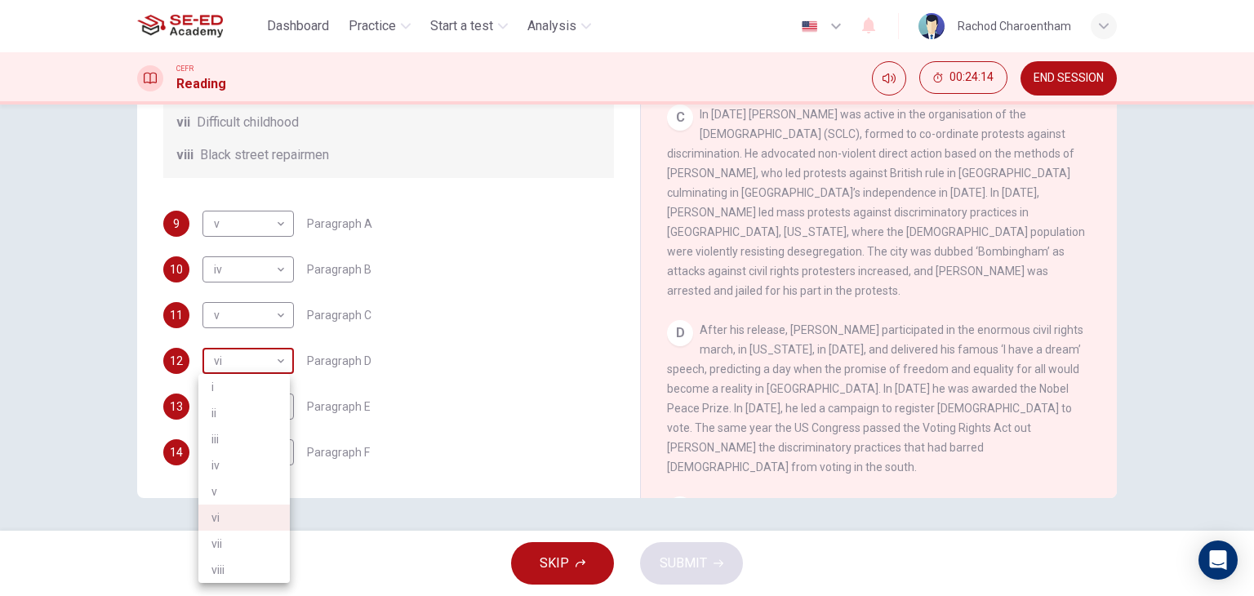
click at [281, 367] on body "This site uses cookies, as explained in our Privacy Policy . If you agree to th…" at bounding box center [627, 298] width 1254 height 596
click at [236, 385] on li "i" at bounding box center [243, 387] width 91 height 26
type input "i"
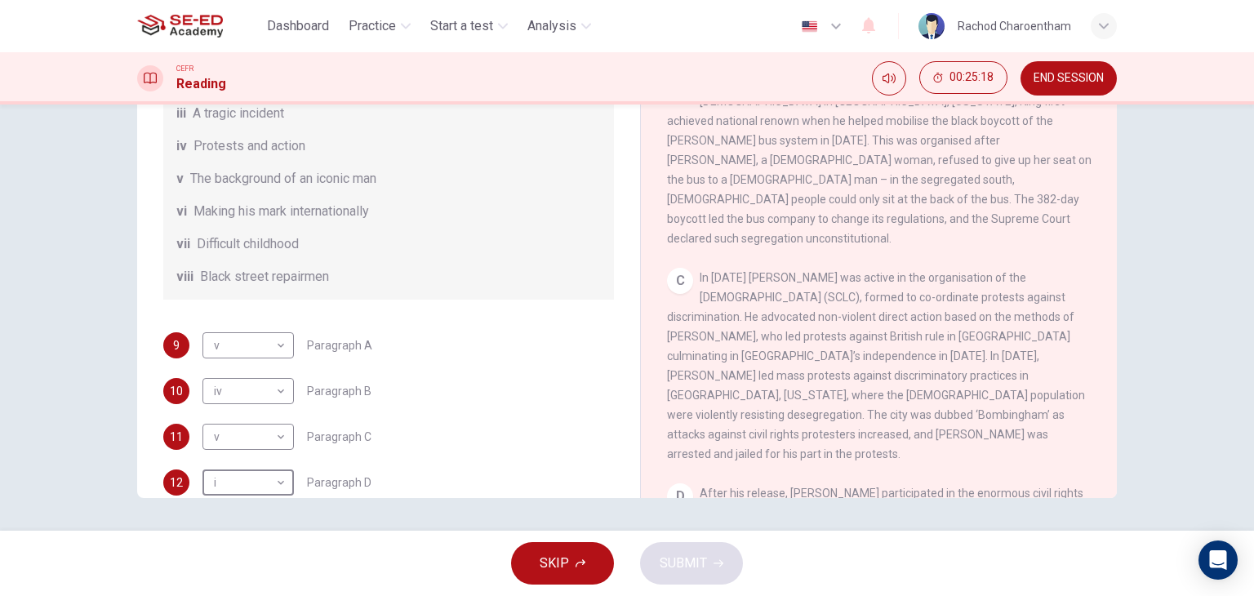
scroll to position [206, 0]
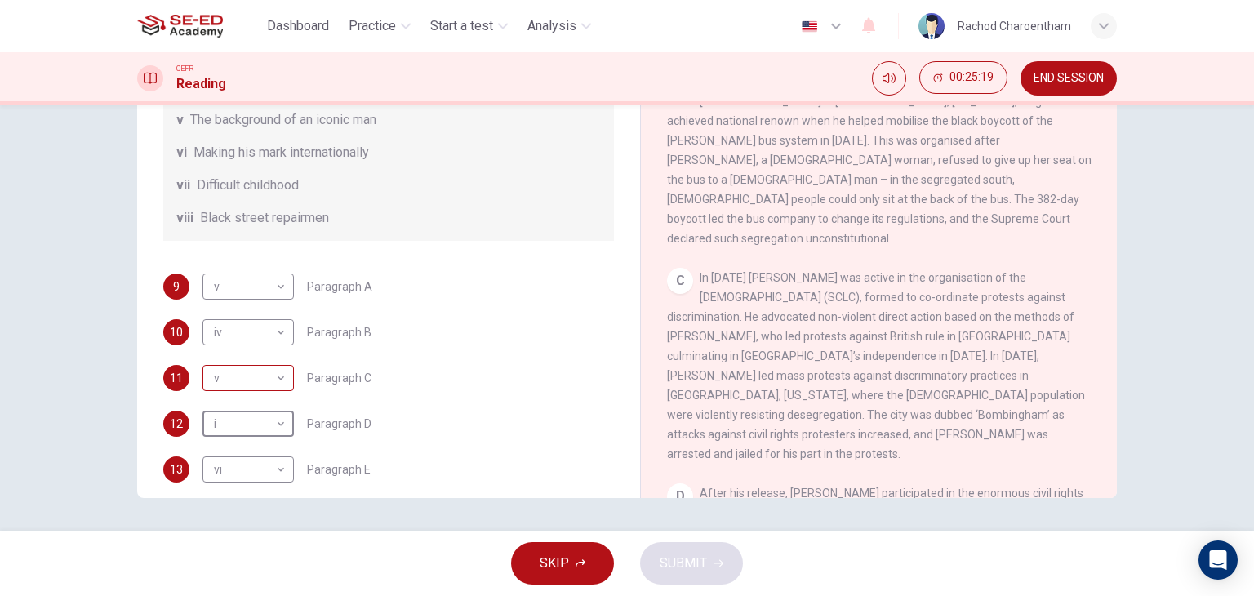
click at [262, 395] on body "This site uses cookies, as explained in our Privacy Policy . If you agree to th…" at bounding box center [627, 298] width 1254 height 596
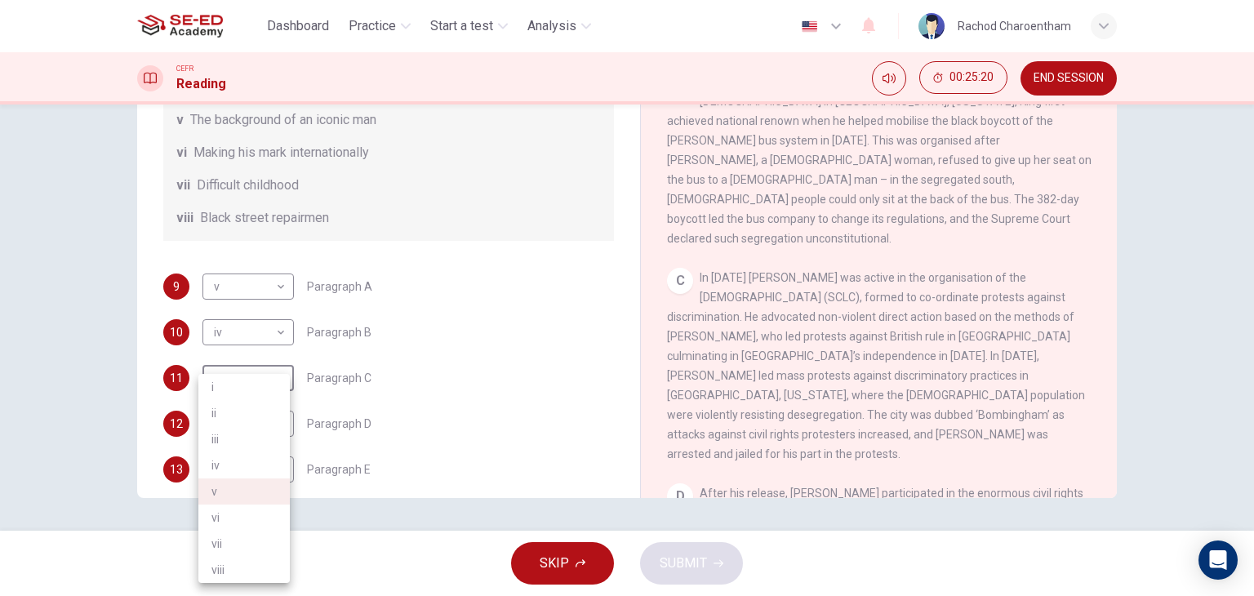
click at [220, 415] on li "ii" at bounding box center [243, 413] width 91 height 26
type input "ii"
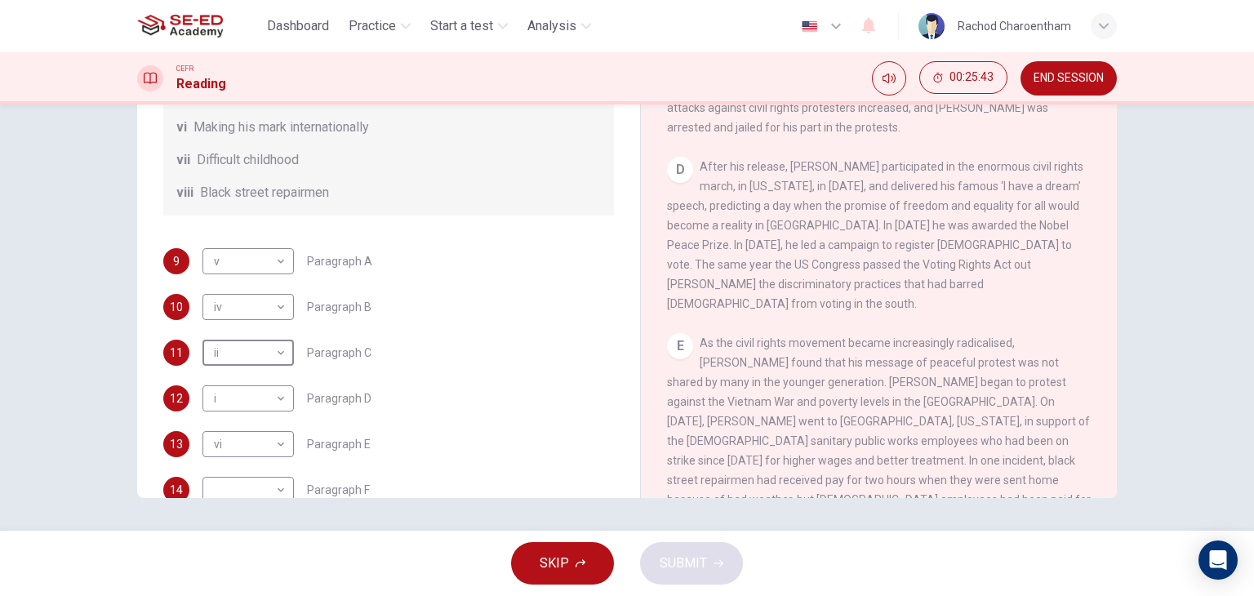
scroll to position [287, 0]
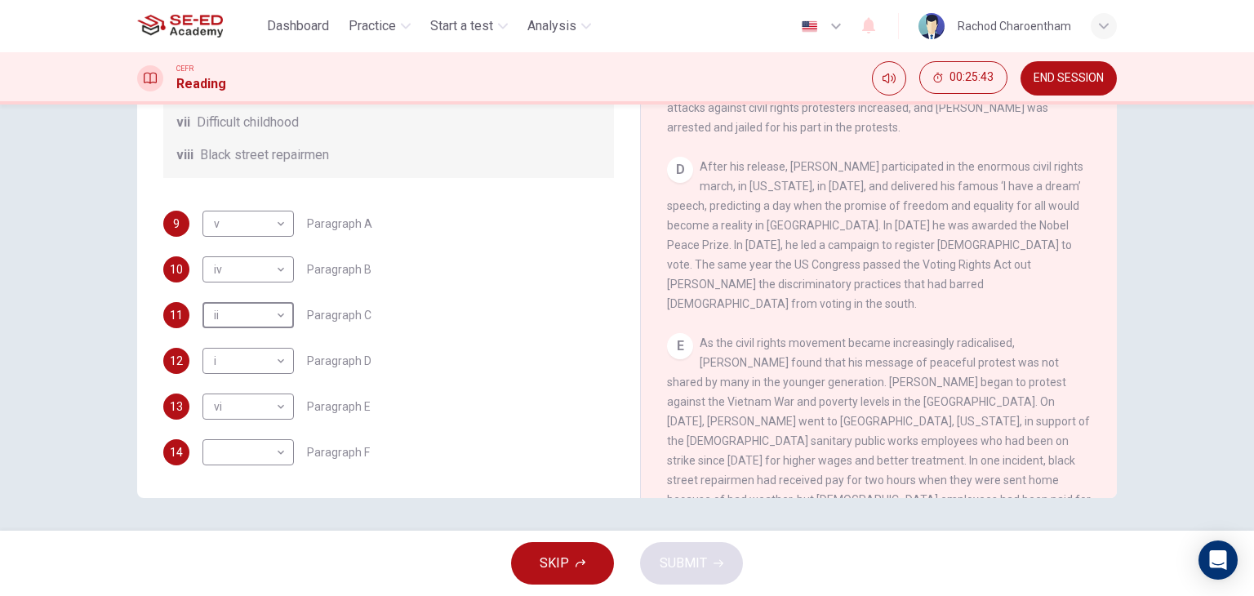
click at [297, 455] on div "​ ​ Paragraph F" at bounding box center [285, 452] width 167 height 26
click at [285, 455] on div "​ ​" at bounding box center [247, 452] width 91 height 26
click at [281, 456] on body "This site uses cookies, as explained in our Privacy Policy . If you agree to th…" at bounding box center [627, 298] width 1254 height 596
click at [398, 364] on div at bounding box center [627, 298] width 1254 height 596
click at [266, 455] on body "This site uses cookies, as explained in our Privacy Policy . If you agree to th…" at bounding box center [627, 298] width 1254 height 596
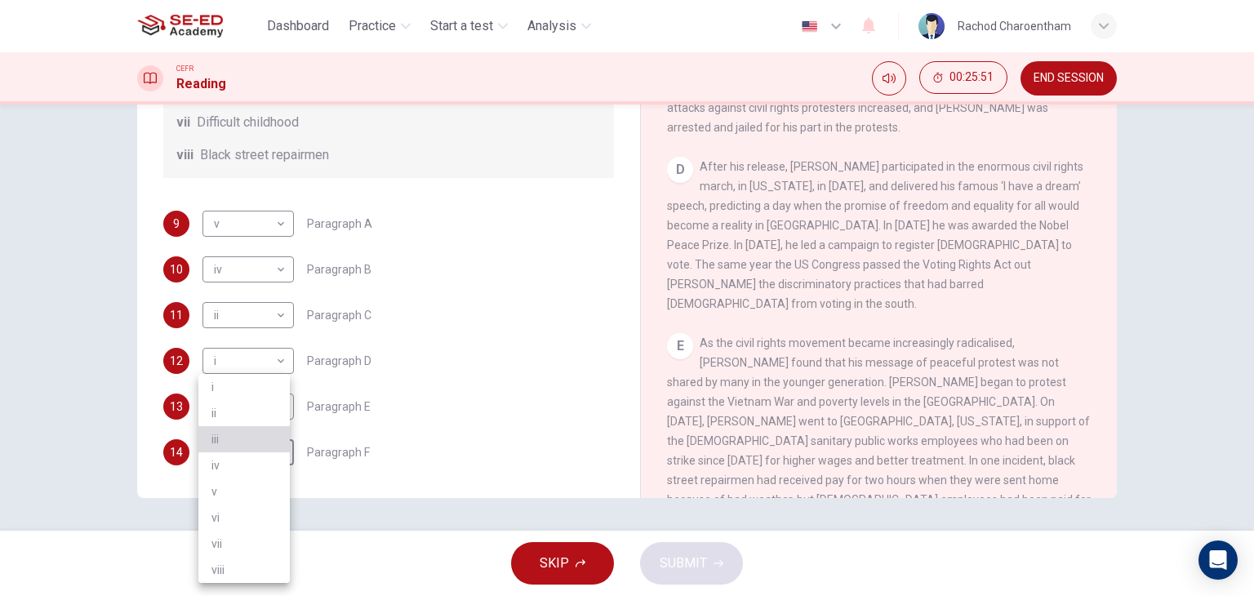
click at [260, 442] on li "iii" at bounding box center [243, 439] width 91 height 26
type input "iii"
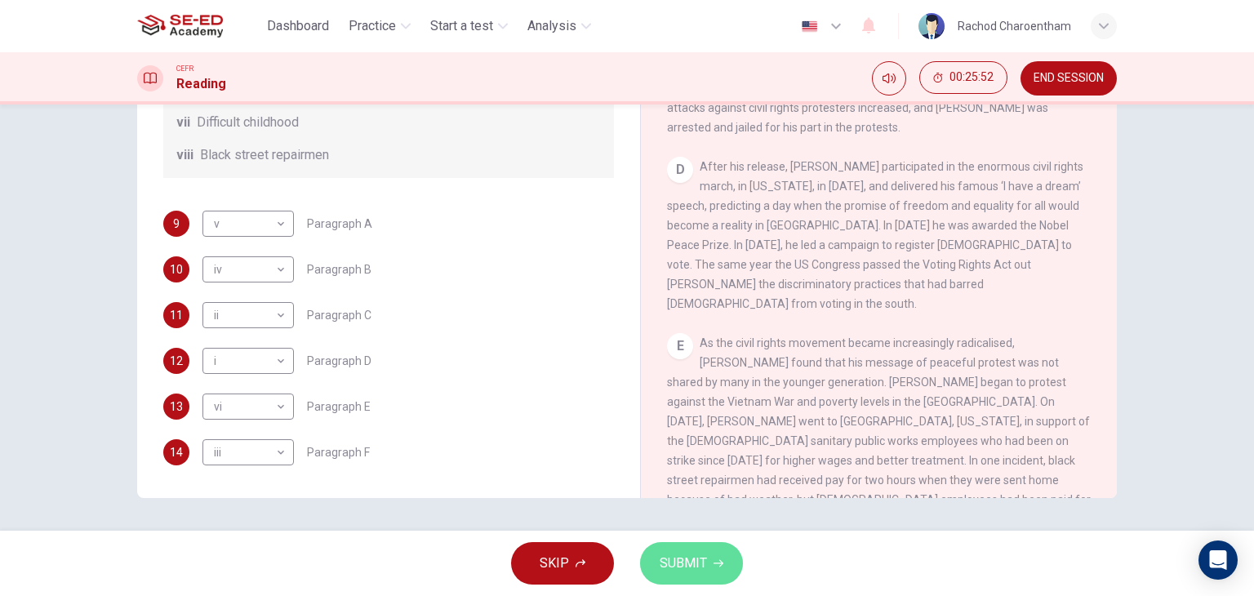
click at [685, 553] on span "SUBMIT" at bounding box center [682, 563] width 47 height 23
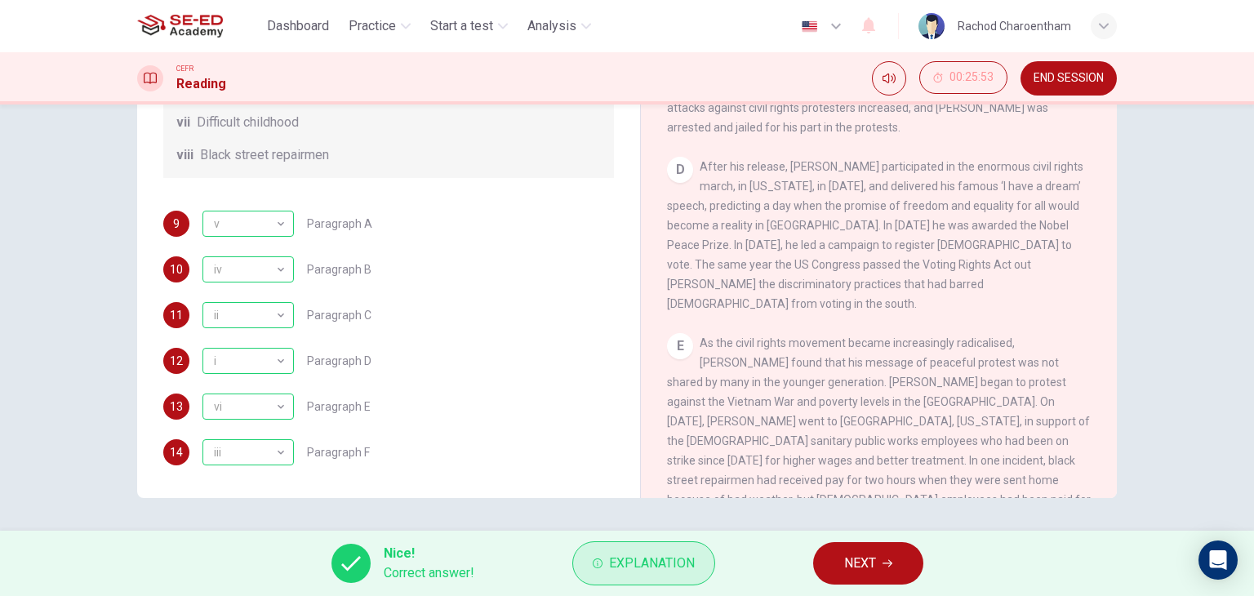
click at [659, 571] on span "Explanation" at bounding box center [652, 563] width 86 height 23
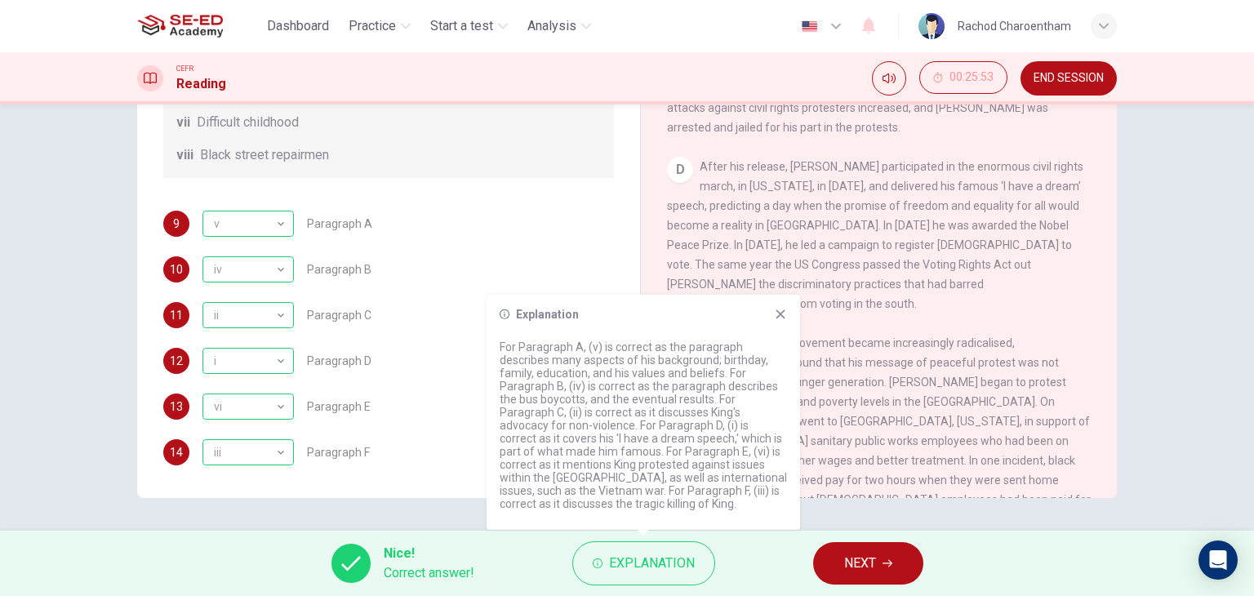
click at [780, 313] on icon at bounding box center [780, 313] width 9 height 9
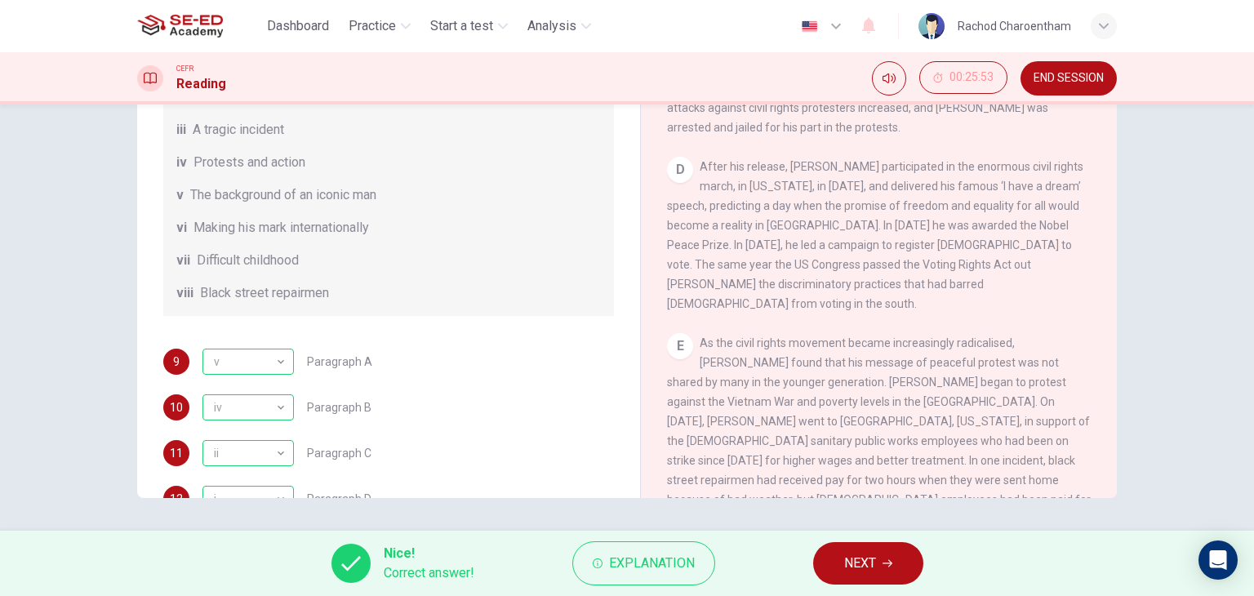
scroll to position [42, 0]
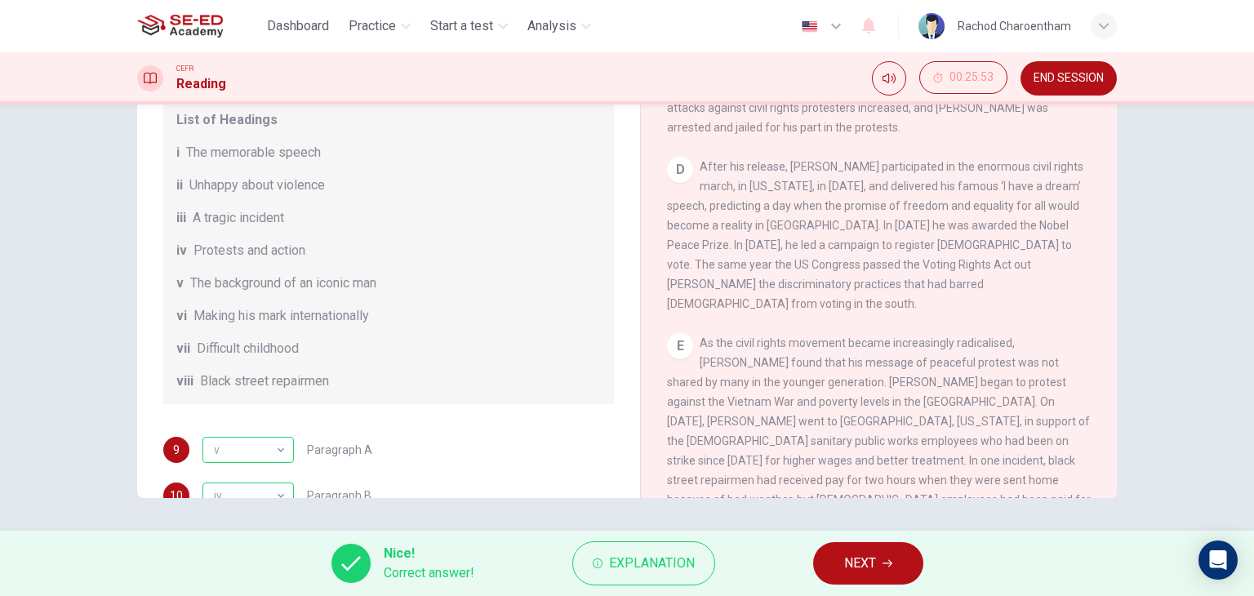
click at [859, 557] on span "NEXT" at bounding box center [860, 563] width 32 height 23
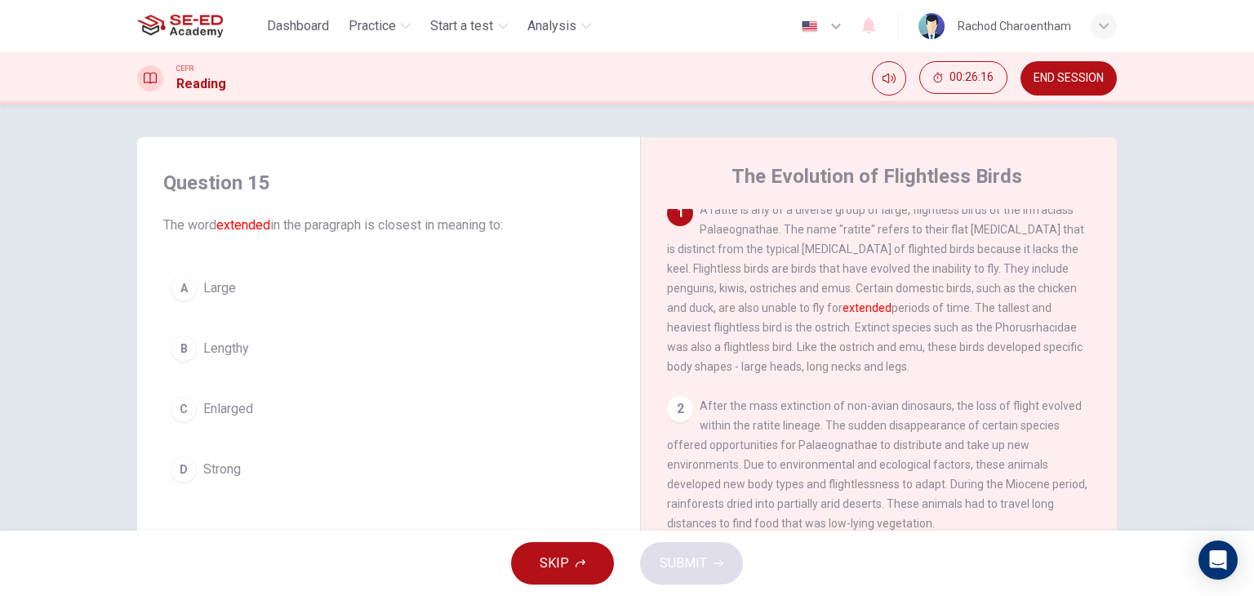
scroll to position [0, 0]
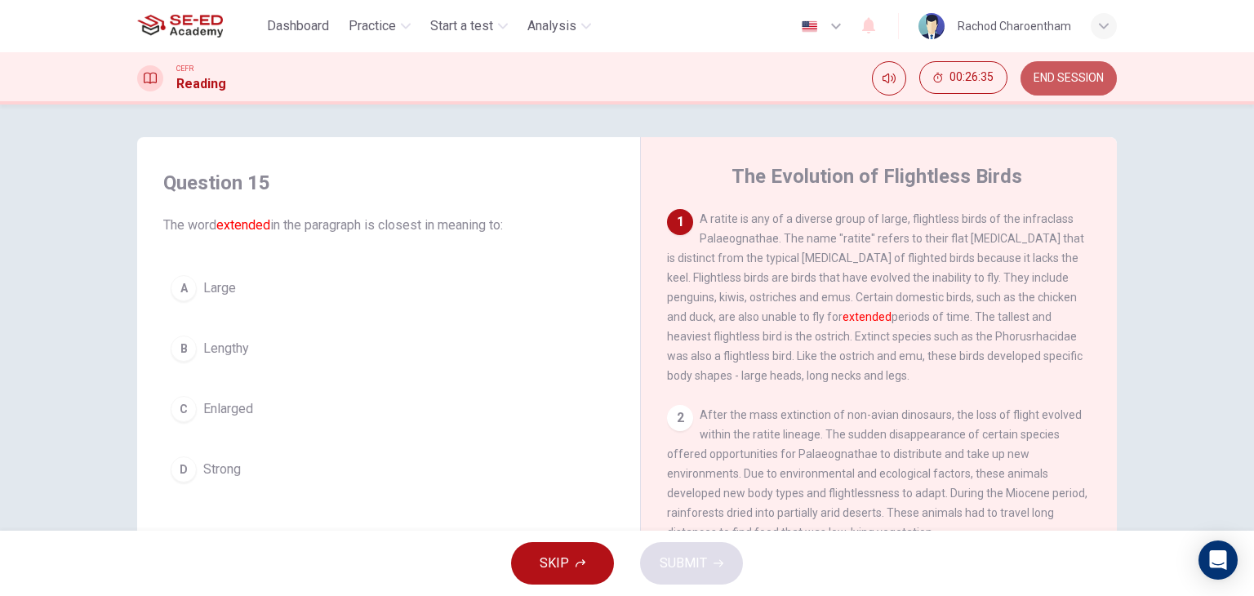
click at [1061, 73] on span "END SESSION" at bounding box center [1068, 78] width 70 height 13
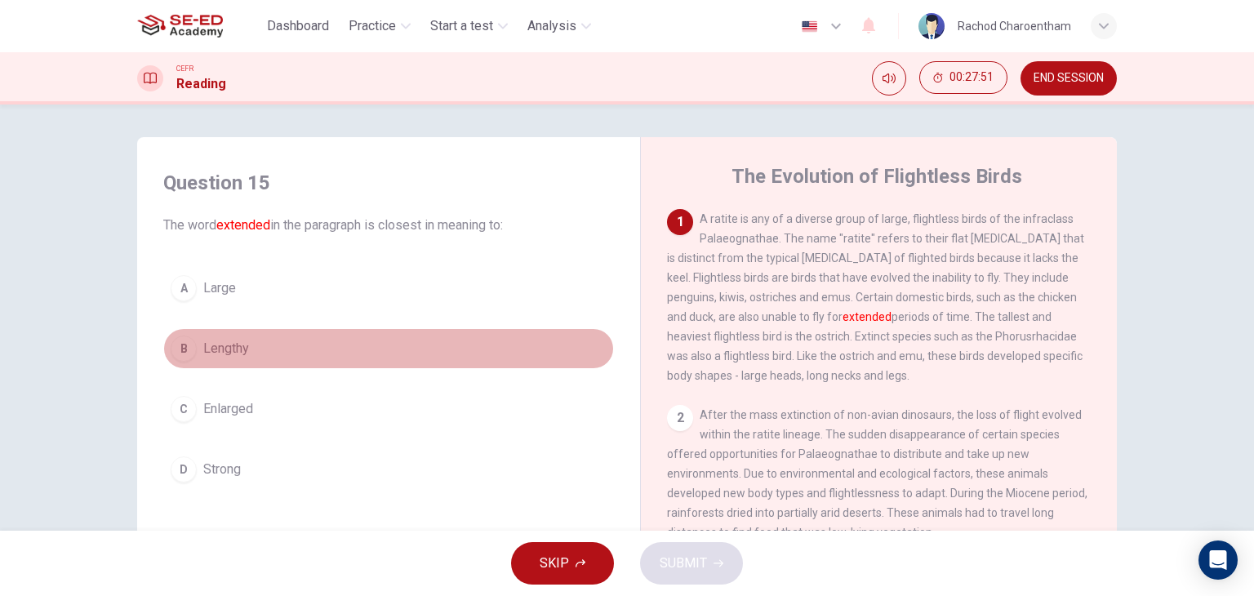
click at [214, 354] on span "Lengthy" at bounding box center [226, 349] width 46 height 20
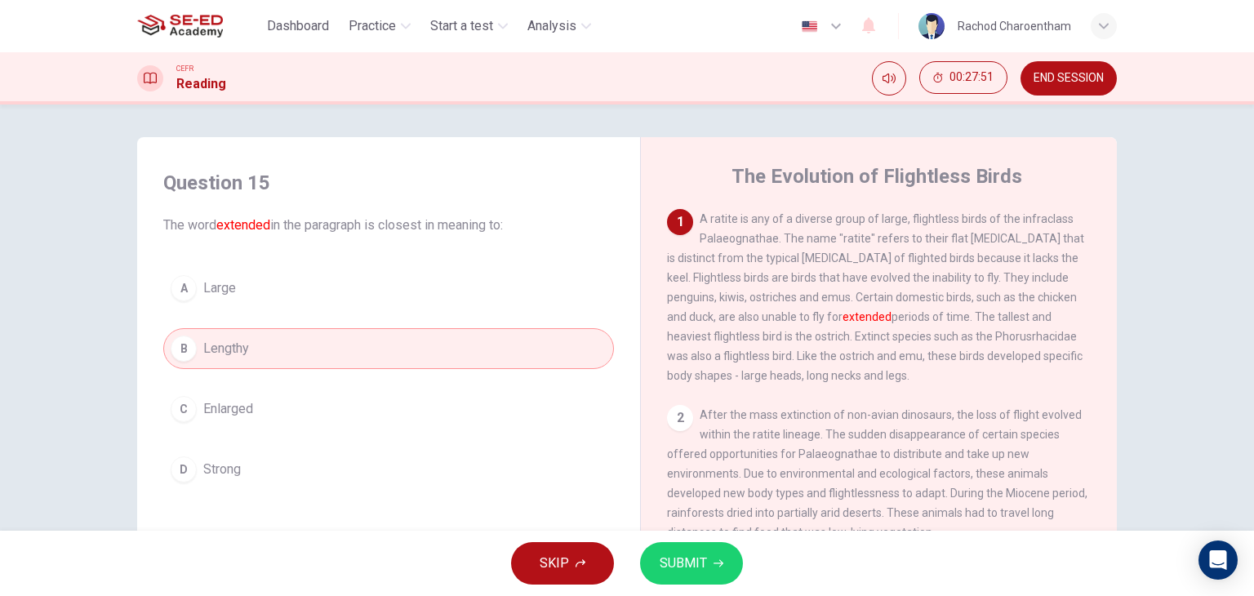
click at [690, 566] on span "SUBMIT" at bounding box center [682, 563] width 47 height 23
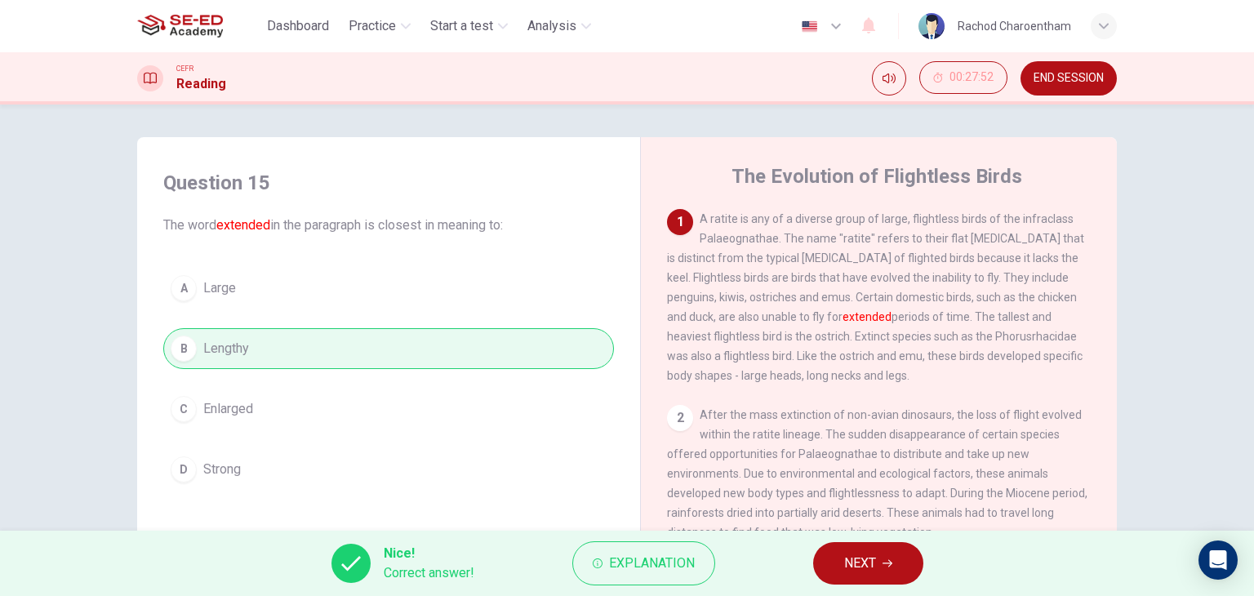
scroll to position [82, 0]
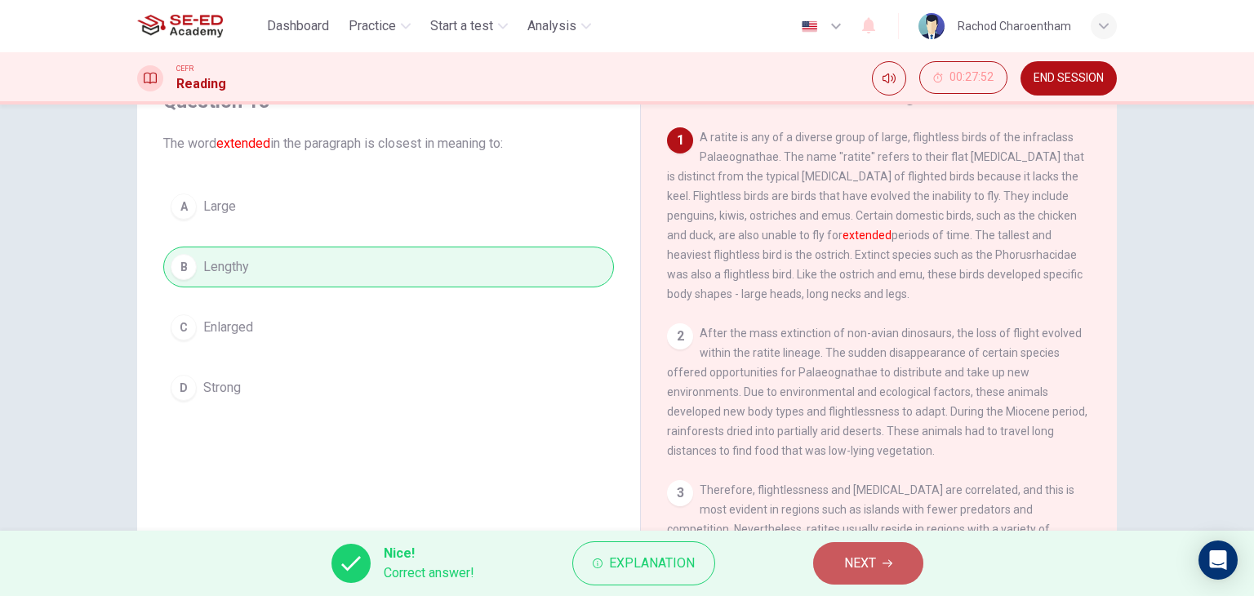
click at [832, 550] on button "NEXT" at bounding box center [868, 563] width 110 height 42
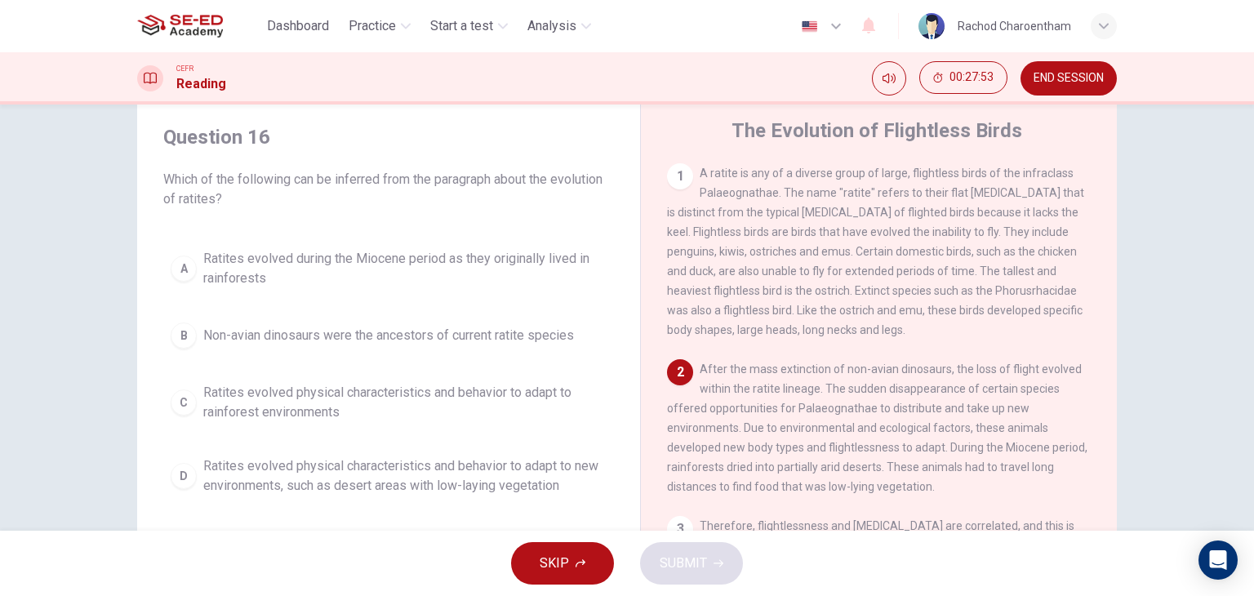
scroll to position [0, 0]
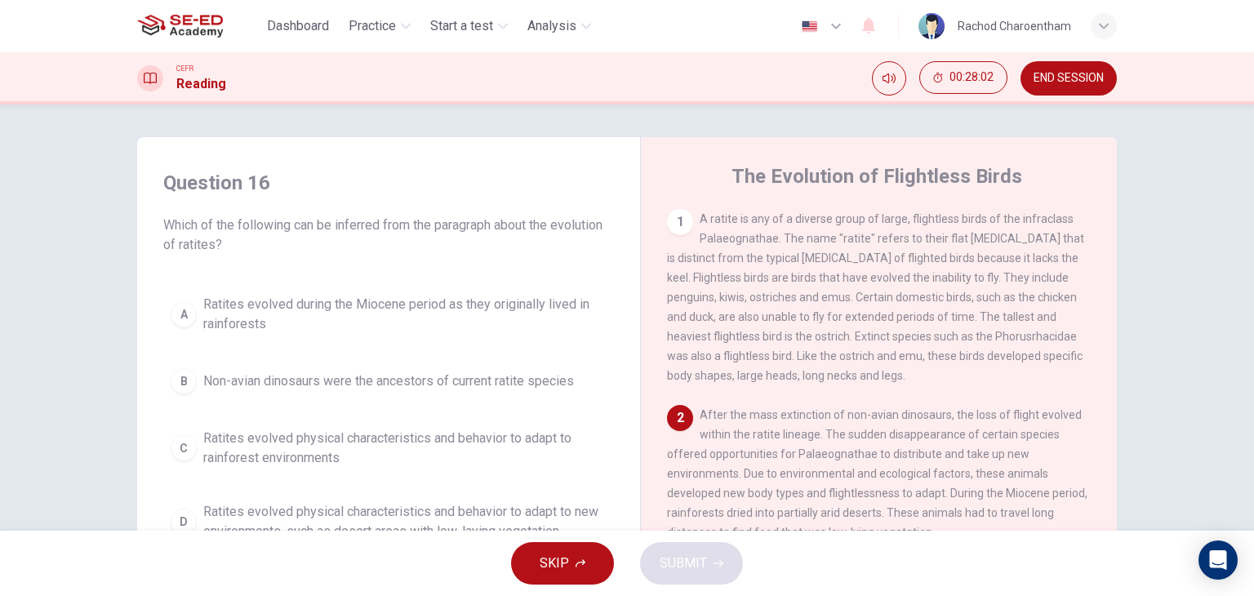
drag, startPoint x: 617, startPoint y: 224, endPoint x: 558, endPoint y: 232, distance: 59.2
click at [558, 232] on div "Question 16 Which of the following can be inferred from the paragraph about the…" at bounding box center [388, 358] width 477 height 411
drag, startPoint x: 177, startPoint y: 246, endPoint x: 206, endPoint y: 241, distance: 29.0
click at [206, 241] on span "Which of the following can be inferred from the paragraph about the evolution o…" at bounding box center [388, 234] width 450 height 39
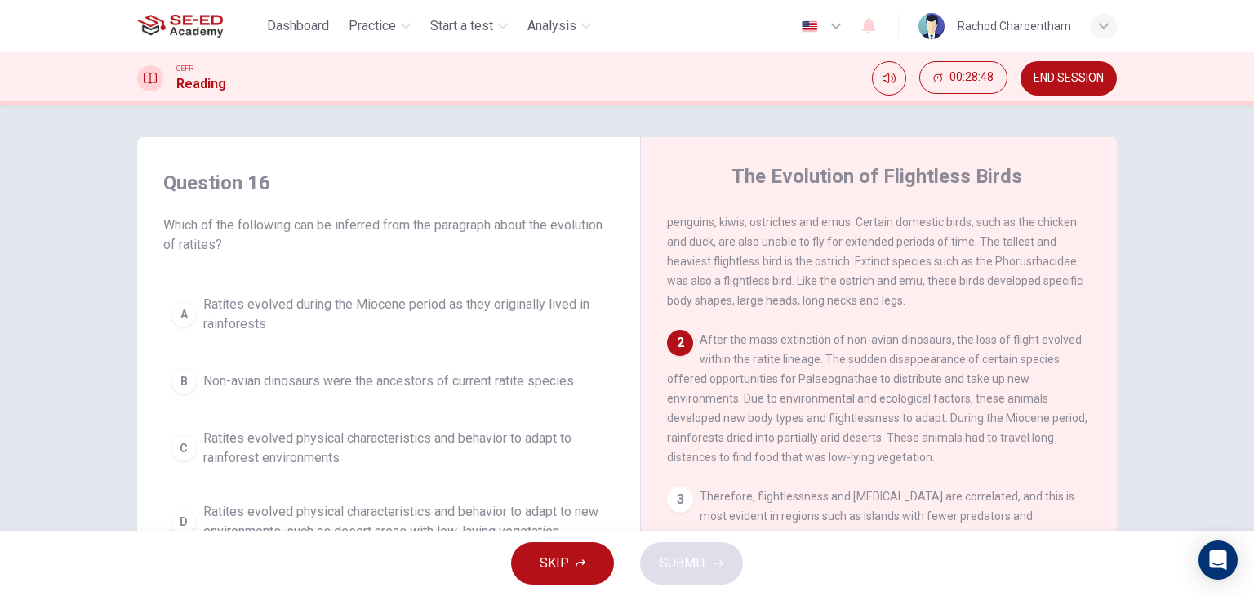
scroll to position [82, 0]
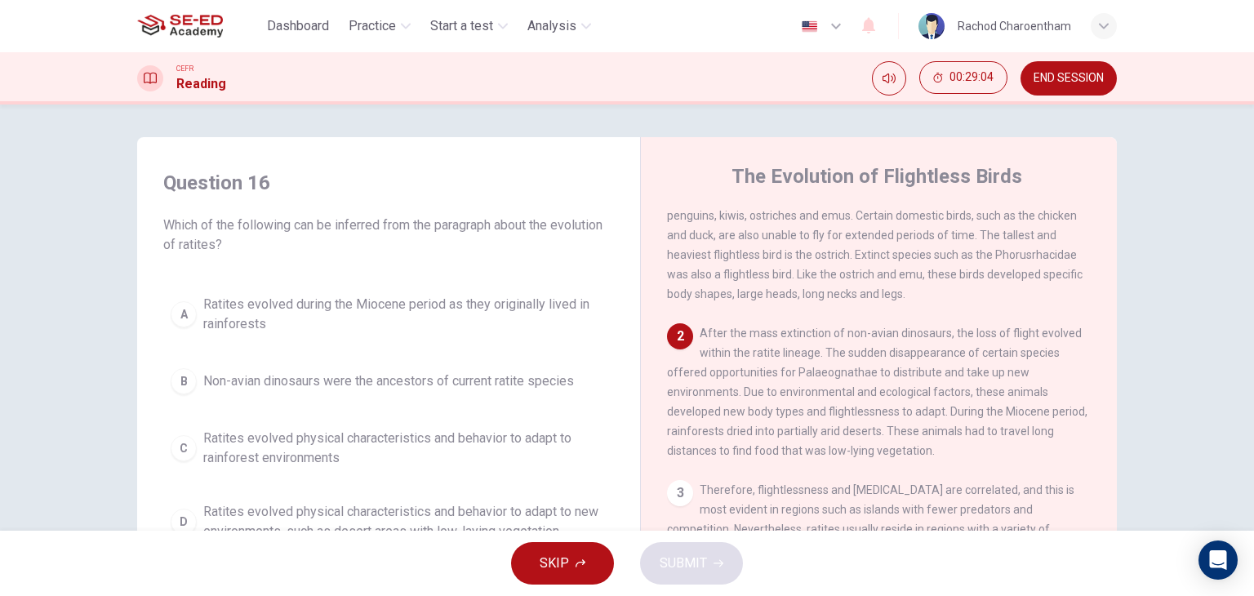
click at [1091, 90] on button "END SESSION" at bounding box center [1068, 78] width 96 height 34
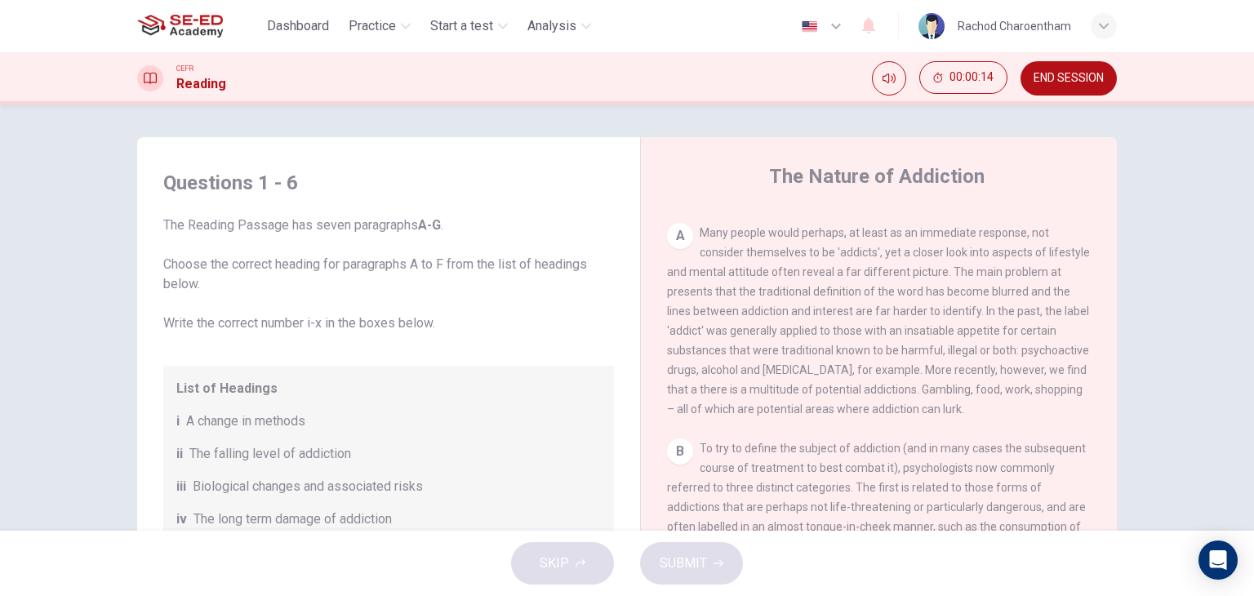
scroll to position [326, 0]
drag, startPoint x: 804, startPoint y: 335, endPoint x: 911, endPoint y: 335, distance: 106.9
click at [911, 335] on span "Many people would perhaps, at least as an immediate response, not consider them…" at bounding box center [878, 323] width 423 height 189
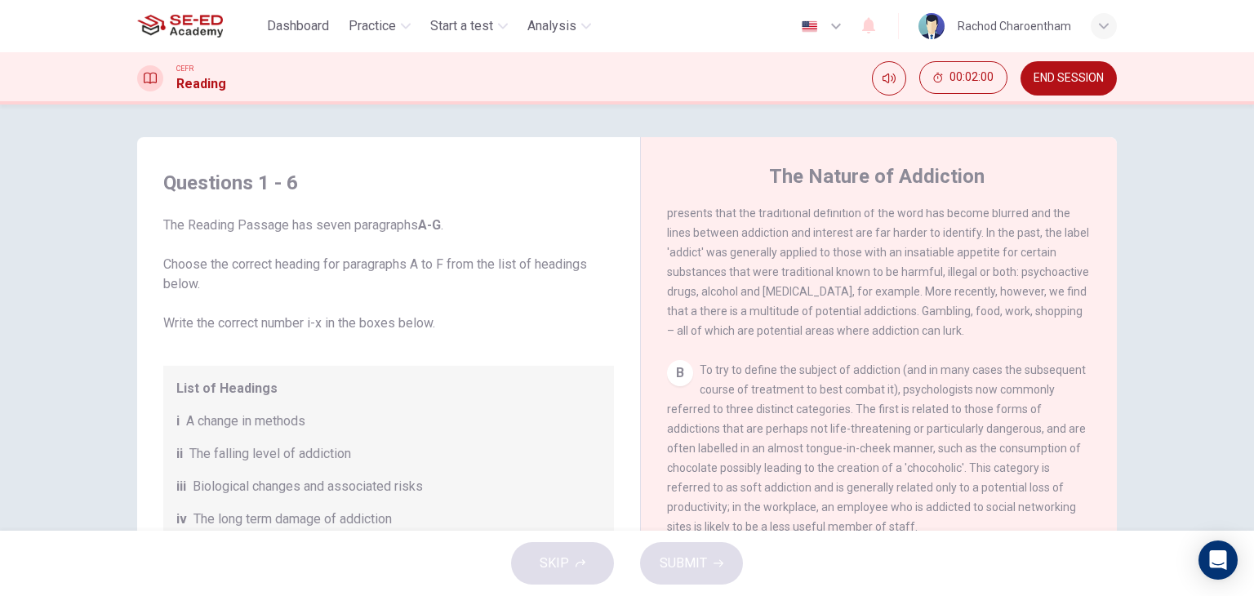
scroll to position [490, 0]
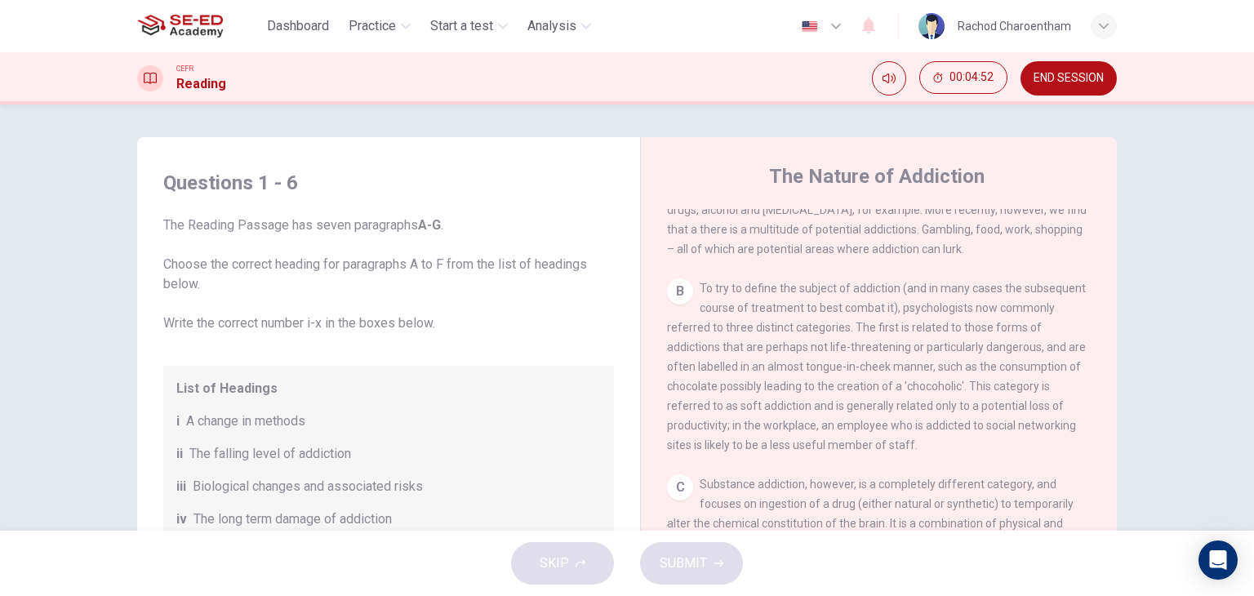
click at [1106, 24] on icon "button" at bounding box center [1103, 26] width 10 height 10
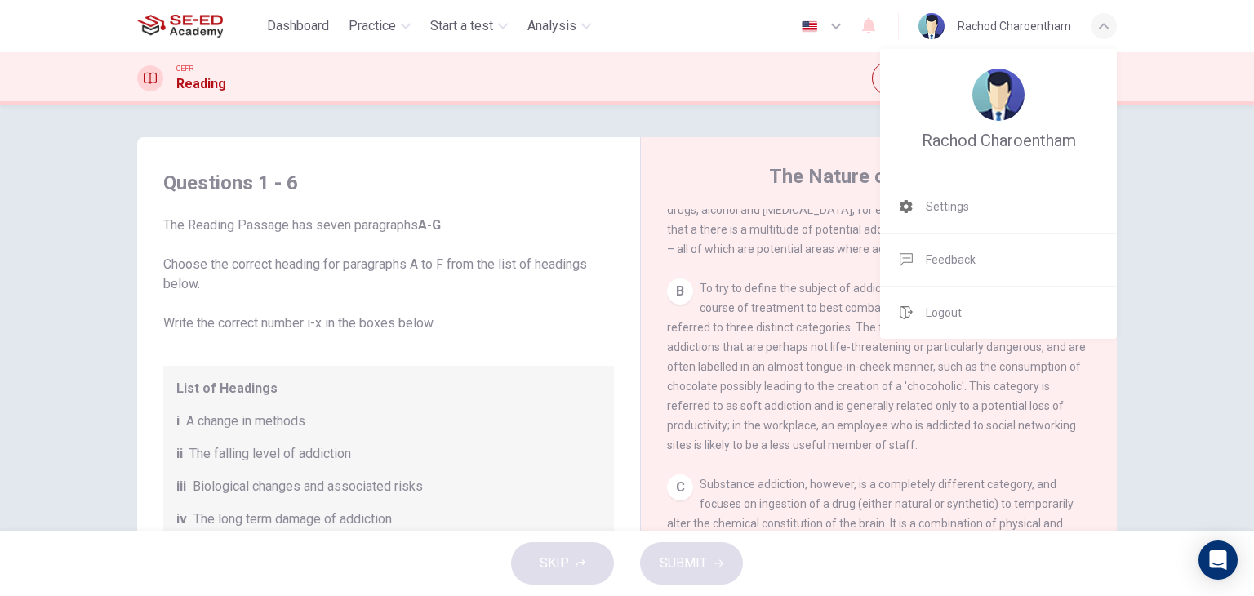
click at [196, 17] on div at bounding box center [627, 298] width 1254 height 596
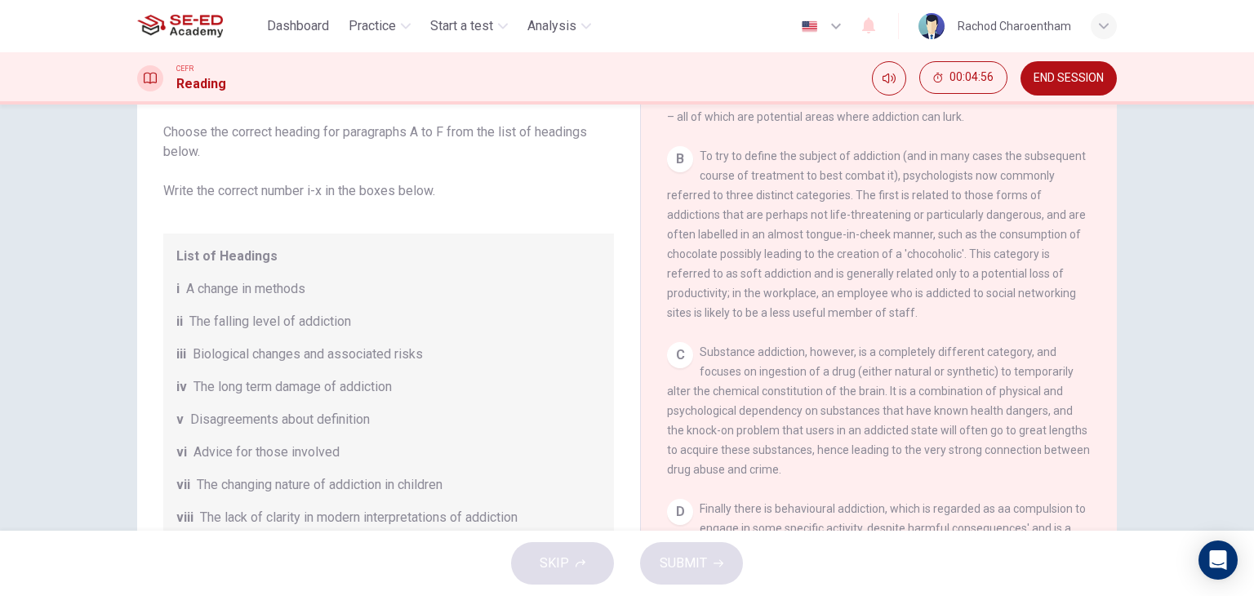
scroll to position [206, 0]
